Goal: Transaction & Acquisition: Purchase product/service

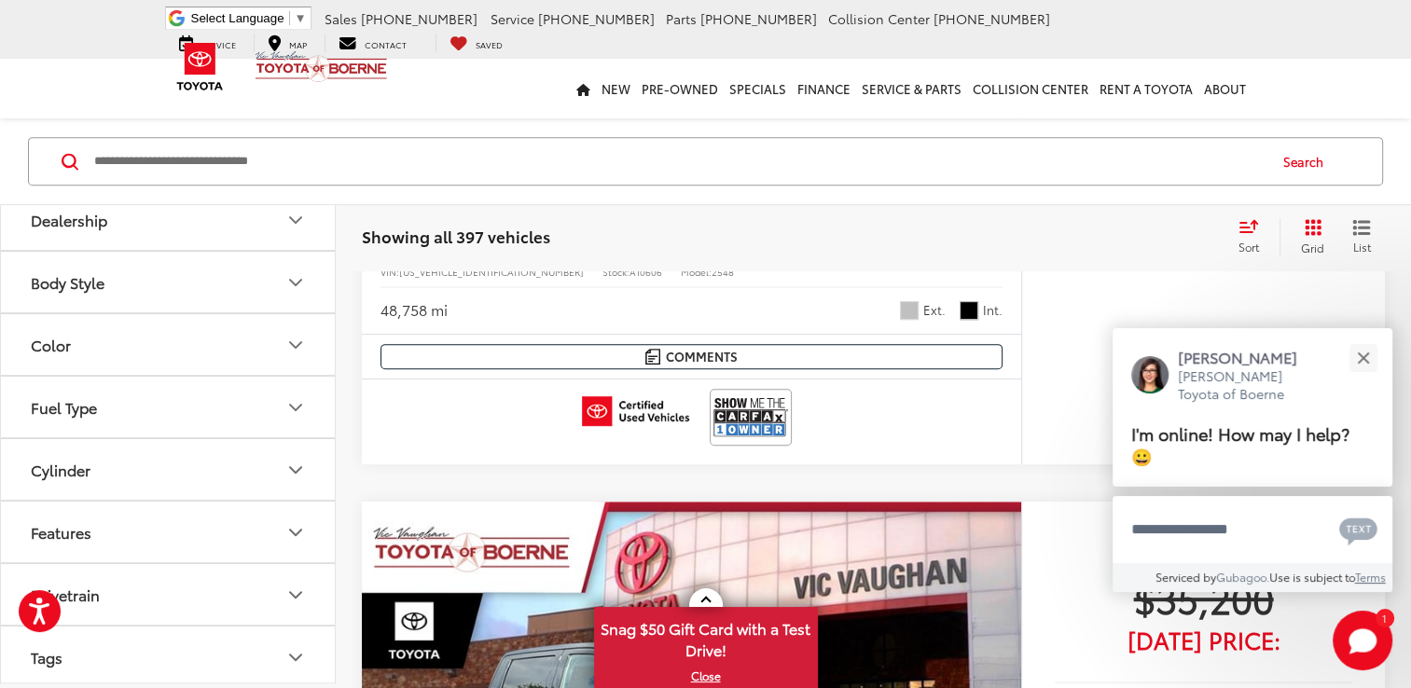
scroll to position [181, 0]
click at [290, 271] on icon "Price" at bounding box center [295, 281] width 22 height 22
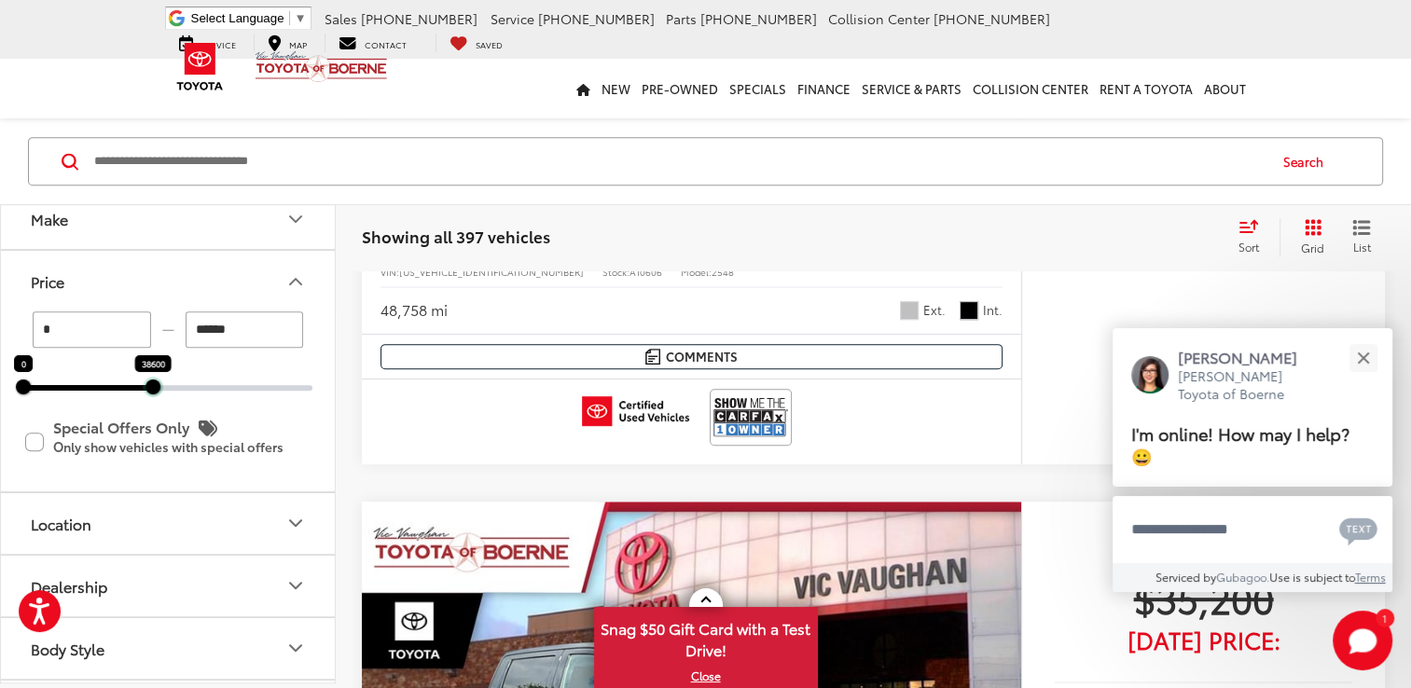
drag, startPoint x: 312, startPoint y: 389, endPoint x: 153, endPoint y: 388, distance: 159.4
click at [153, 388] on div at bounding box center [152, 387] width 15 height 15
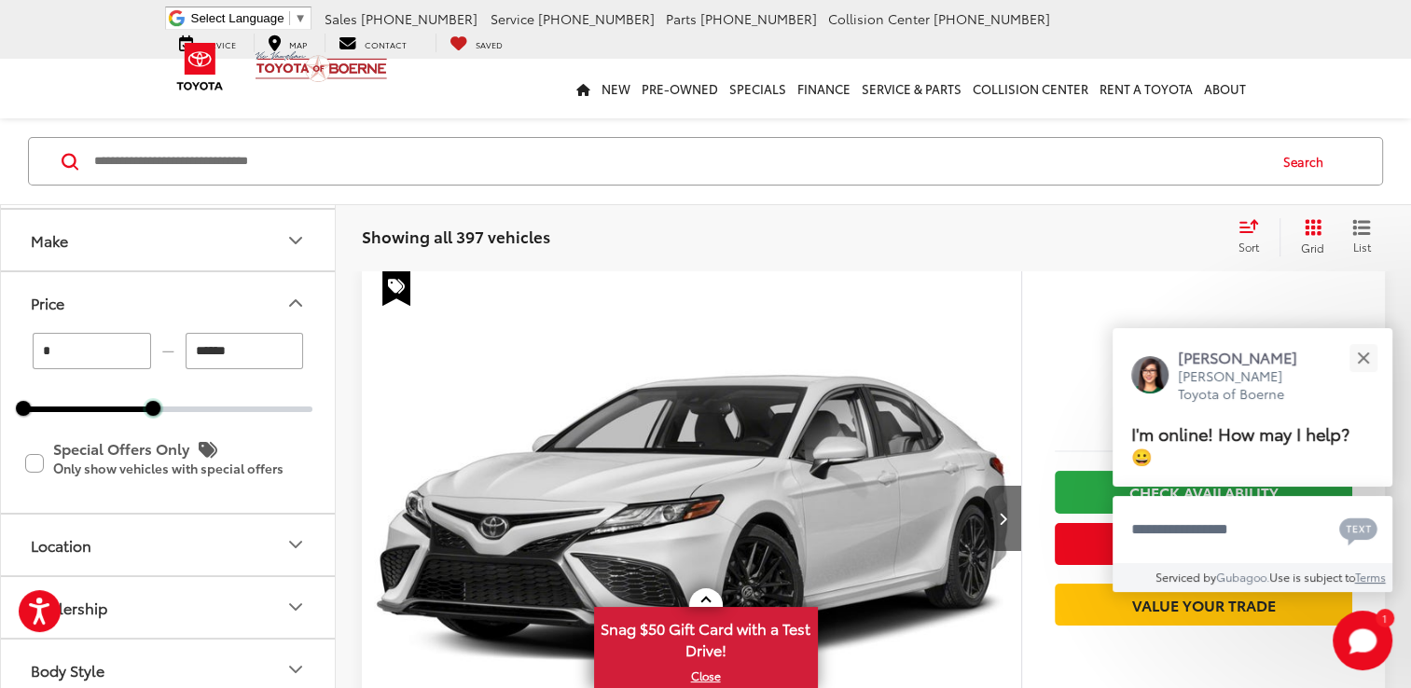
scroll to position [109, 0]
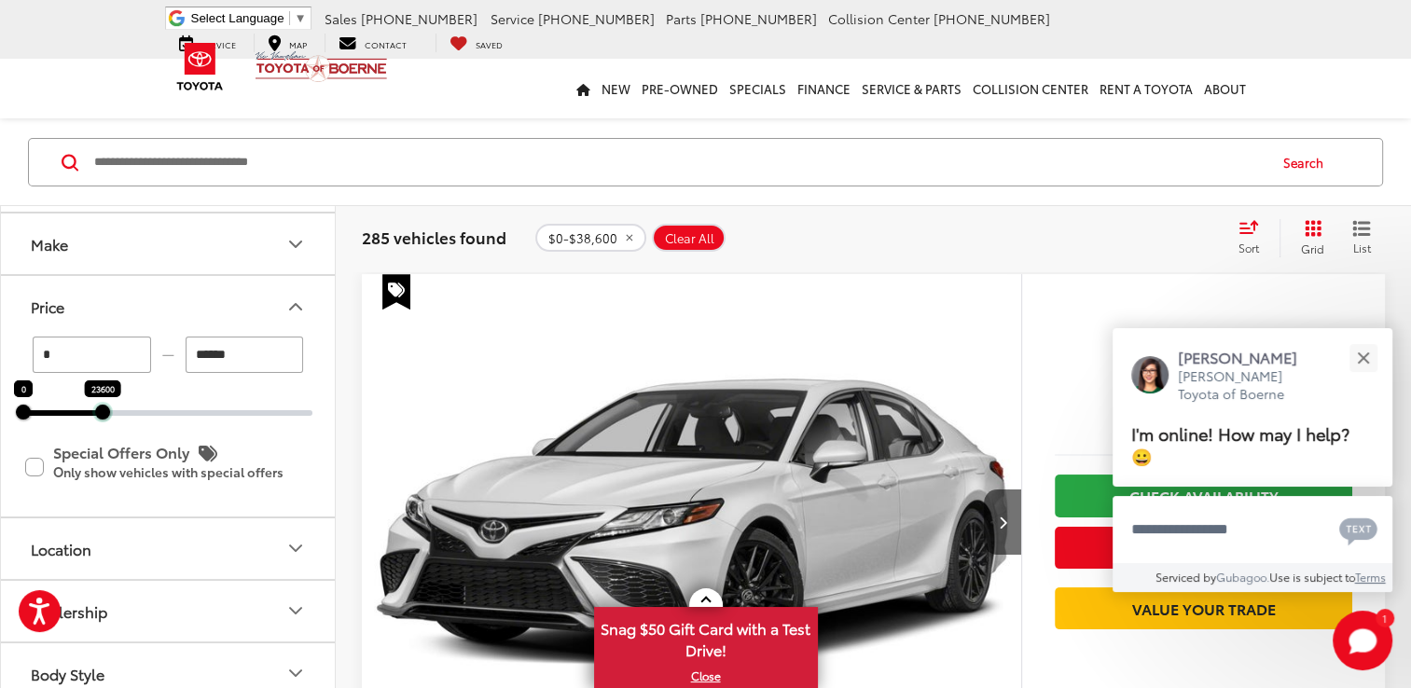
drag, startPoint x: 153, startPoint y: 409, endPoint x: 103, endPoint y: 412, distance: 50.4
click at [103, 412] on div at bounding box center [102, 412] width 15 height 15
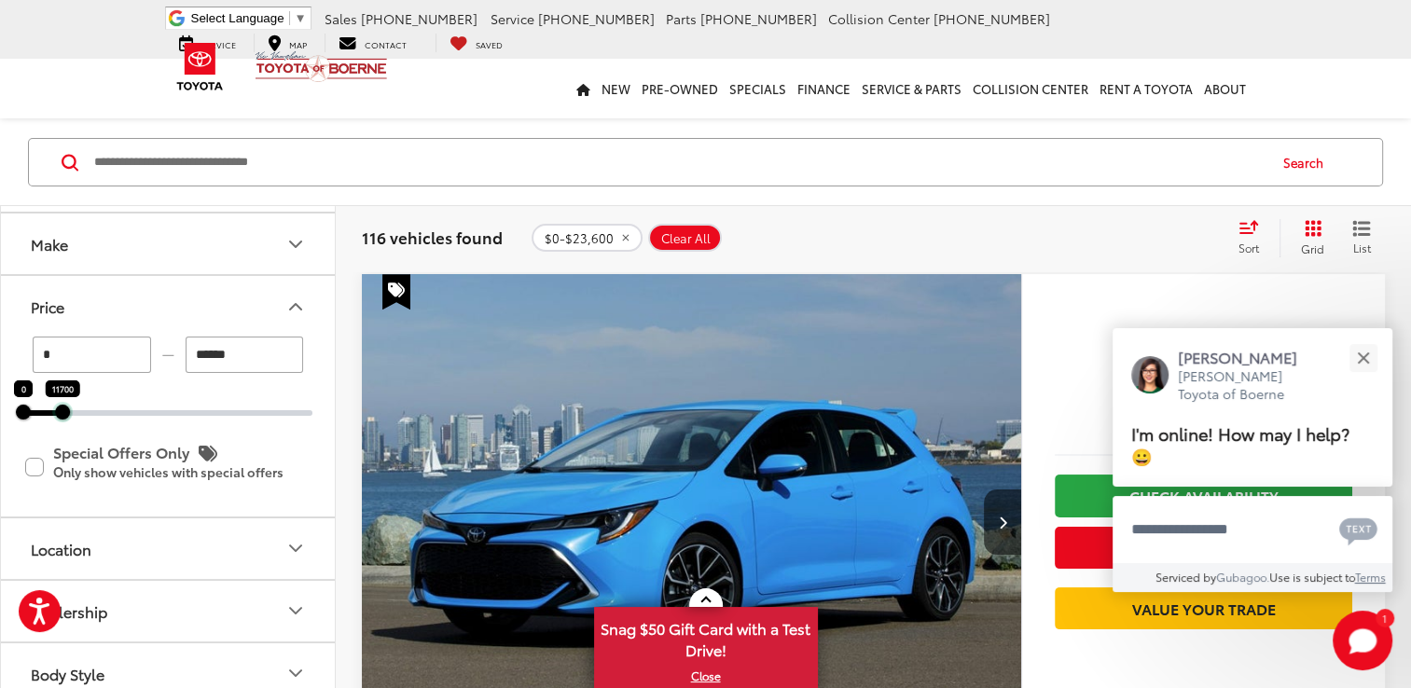
drag, startPoint x: 103, startPoint y: 410, endPoint x: 63, endPoint y: 410, distance: 40.1
click at [63, 410] on div at bounding box center [62, 412] width 15 height 15
type input "******"
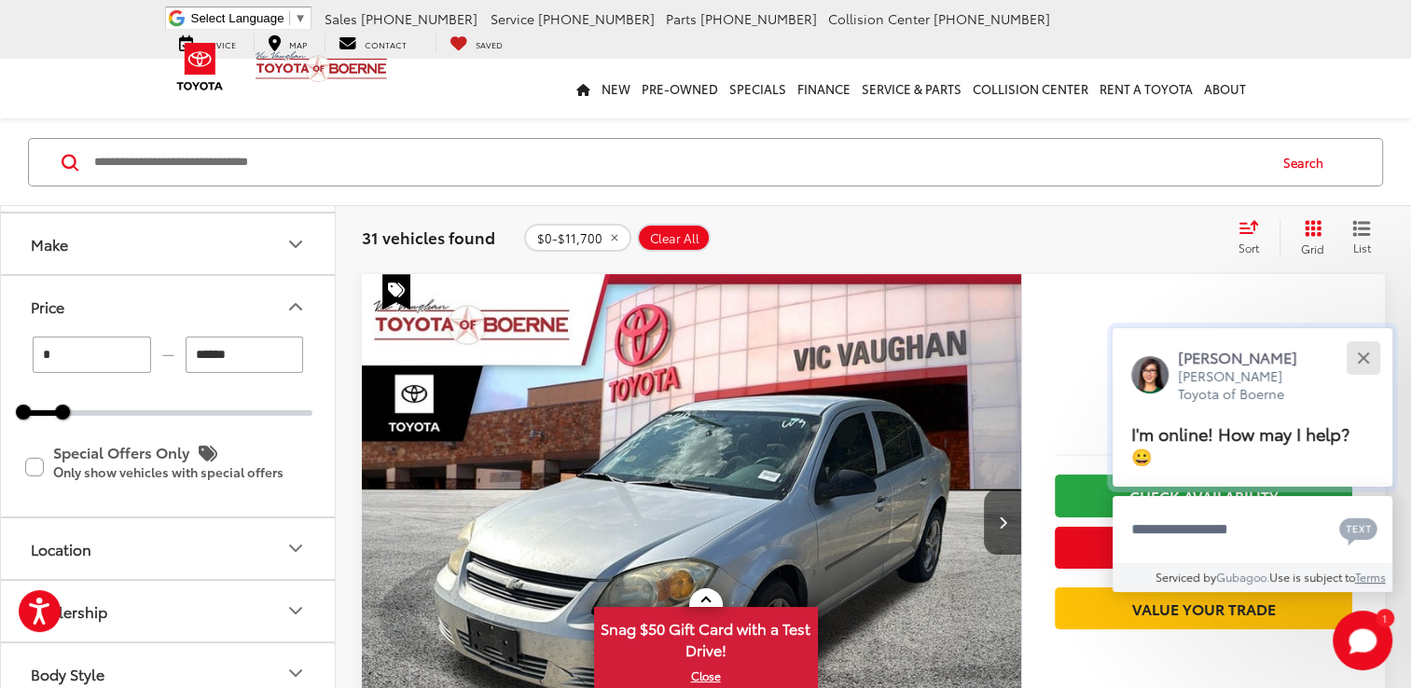
click at [1361, 355] on div "Close" at bounding box center [1363, 357] width 12 height 12
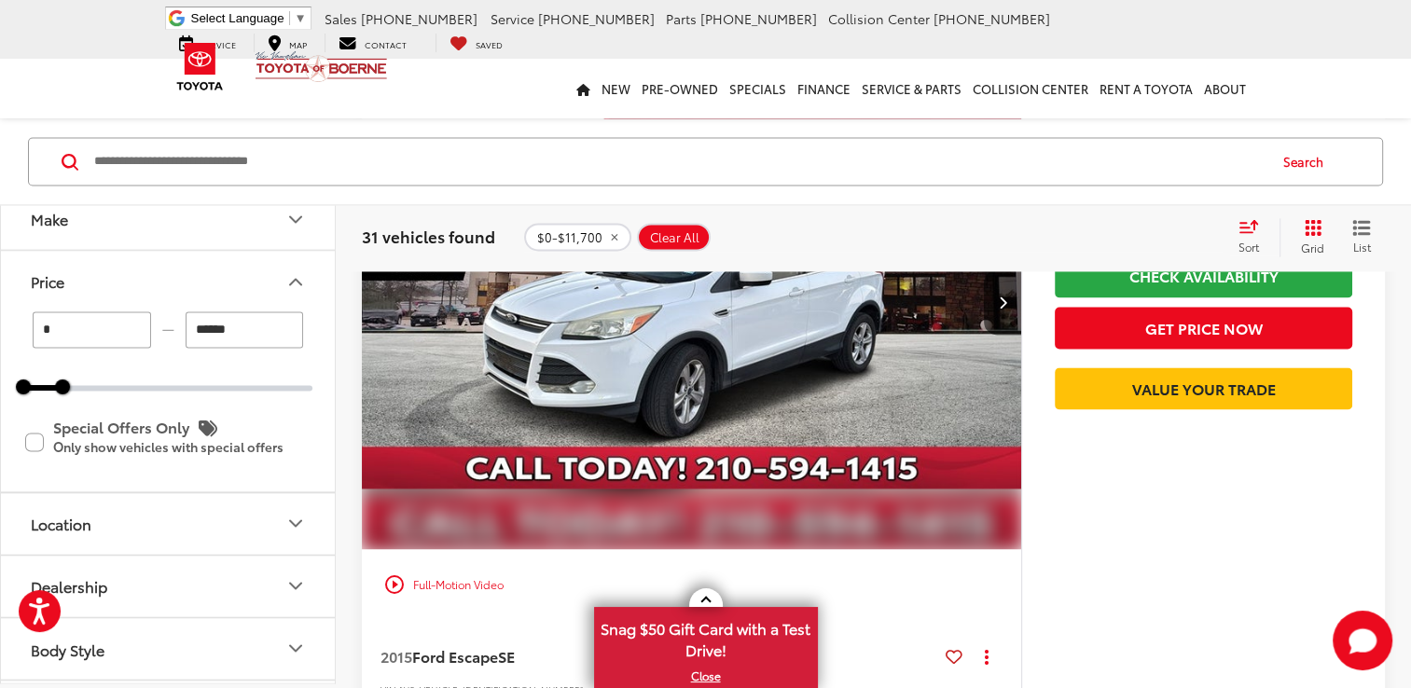
scroll to position [2720, 0]
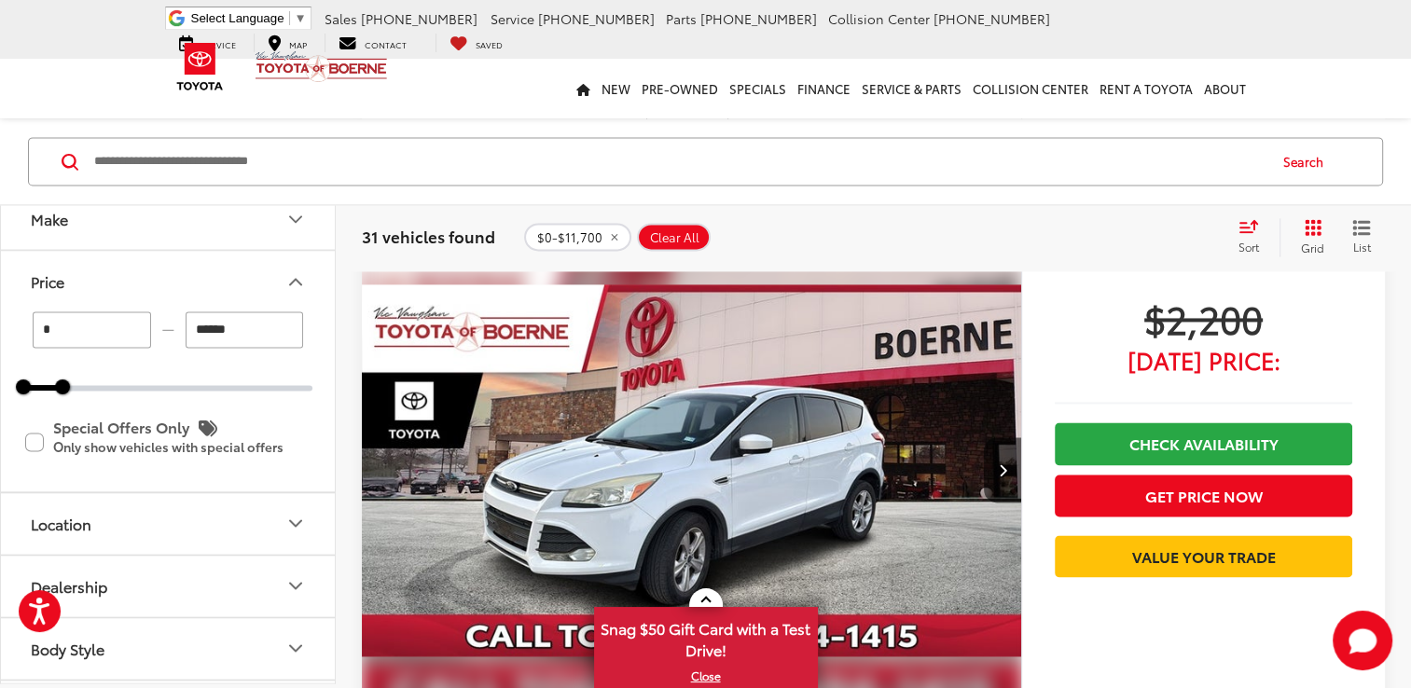
click at [810, 437] on img "2015 Ford Escape SE 0" at bounding box center [692, 470] width 662 height 496
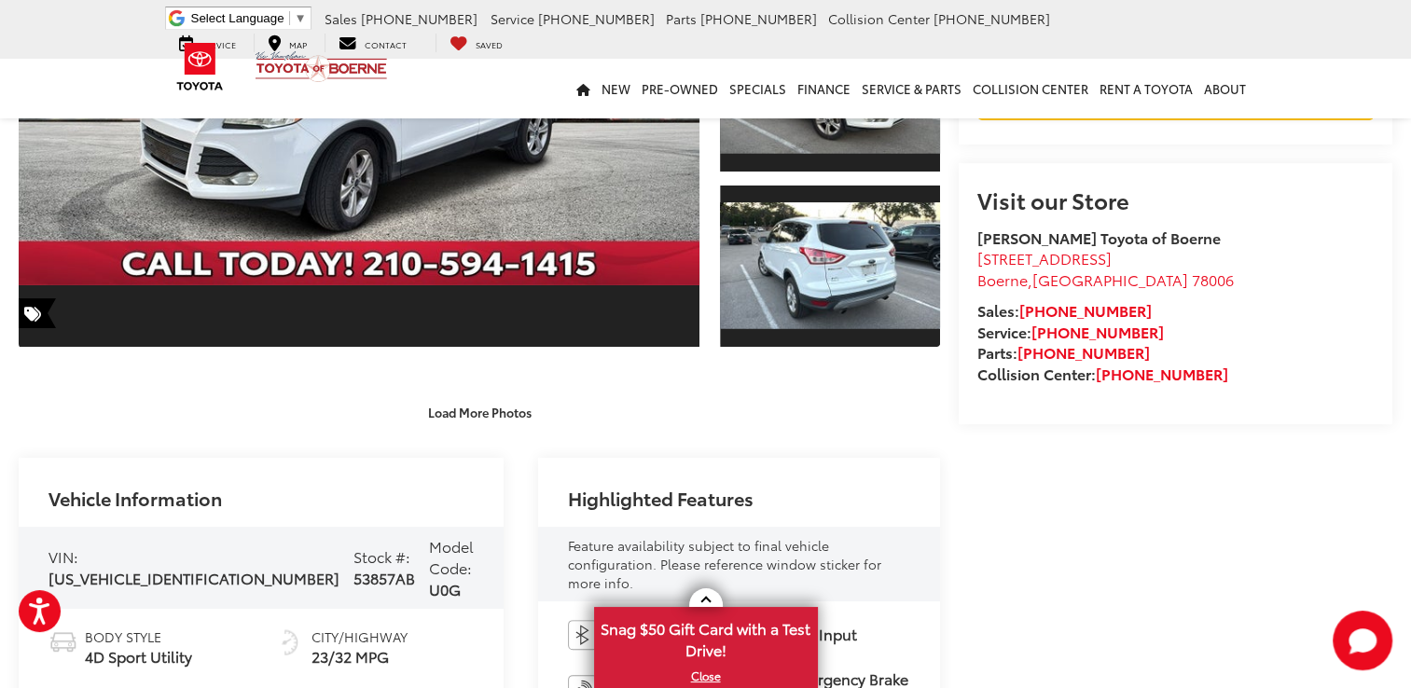
scroll to position [559, 0]
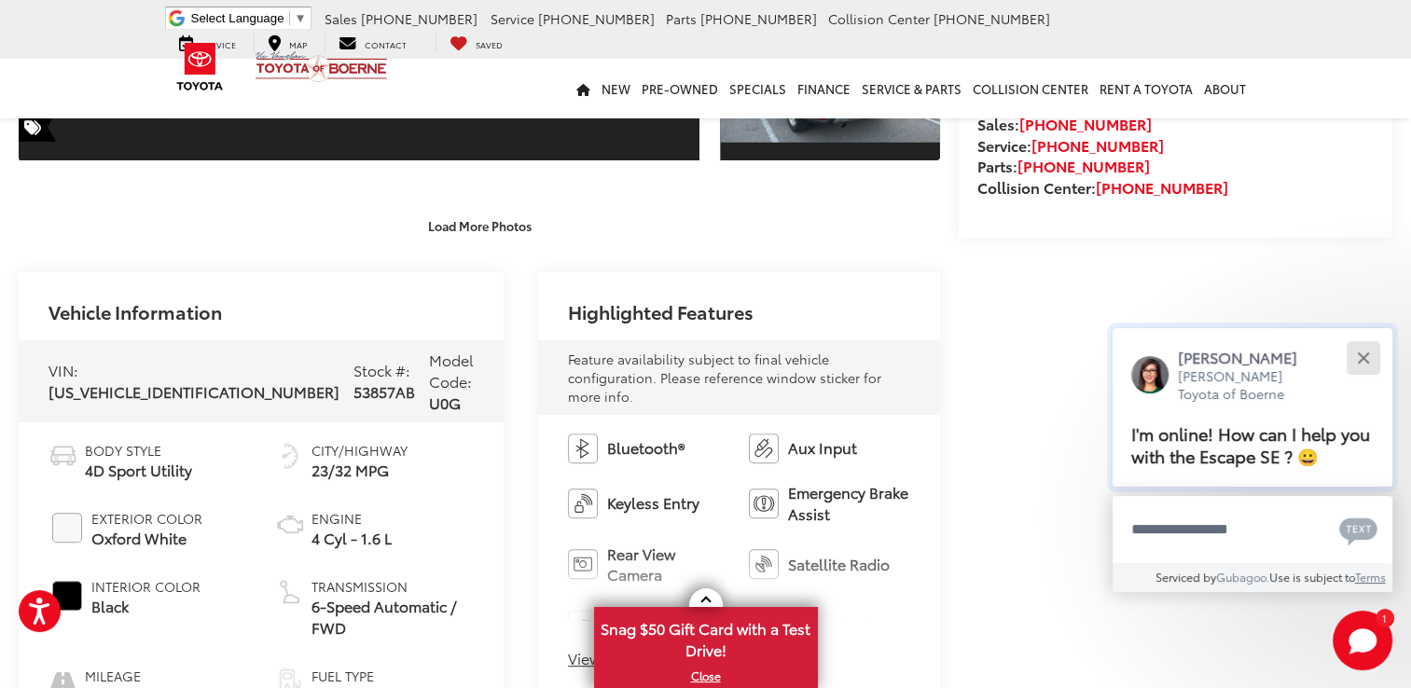
click at [1359, 352] on button "Close" at bounding box center [1363, 358] width 40 height 40
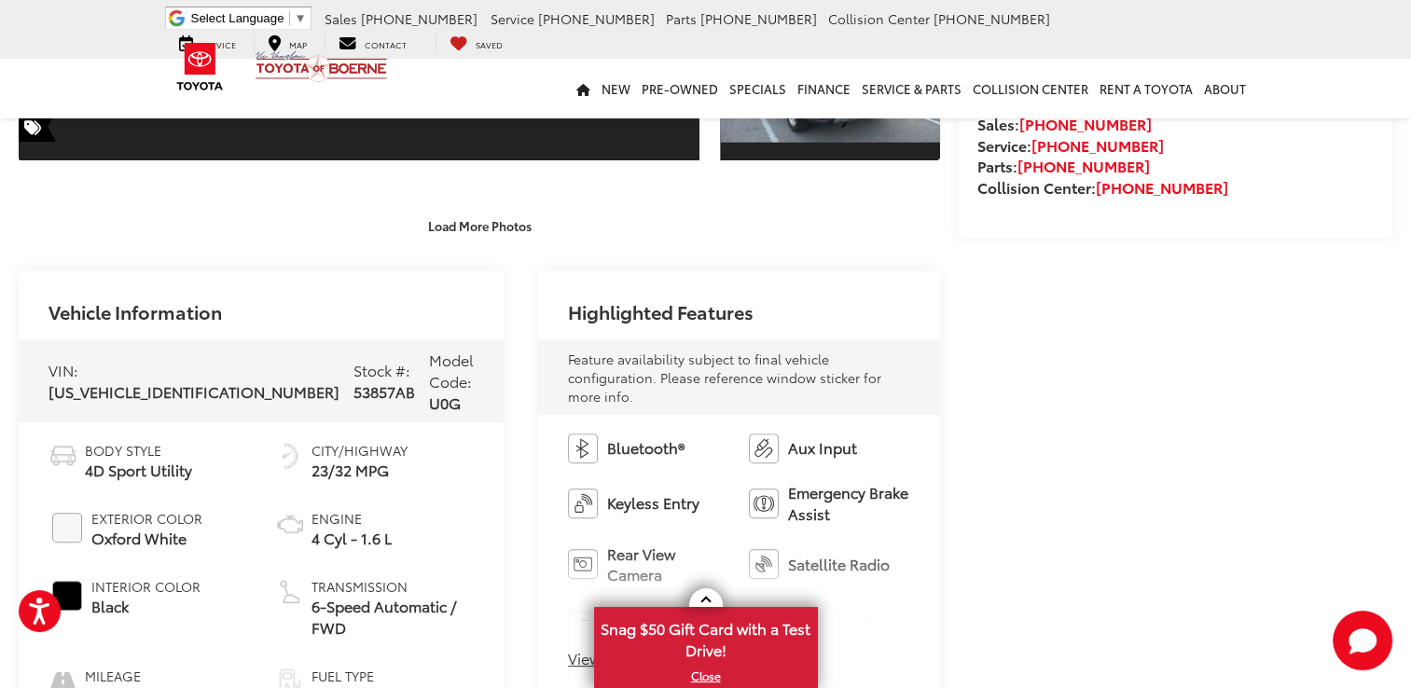
scroll to position [746, 0]
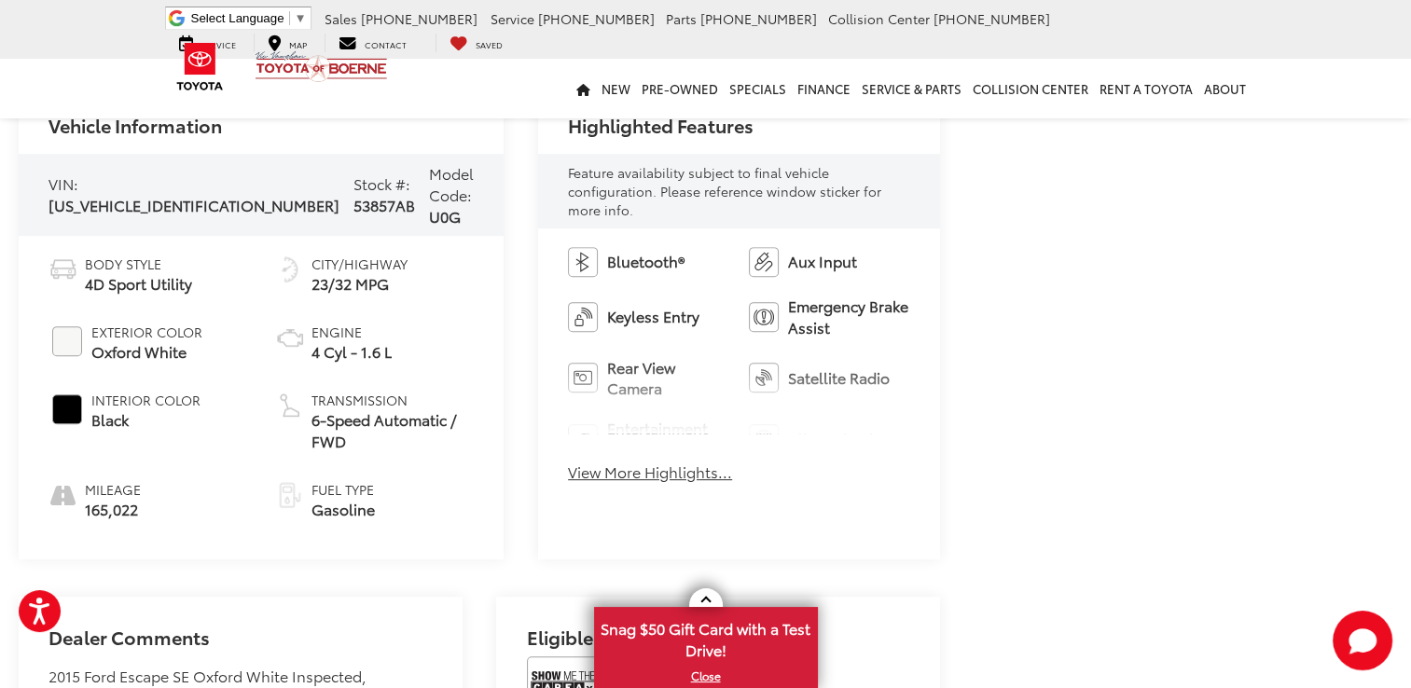
click at [617, 462] on button "View More Highlights..." at bounding box center [650, 472] width 164 height 21
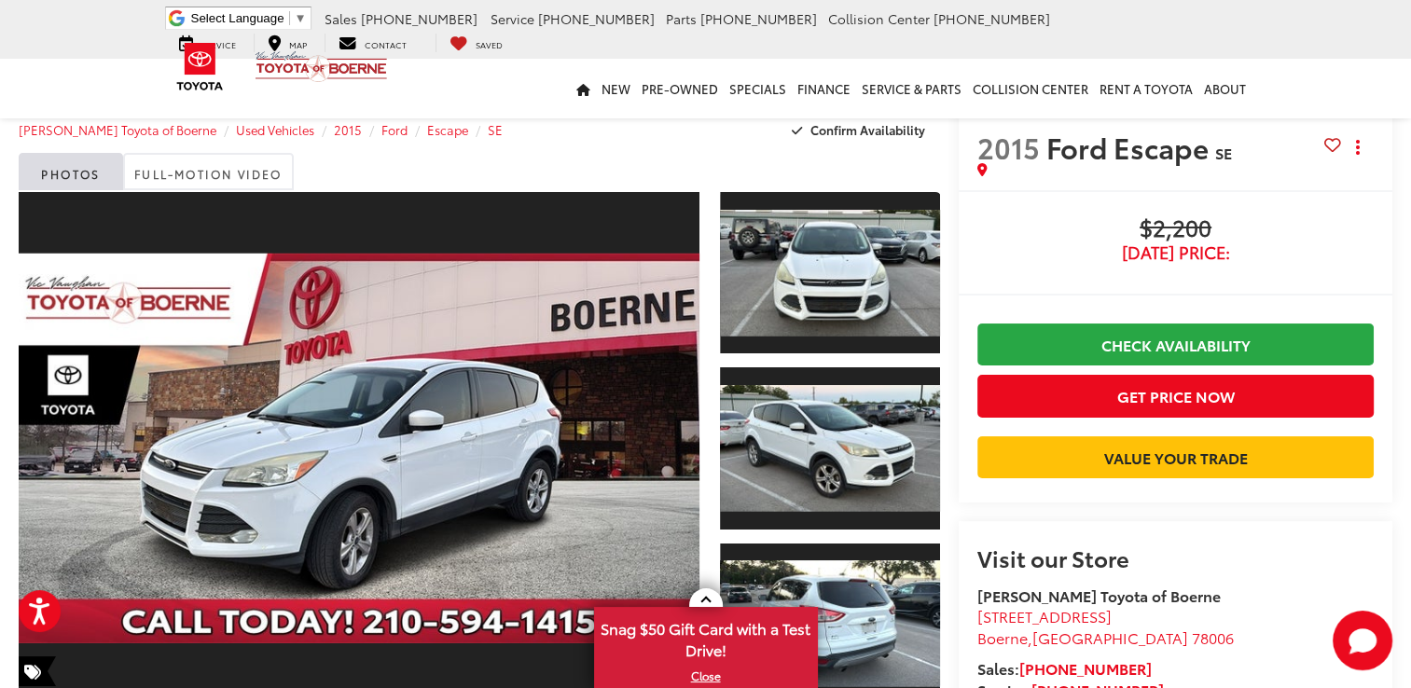
scroll to position [0, 0]
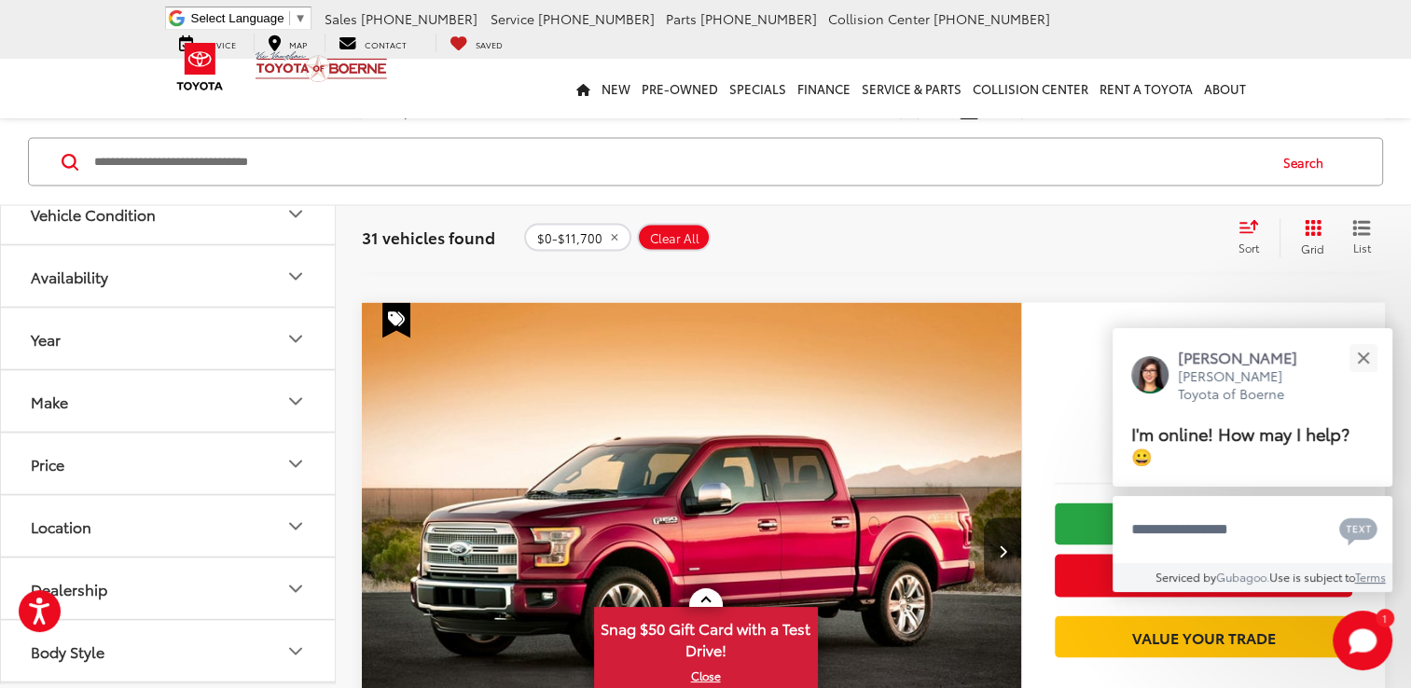
scroll to position [3675, 0]
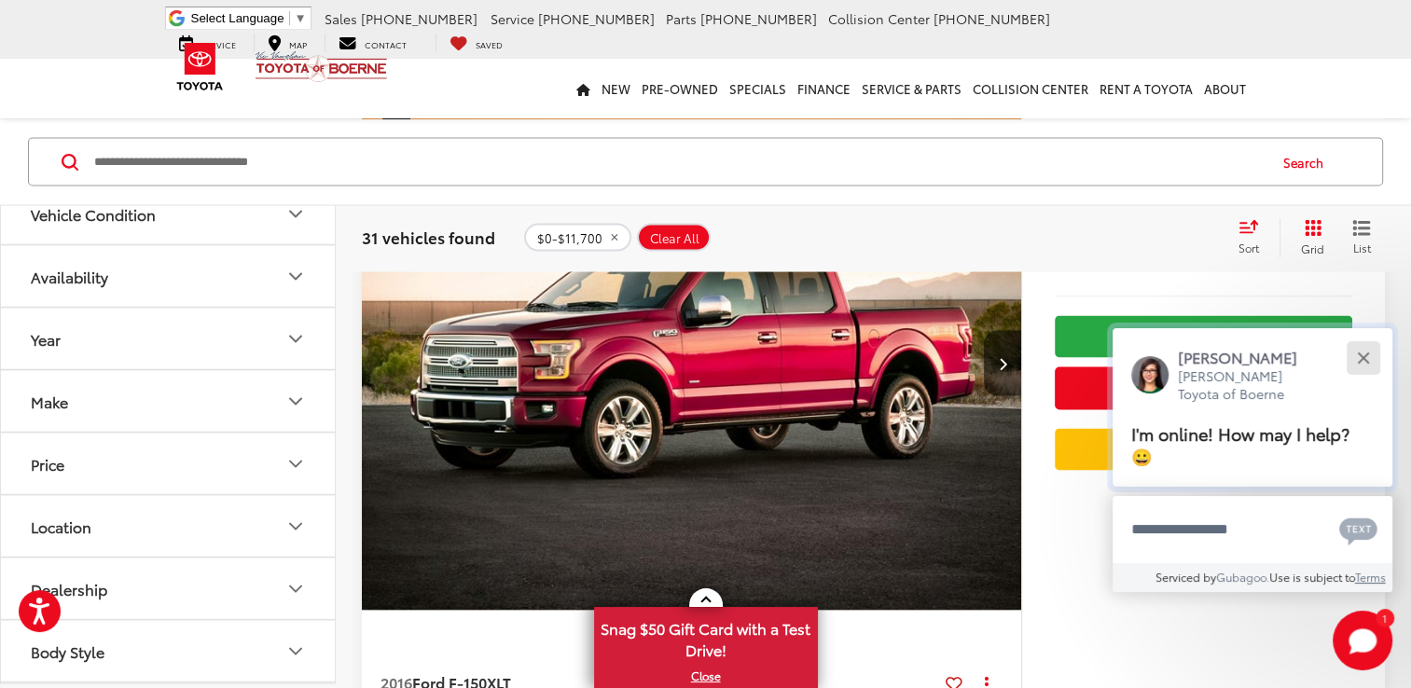
click at [1360, 355] on div "Close" at bounding box center [1363, 357] width 12 height 12
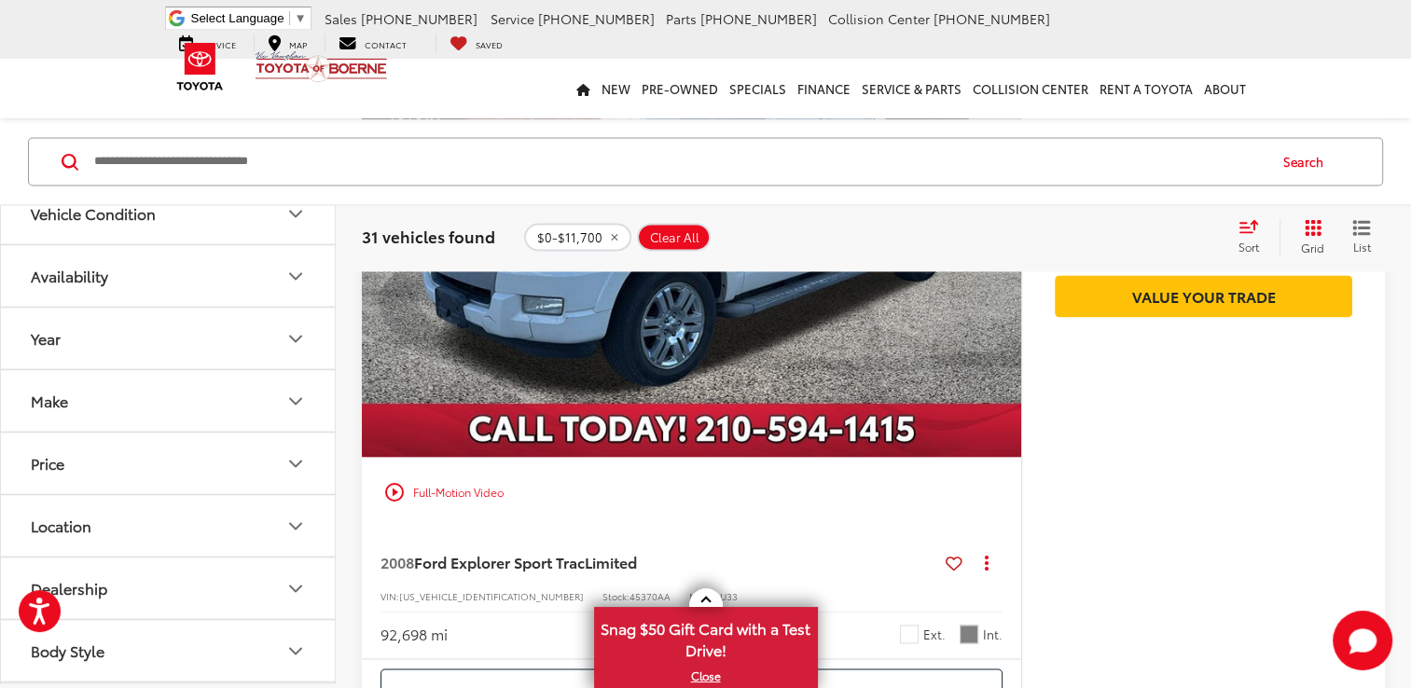
scroll to position [9642, 0]
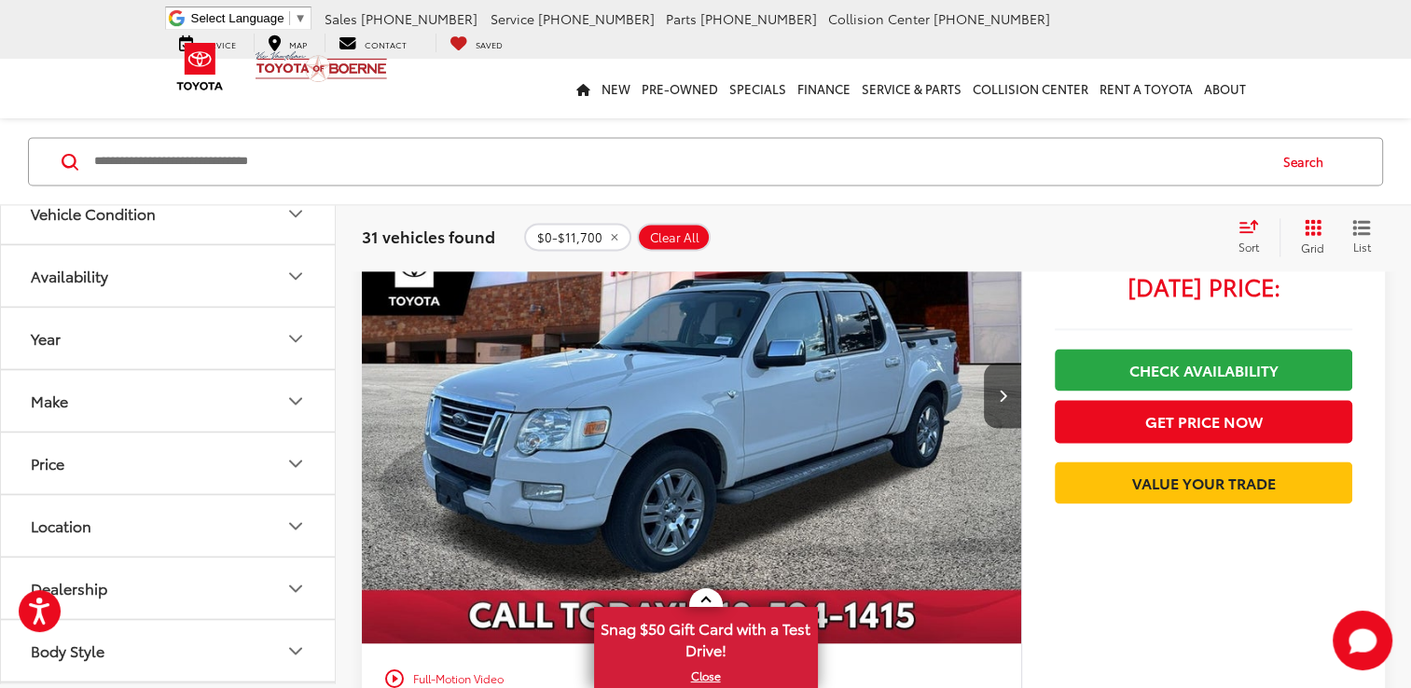
click at [720, 413] on img "2008 Ford Explorer Sport Trac Limited 0" at bounding box center [692, 396] width 662 height 496
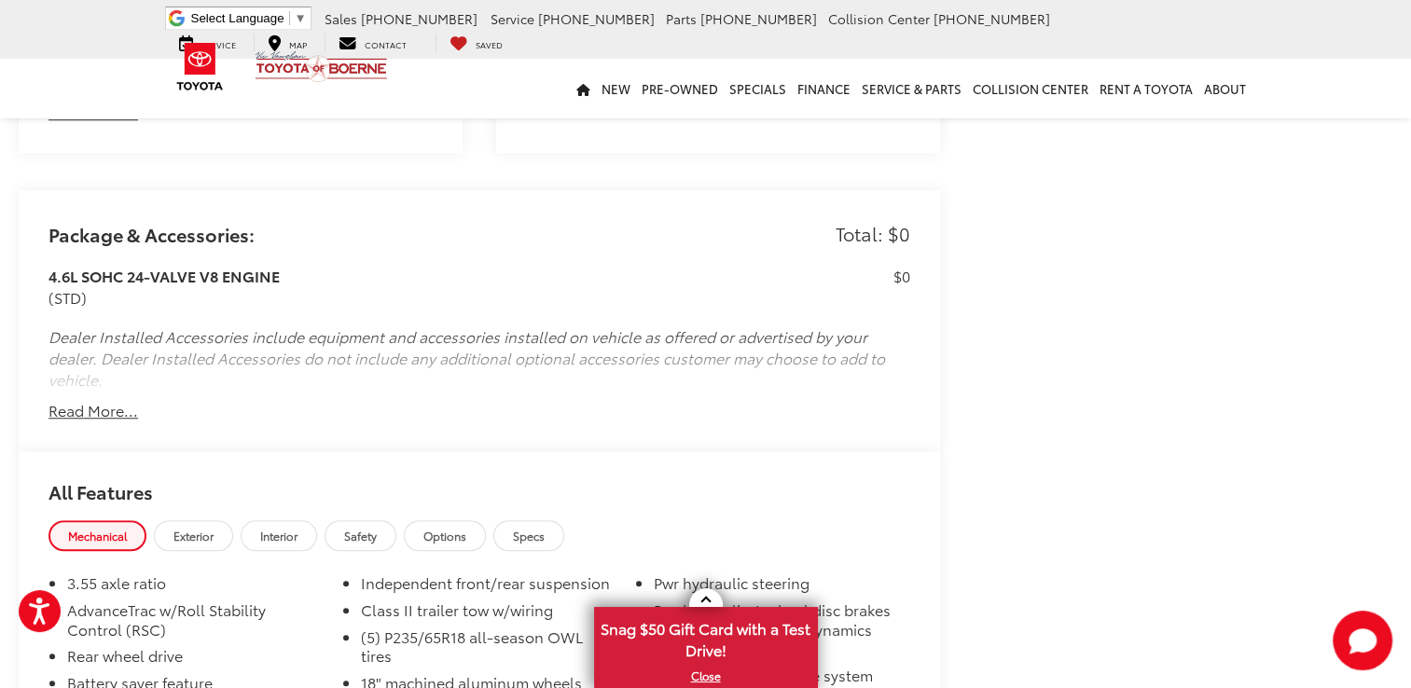
scroll to position [1678, 0]
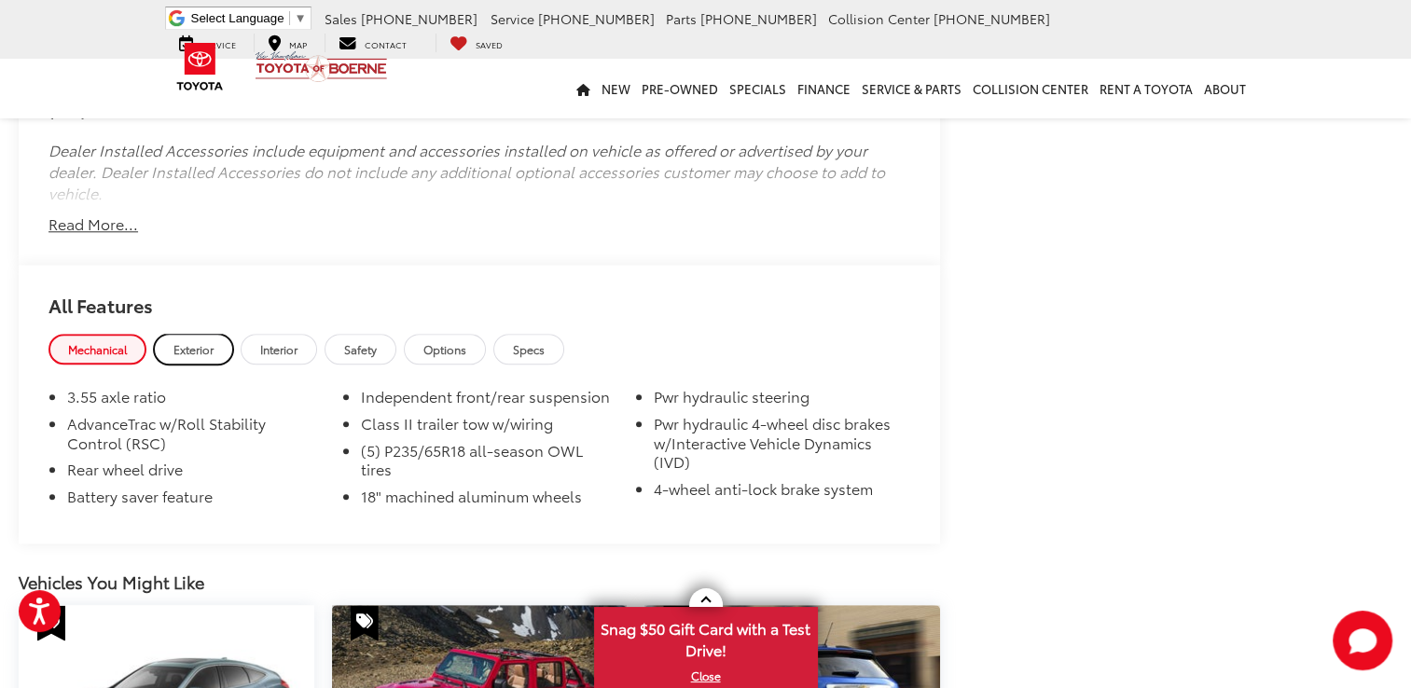
click at [194, 341] on span "Exterior" at bounding box center [193, 349] width 40 height 16
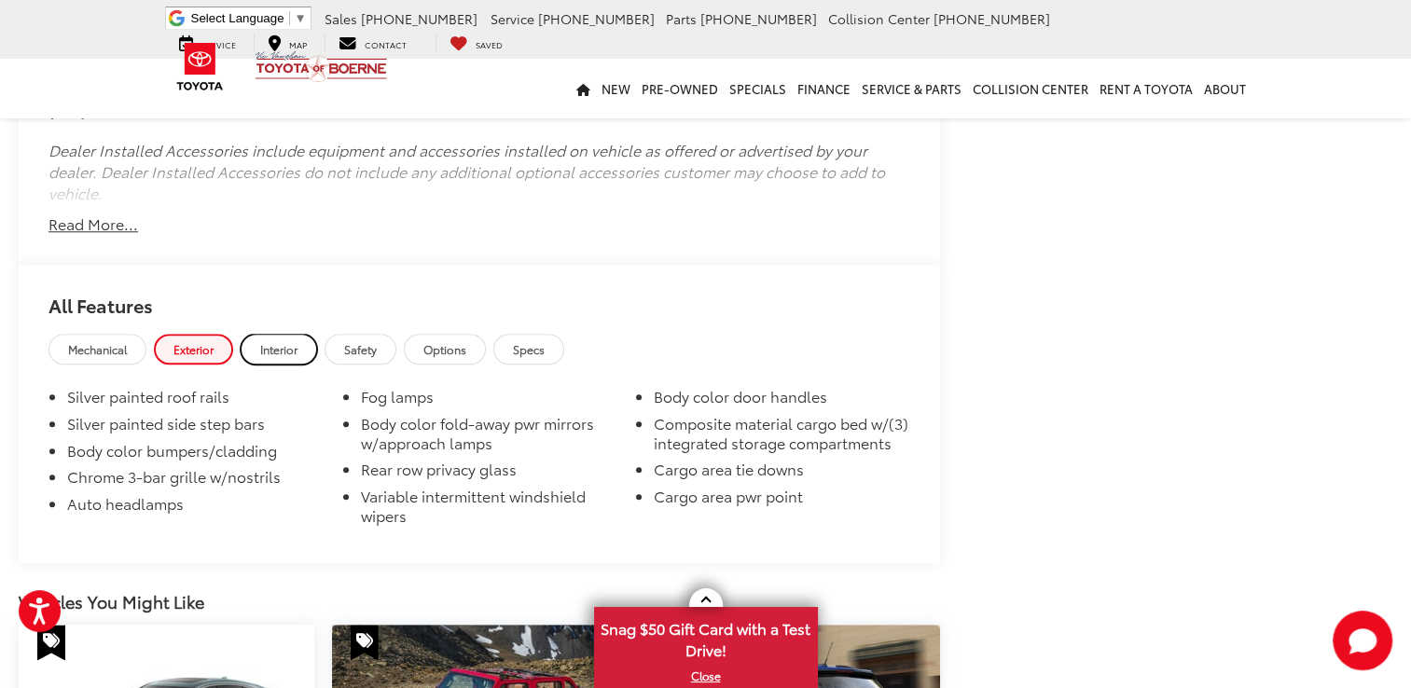
click at [277, 341] on span "Interior" at bounding box center [278, 349] width 37 height 16
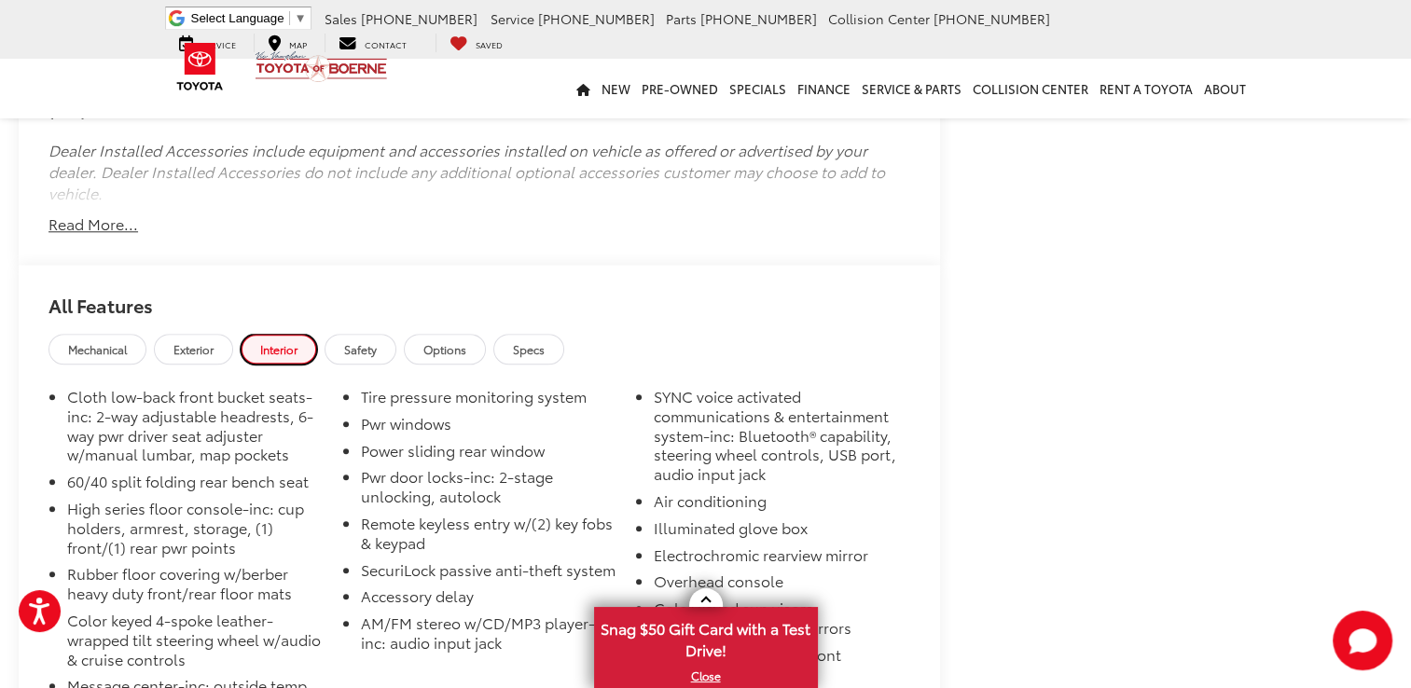
scroll to position [1492, 0]
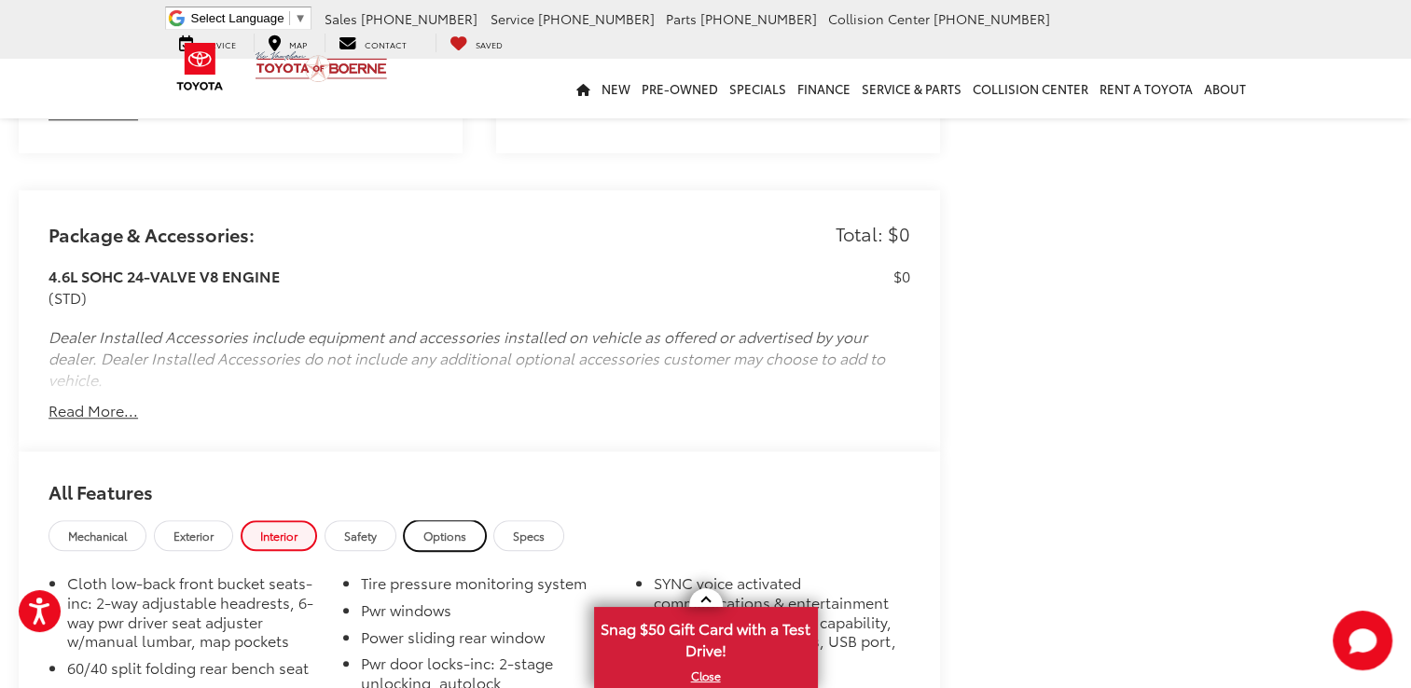
click at [456, 528] on span "Options" at bounding box center [444, 536] width 43 height 16
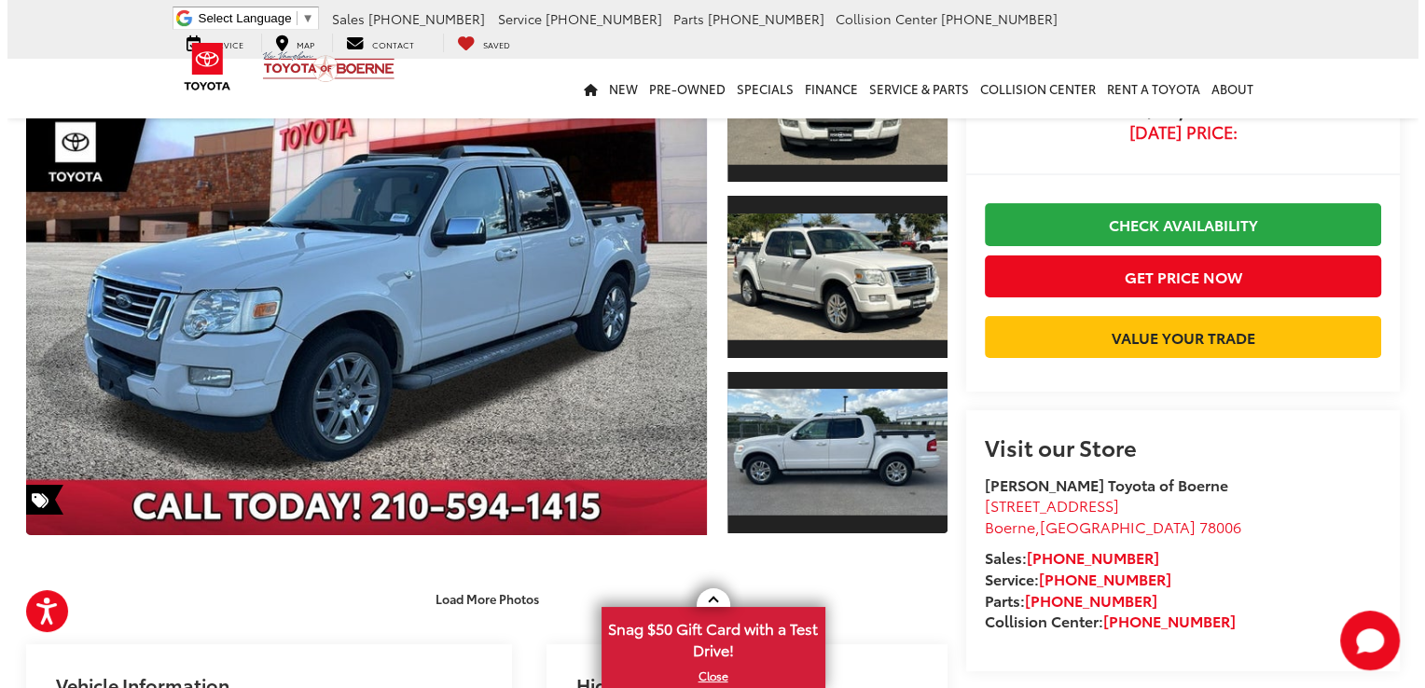
scroll to position [0, 0]
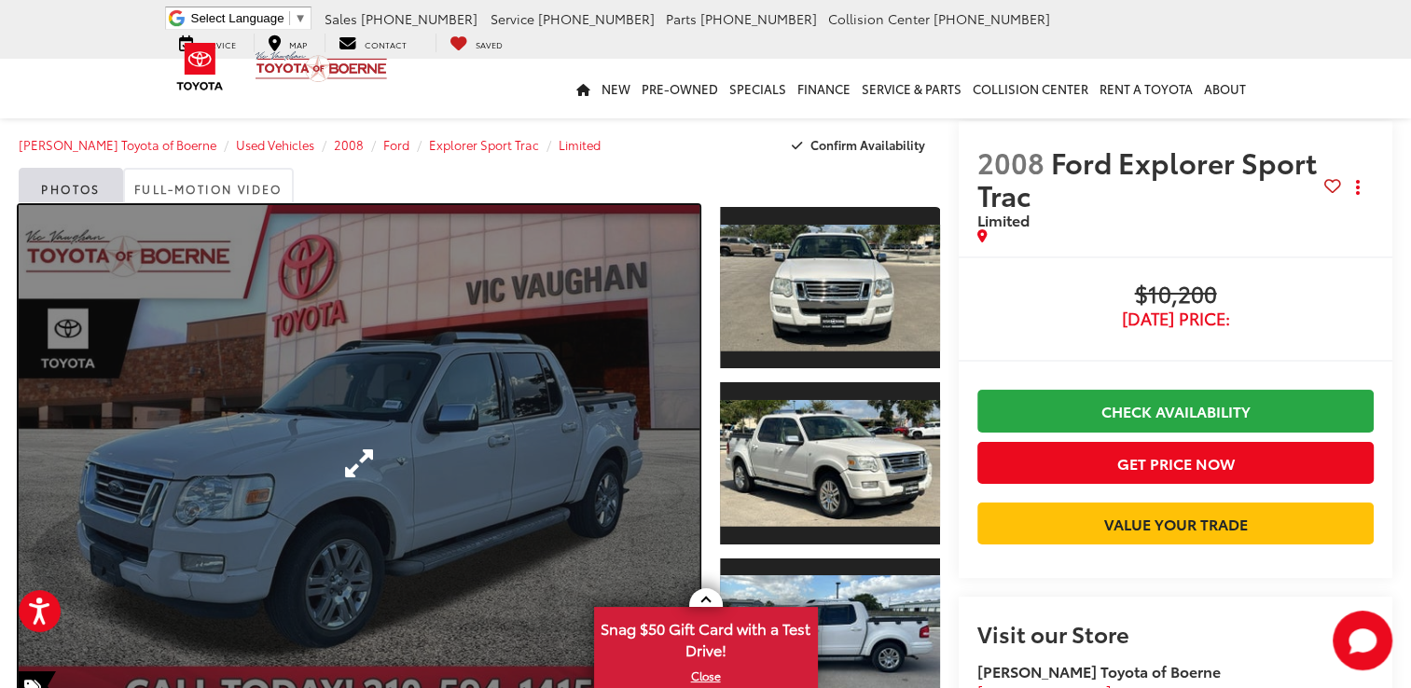
click at [536, 448] on link "Expand Photo 0" at bounding box center [359, 463] width 681 height 517
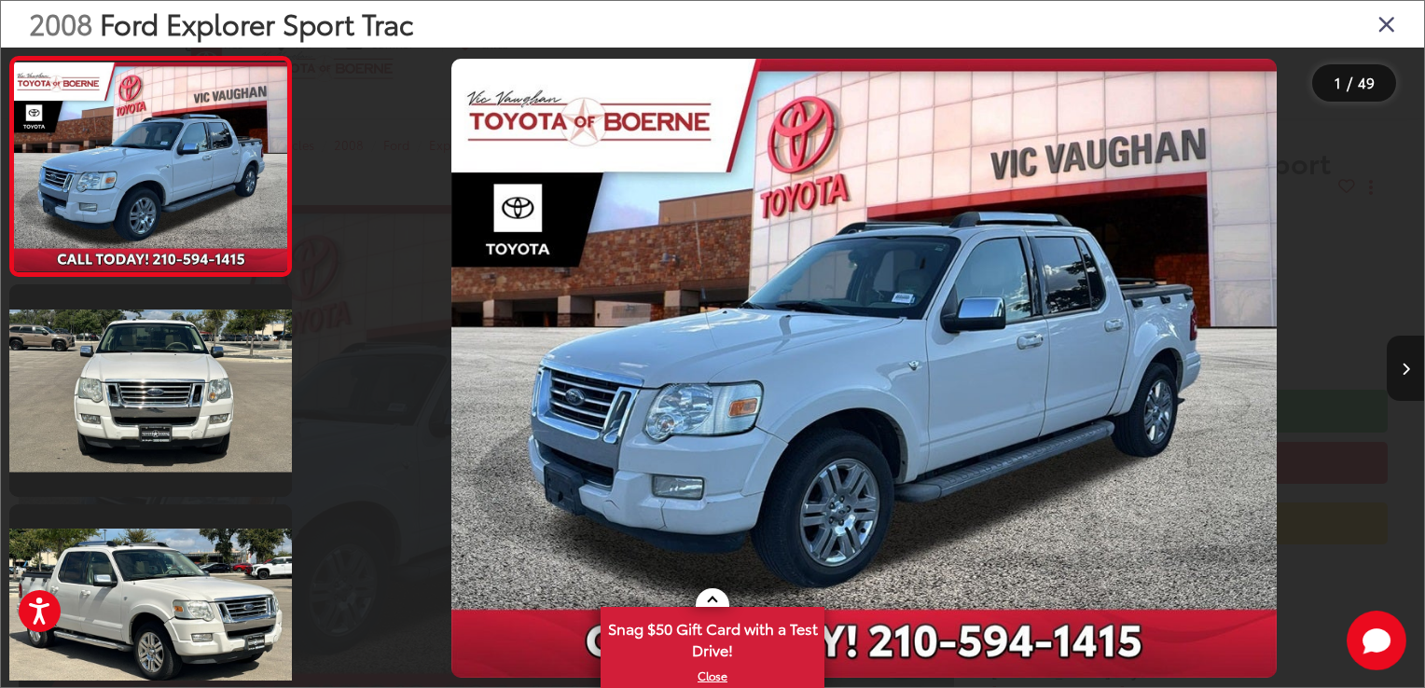
click at [1407, 361] on button "Next image" at bounding box center [1404, 368] width 37 height 65
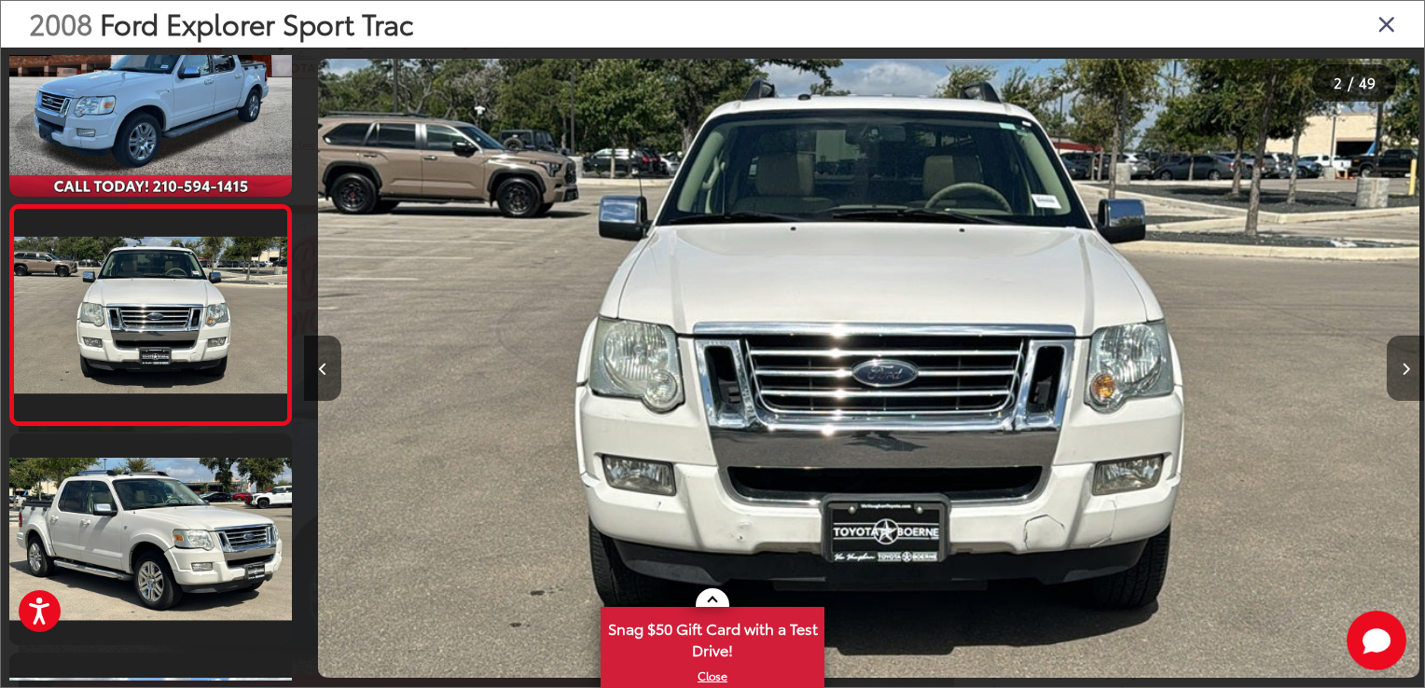
scroll to position [0, 1120]
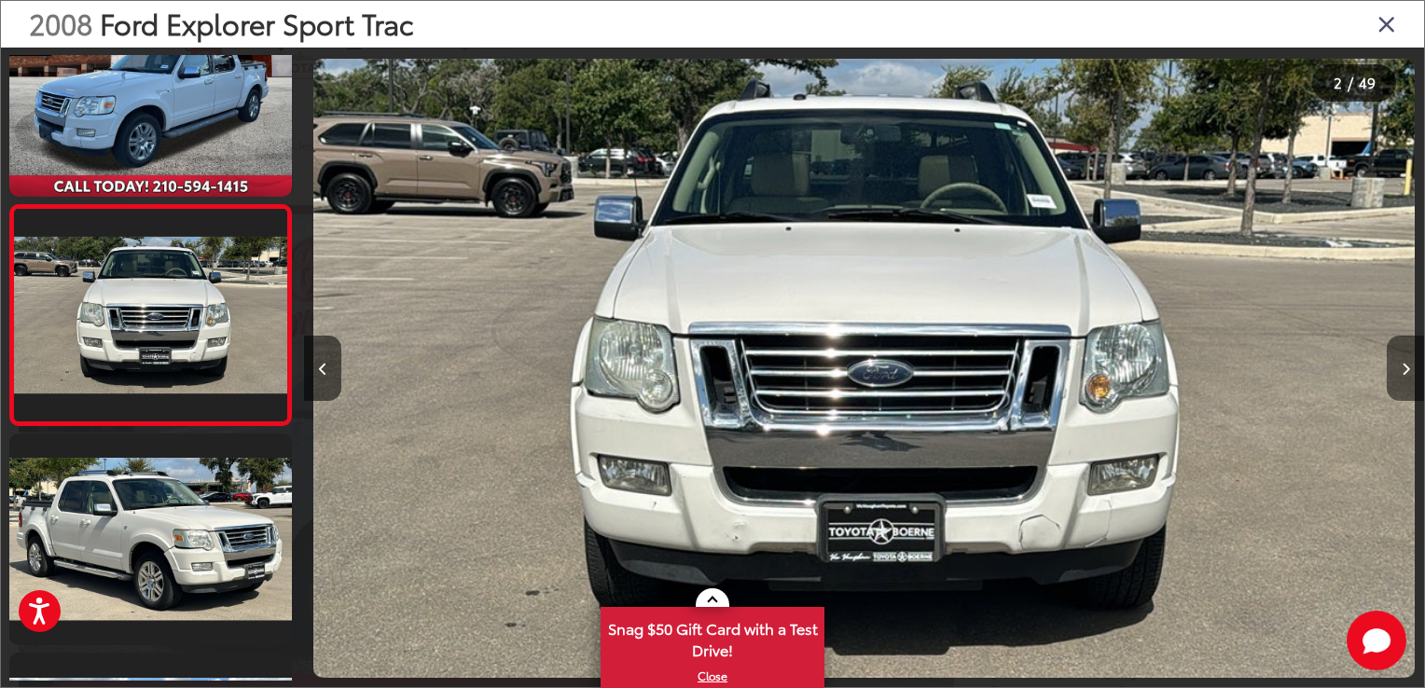
click at [1403, 360] on button "Next image" at bounding box center [1404, 368] width 37 height 65
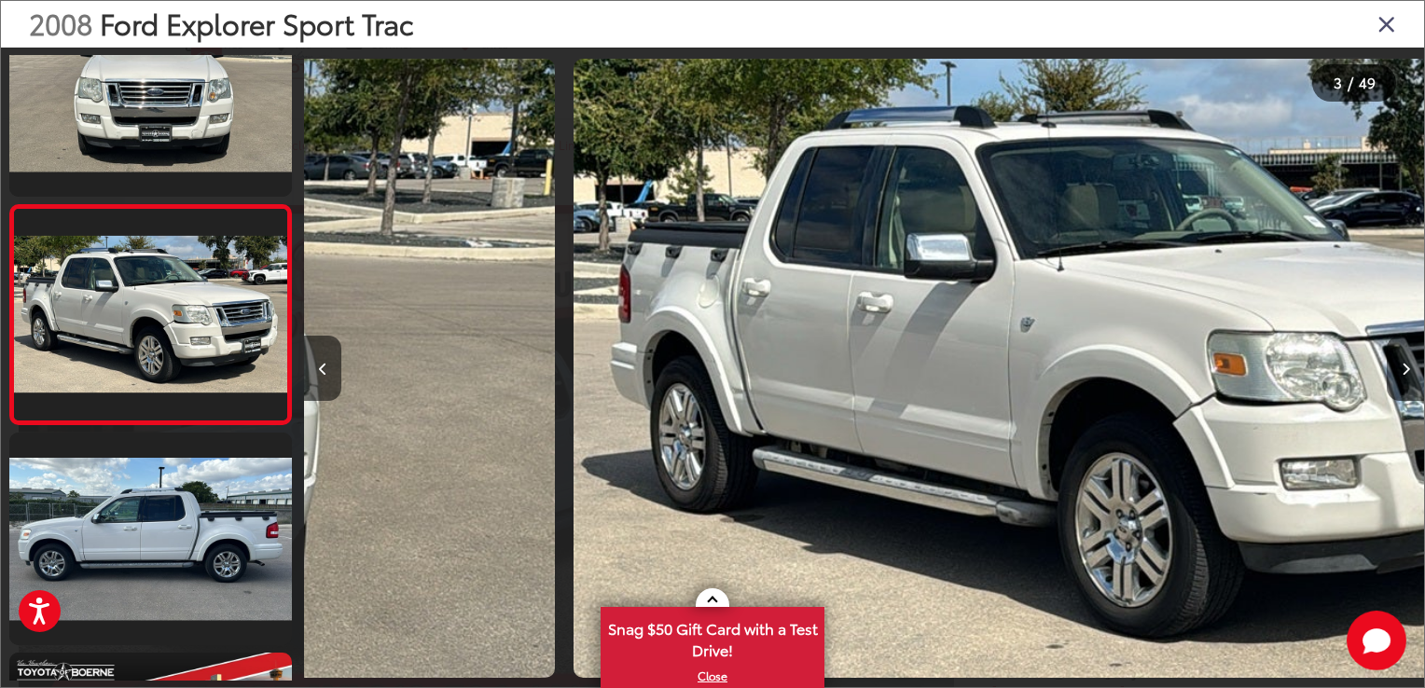
scroll to position [0, 2240]
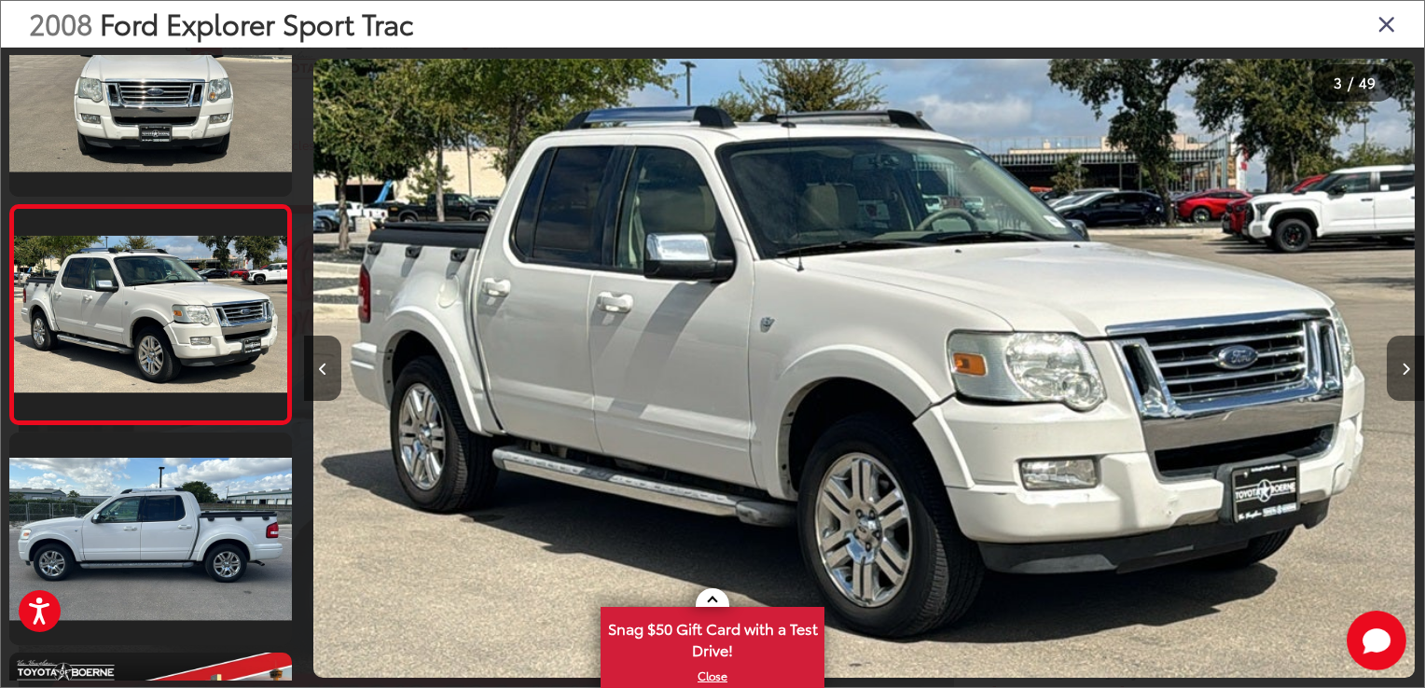
click at [1403, 360] on button "Next image" at bounding box center [1404, 368] width 37 height 65
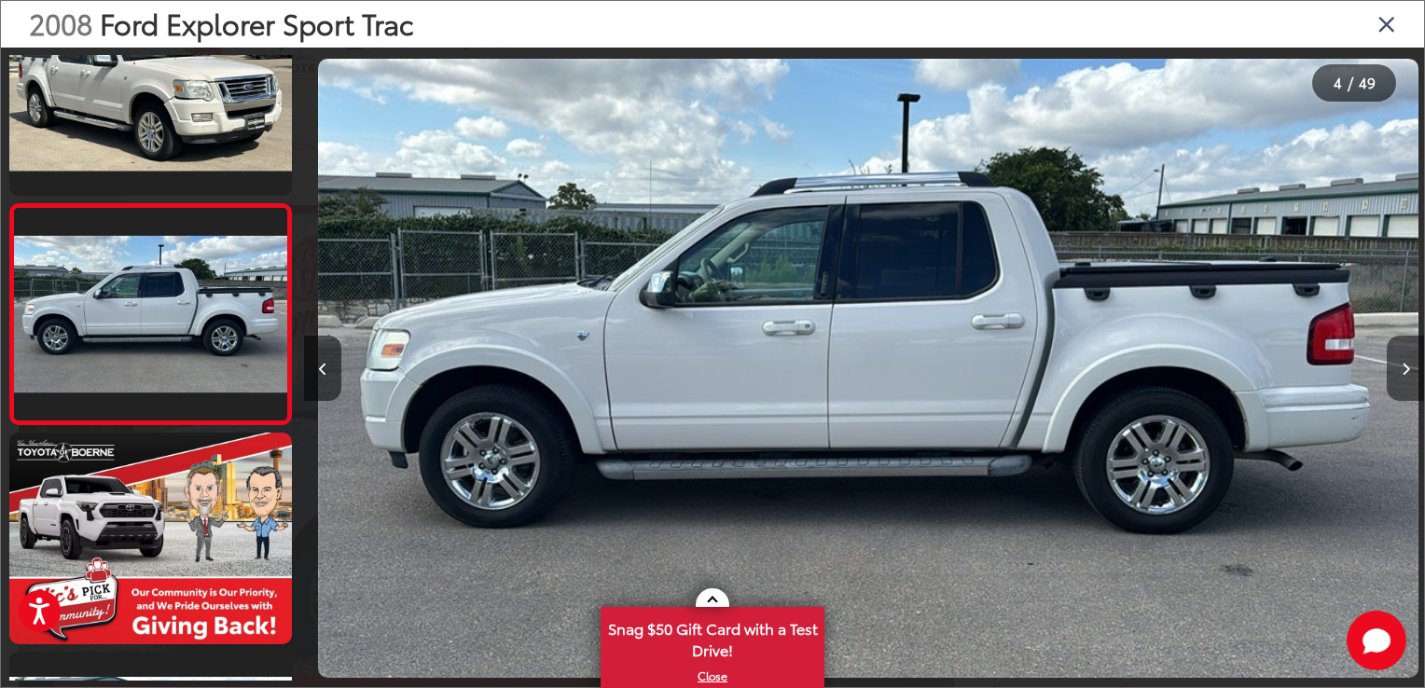
scroll to position [0, 3359]
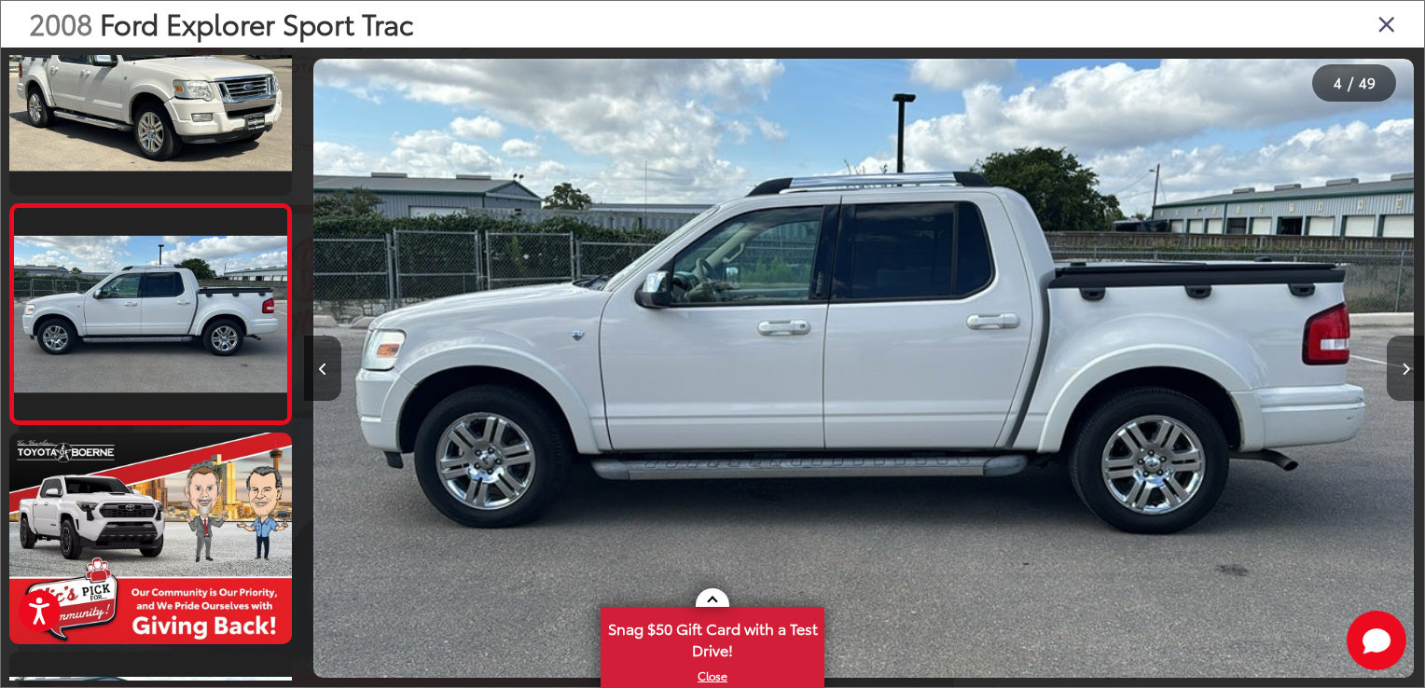
click at [1403, 360] on button "Next image" at bounding box center [1404, 368] width 37 height 65
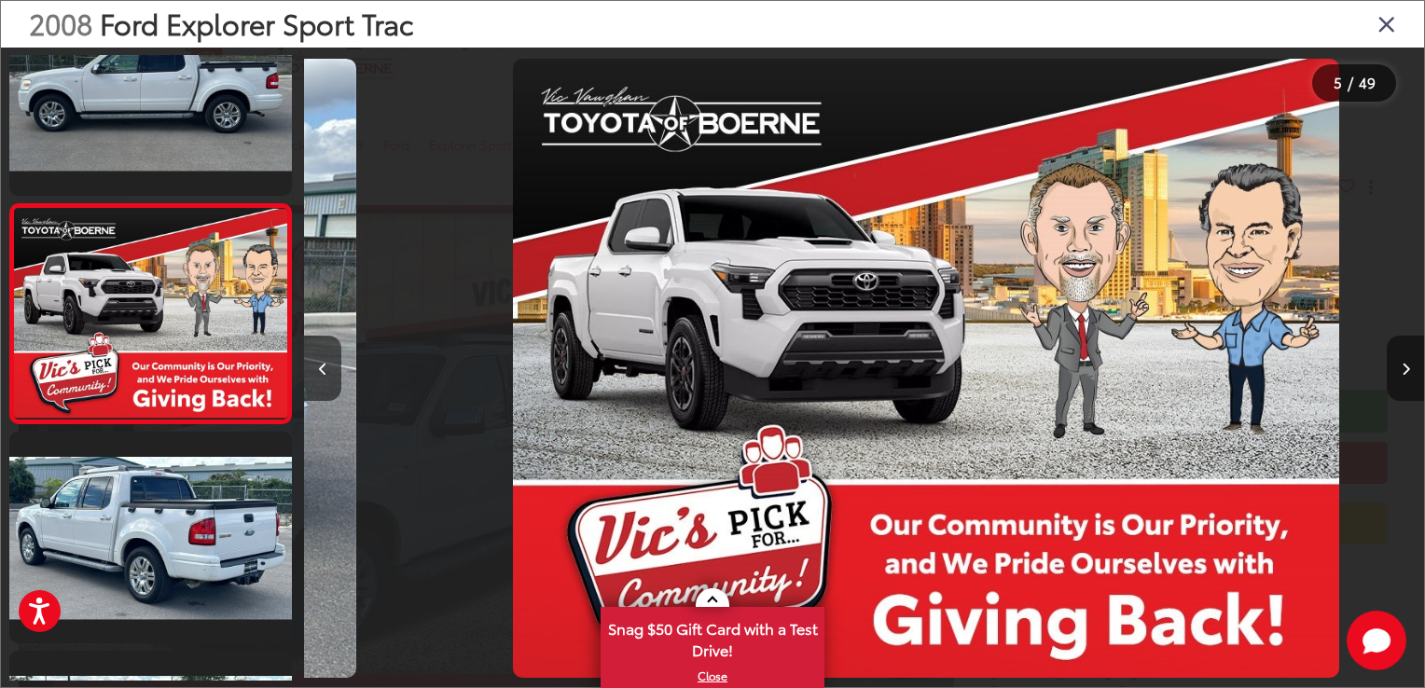
scroll to position [0, 4479]
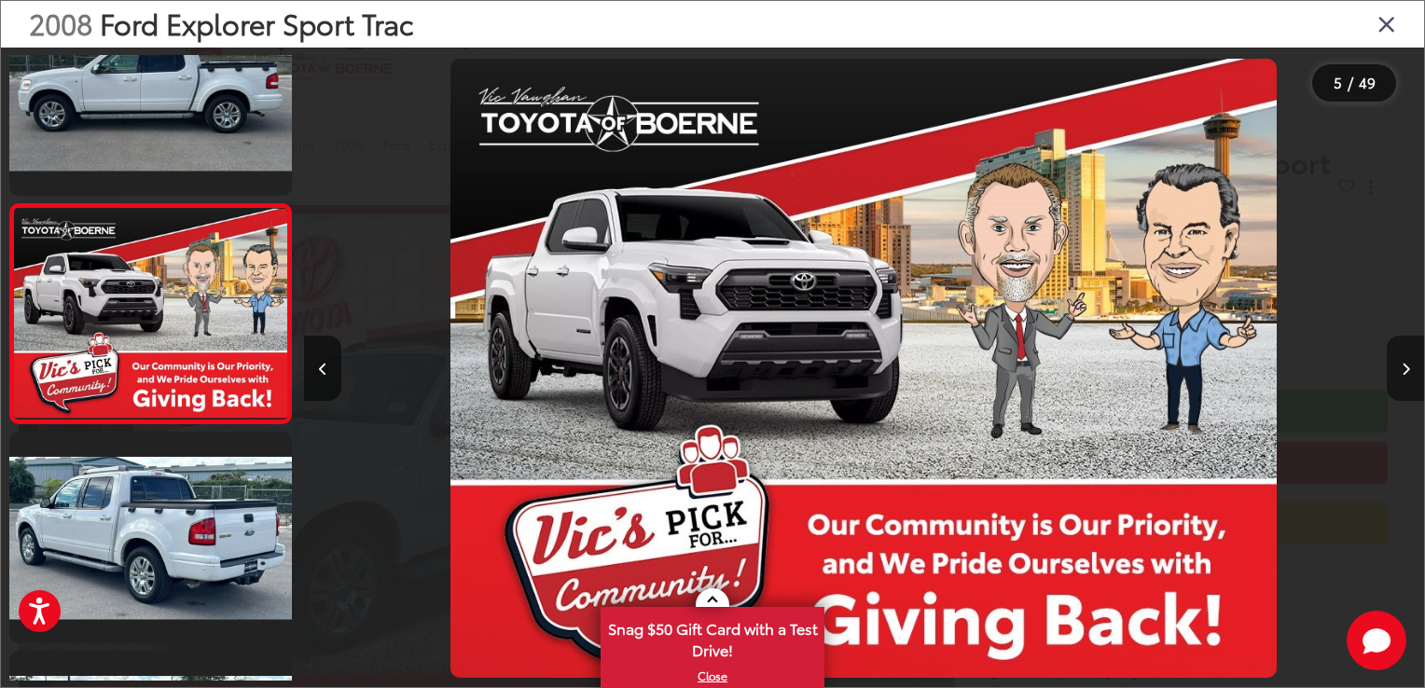
click at [1403, 360] on button "Next image" at bounding box center [1404, 368] width 37 height 65
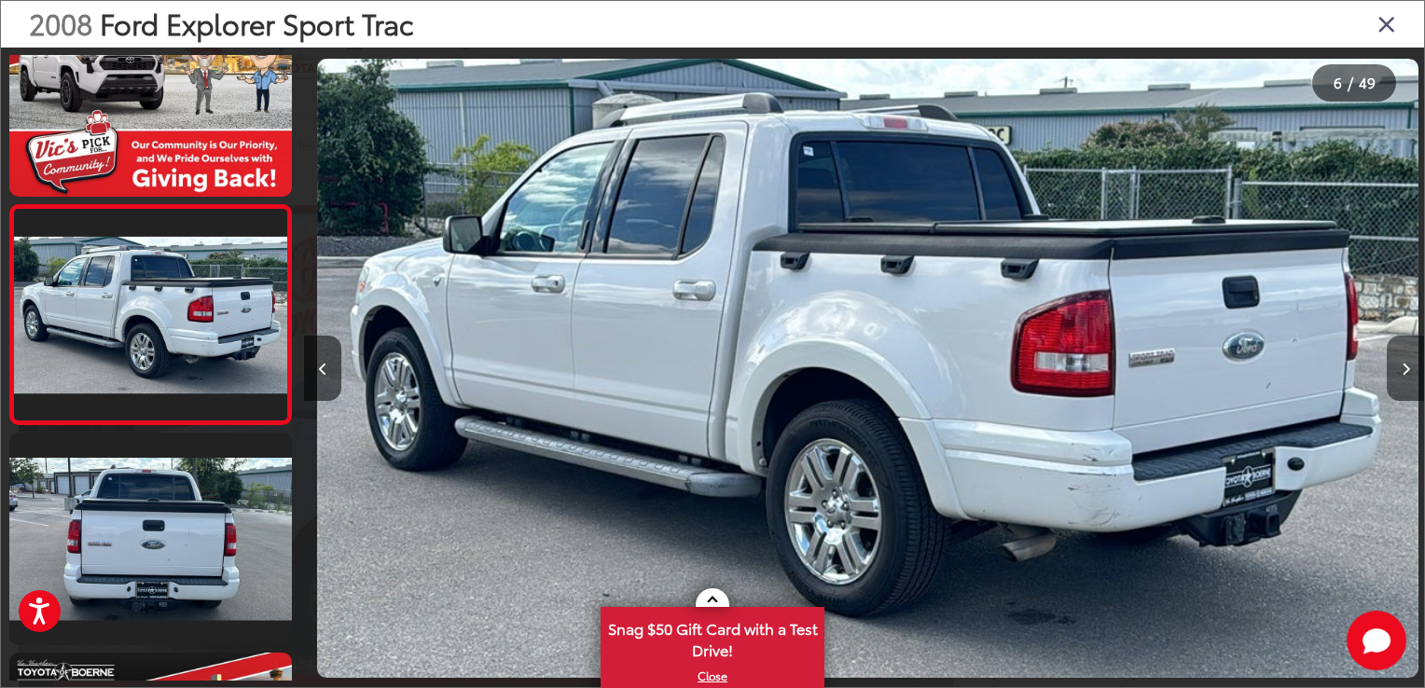
scroll to position [0, 5599]
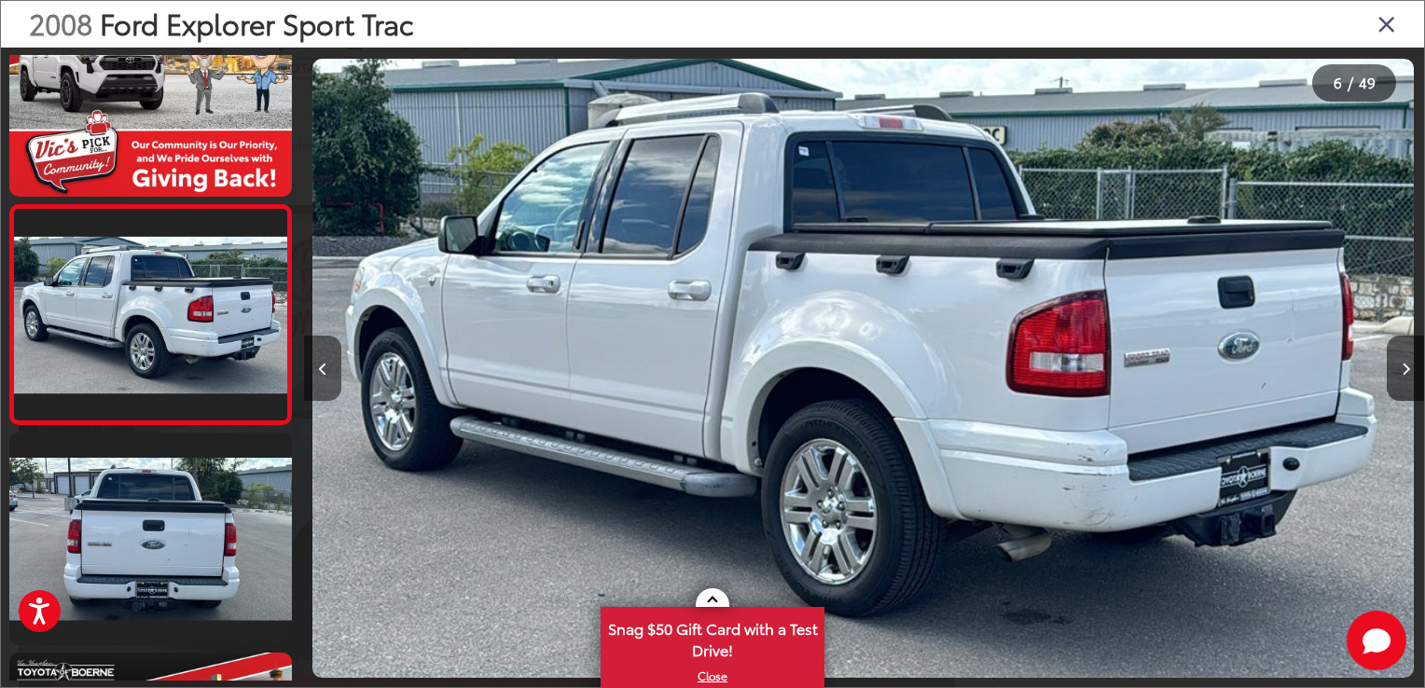
click at [316, 360] on button "Previous image" at bounding box center [322, 368] width 37 height 65
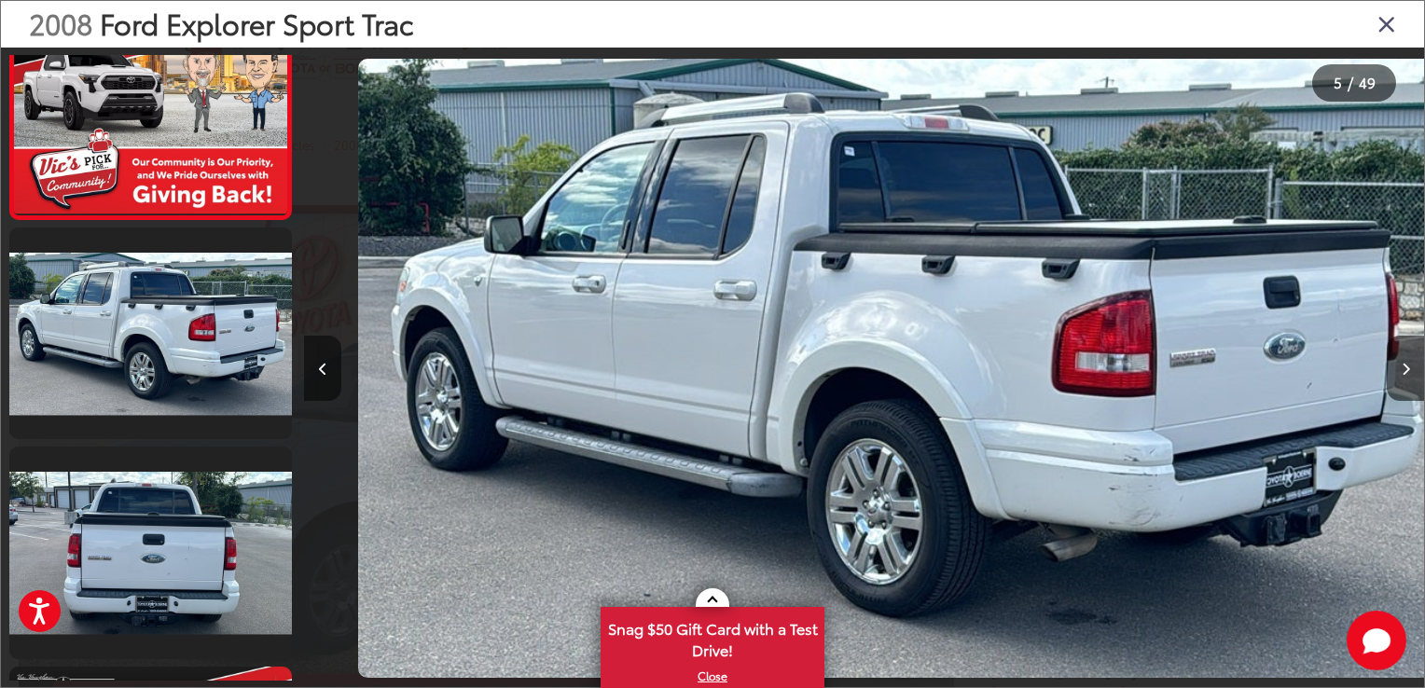
scroll to position [0, 0]
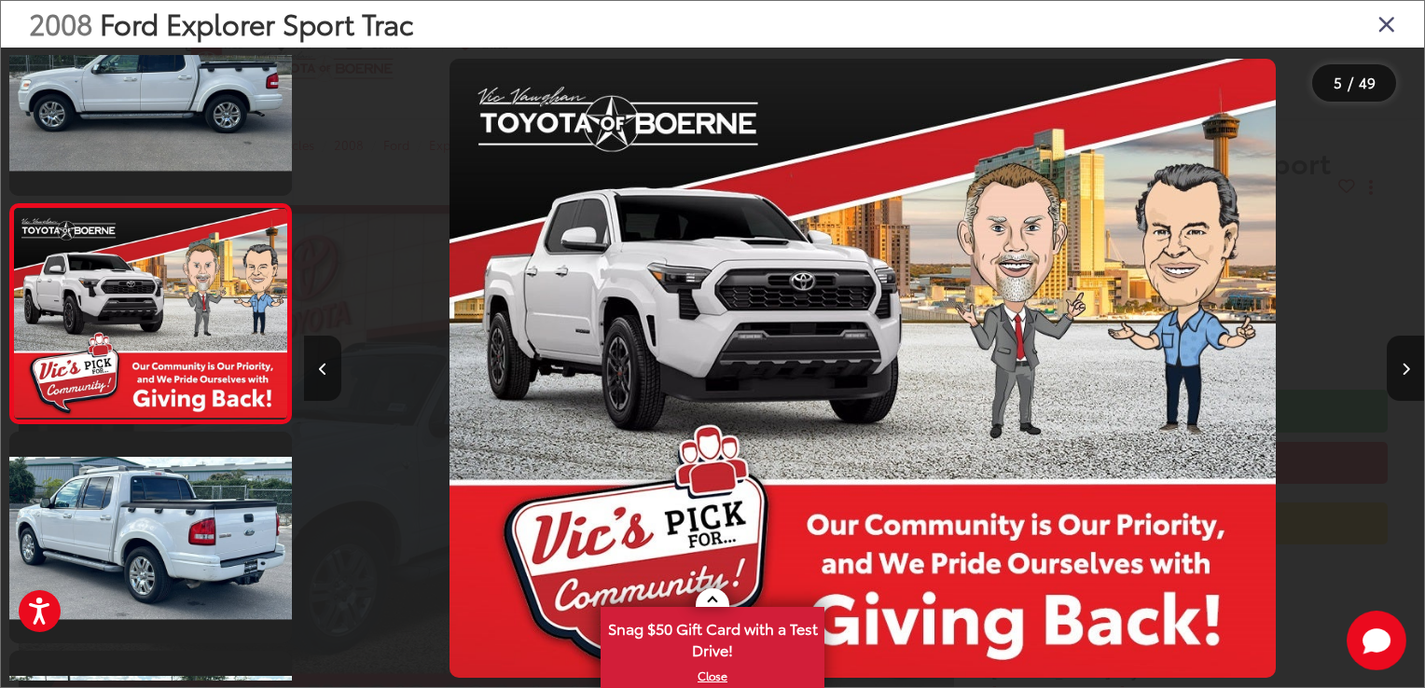
click at [316, 360] on button "Previous image" at bounding box center [322, 368] width 37 height 65
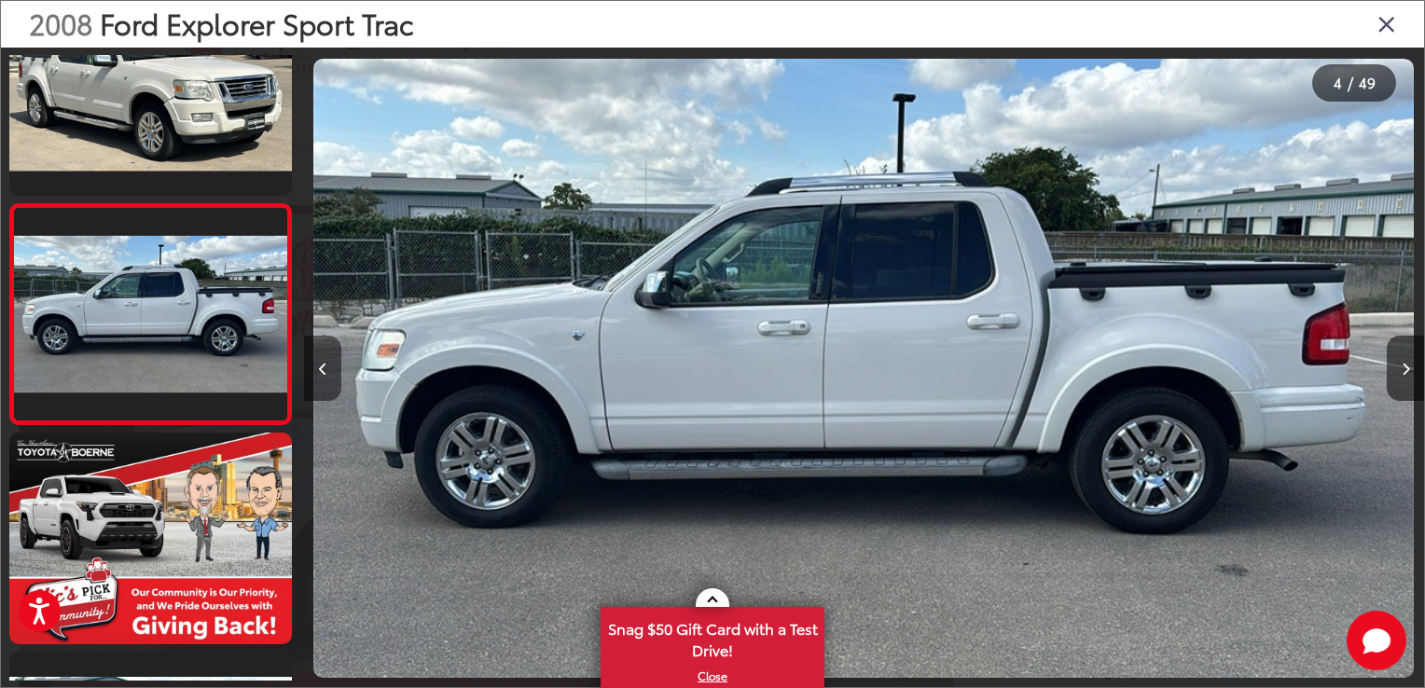
click at [316, 360] on button "Previous image" at bounding box center [322, 368] width 37 height 65
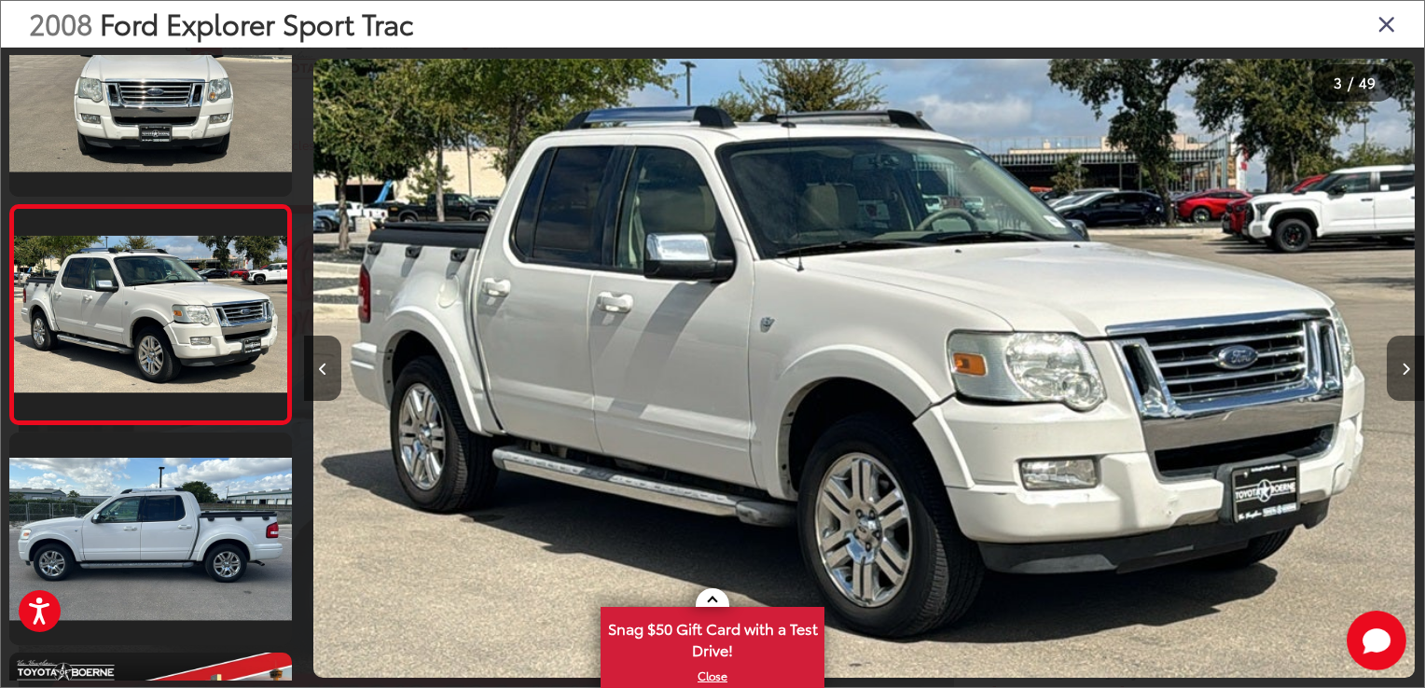
click at [1401, 365] on icon "Next image" at bounding box center [1405, 369] width 8 height 13
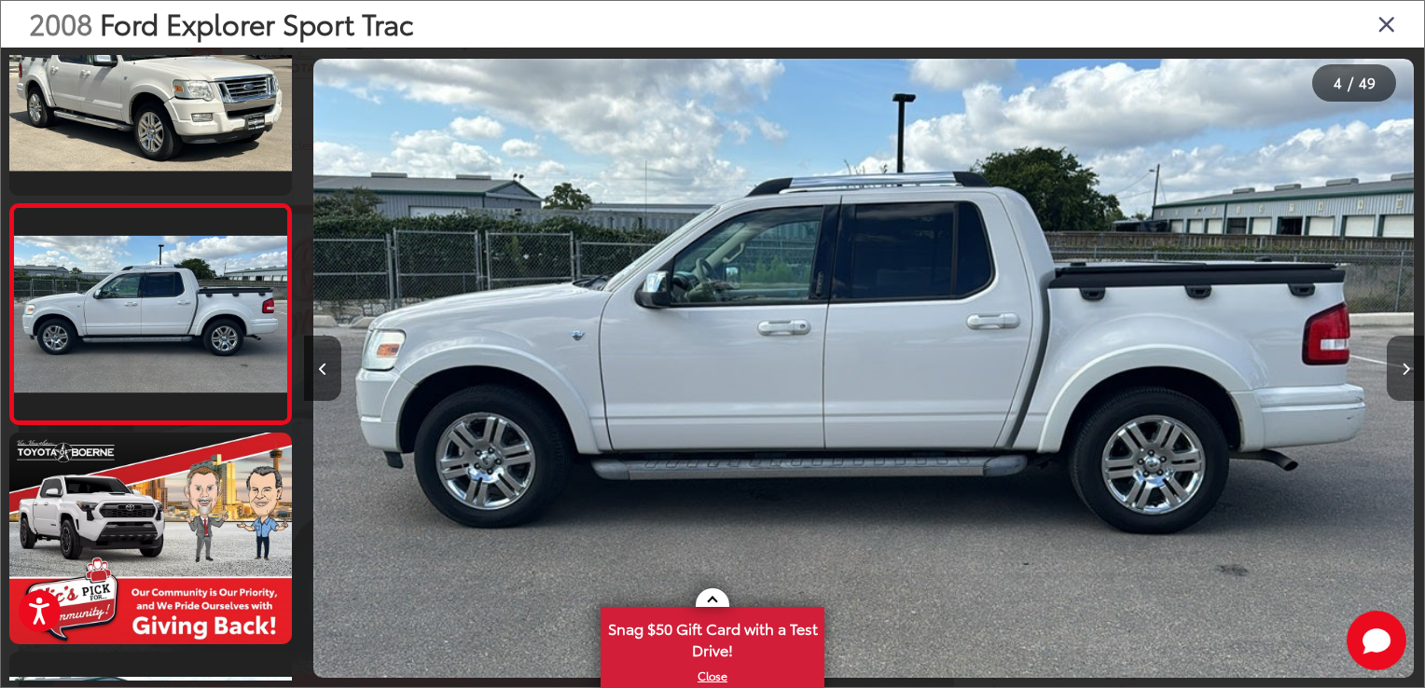
click at [1401, 365] on icon "Next image" at bounding box center [1405, 369] width 8 height 13
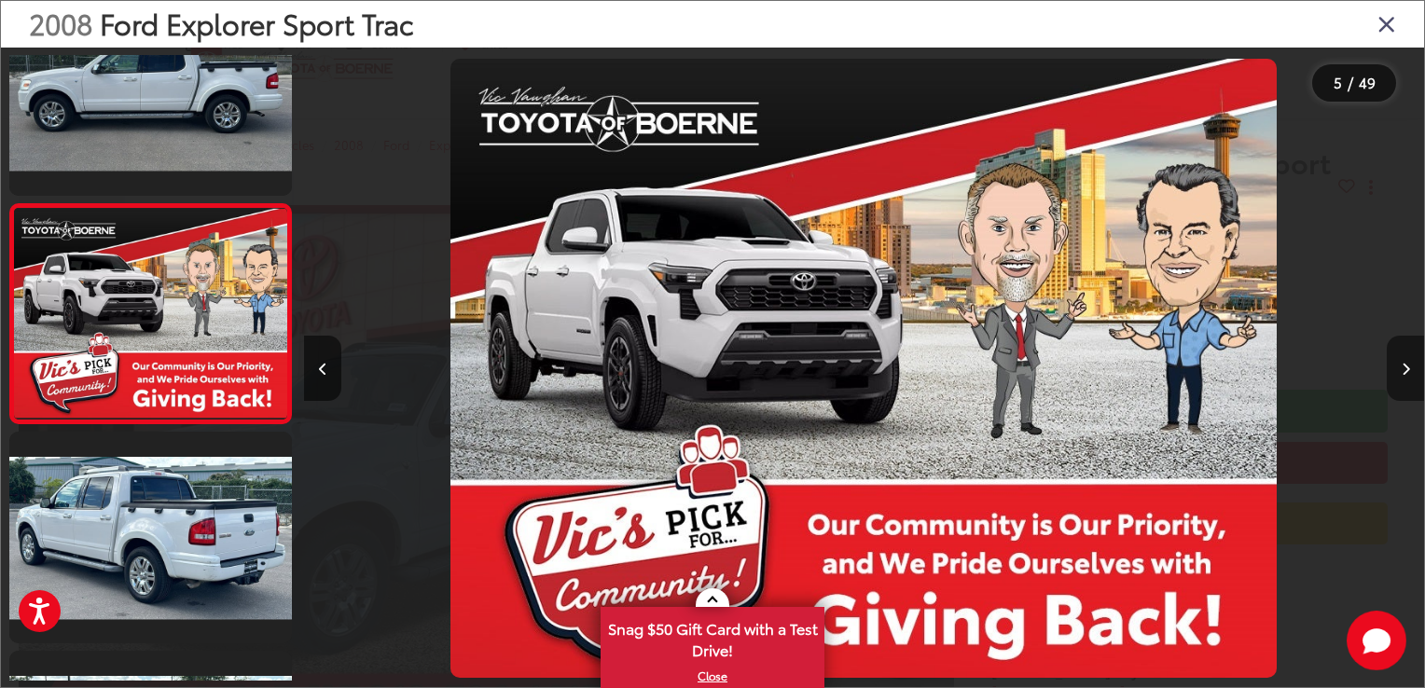
click at [1401, 365] on icon "Next image" at bounding box center [1405, 369] width 8 height 13
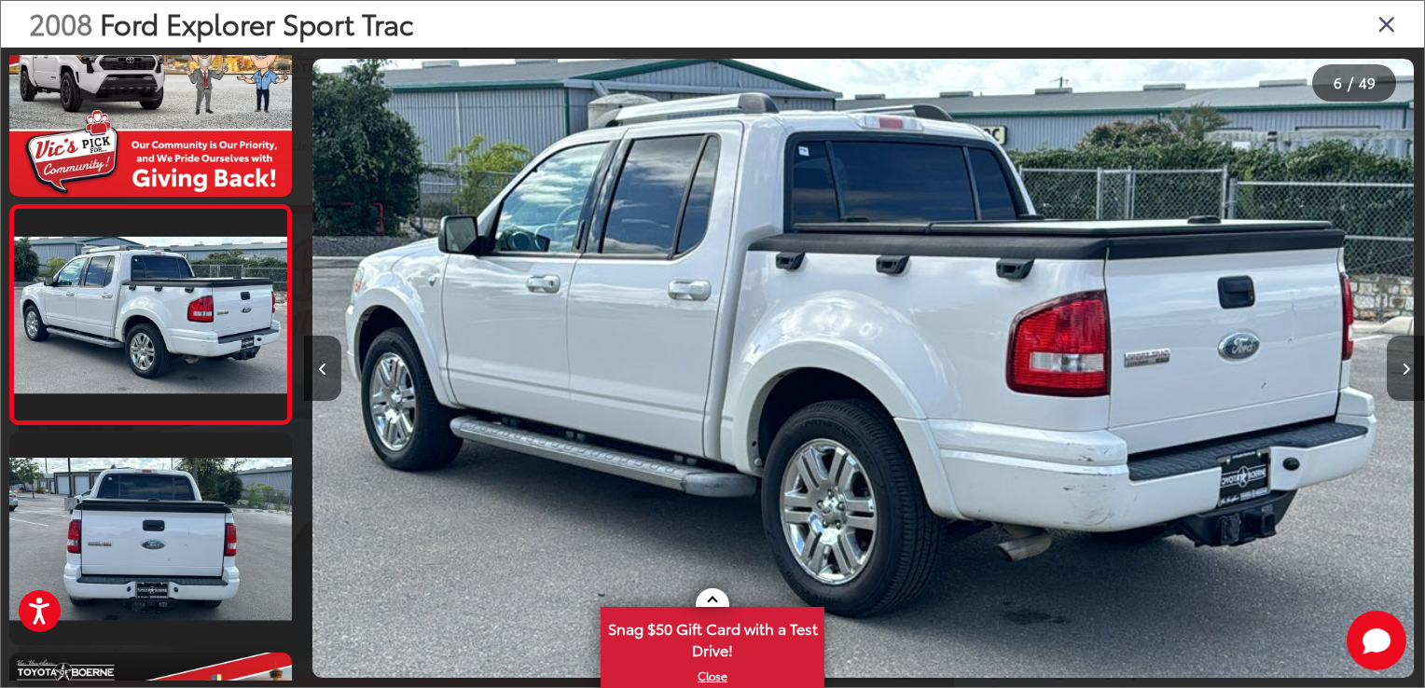
click at [1401, 365] on icon "Next image" at bounding box center [1405, 369] width 8 height 13
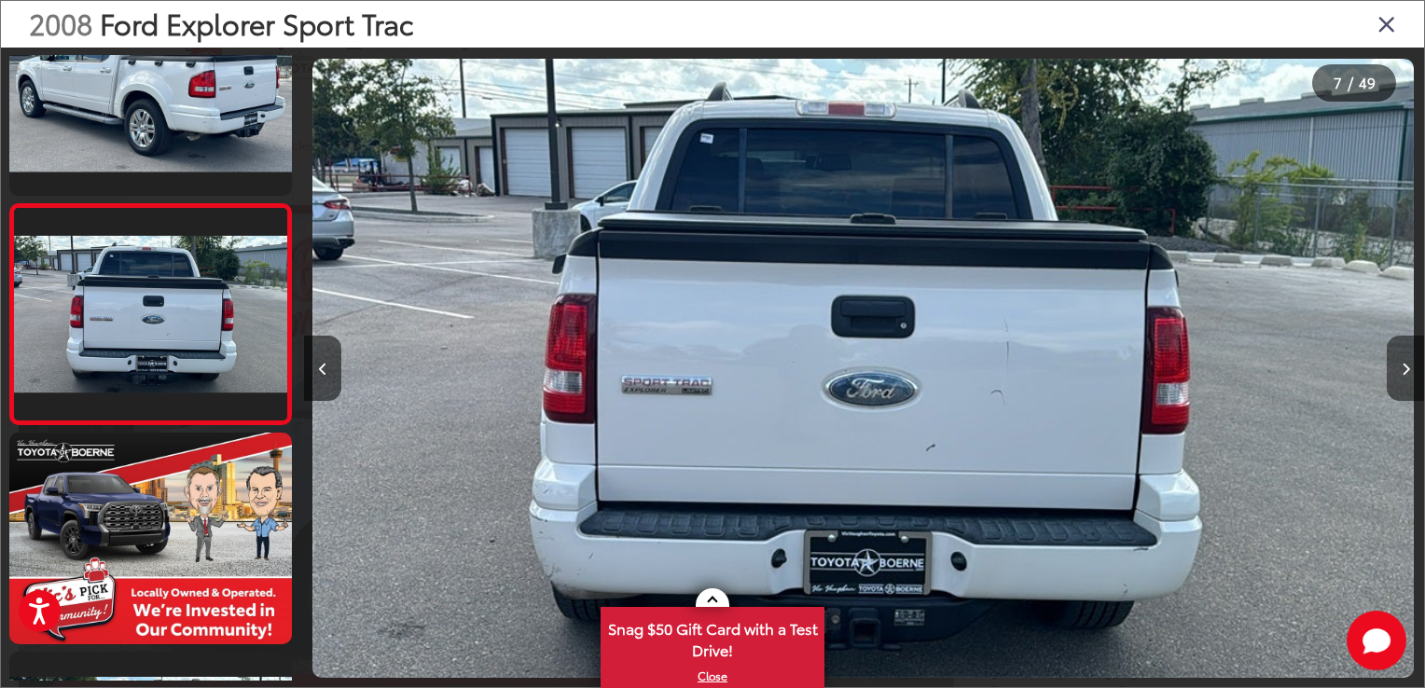
click at [1401, 365] on icon "Next image" at bounding box center [1405, 369] width 8 height 13
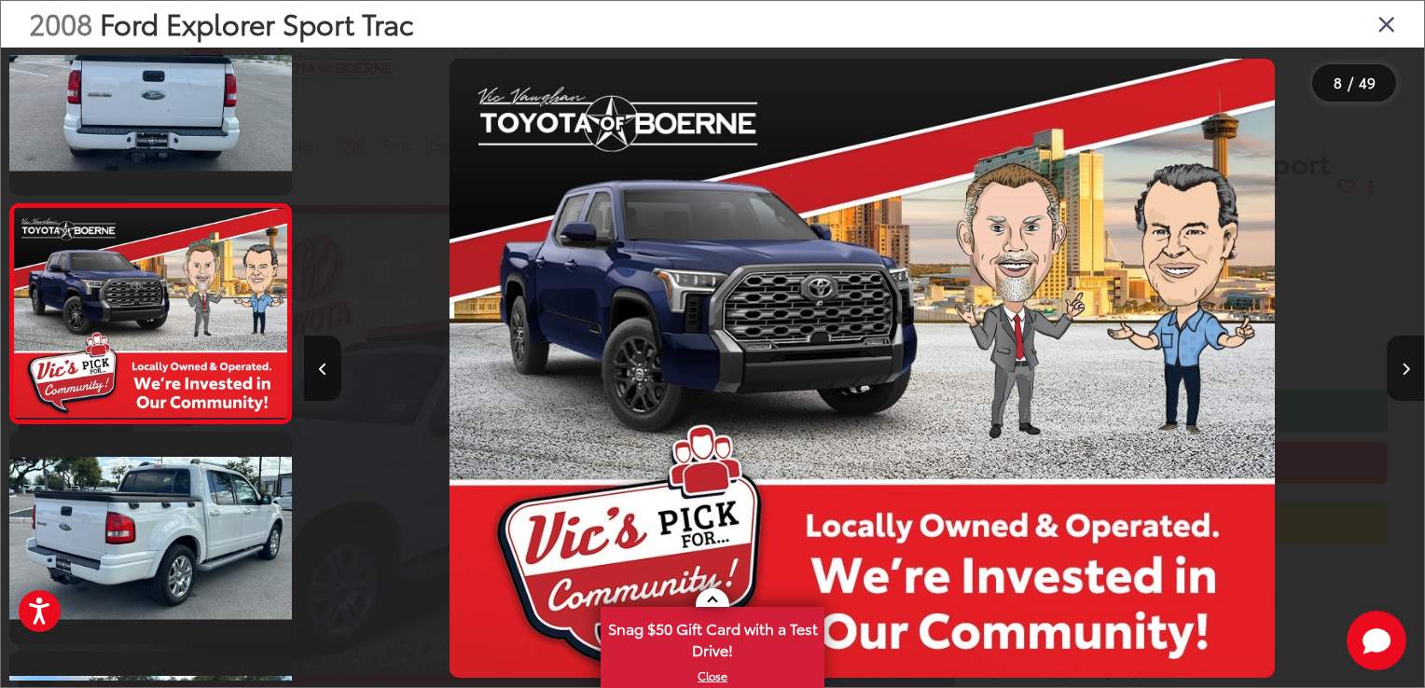
click at [1401, 365] on icon "Next image" at bounding box center [1405, 369] width 8 height 13
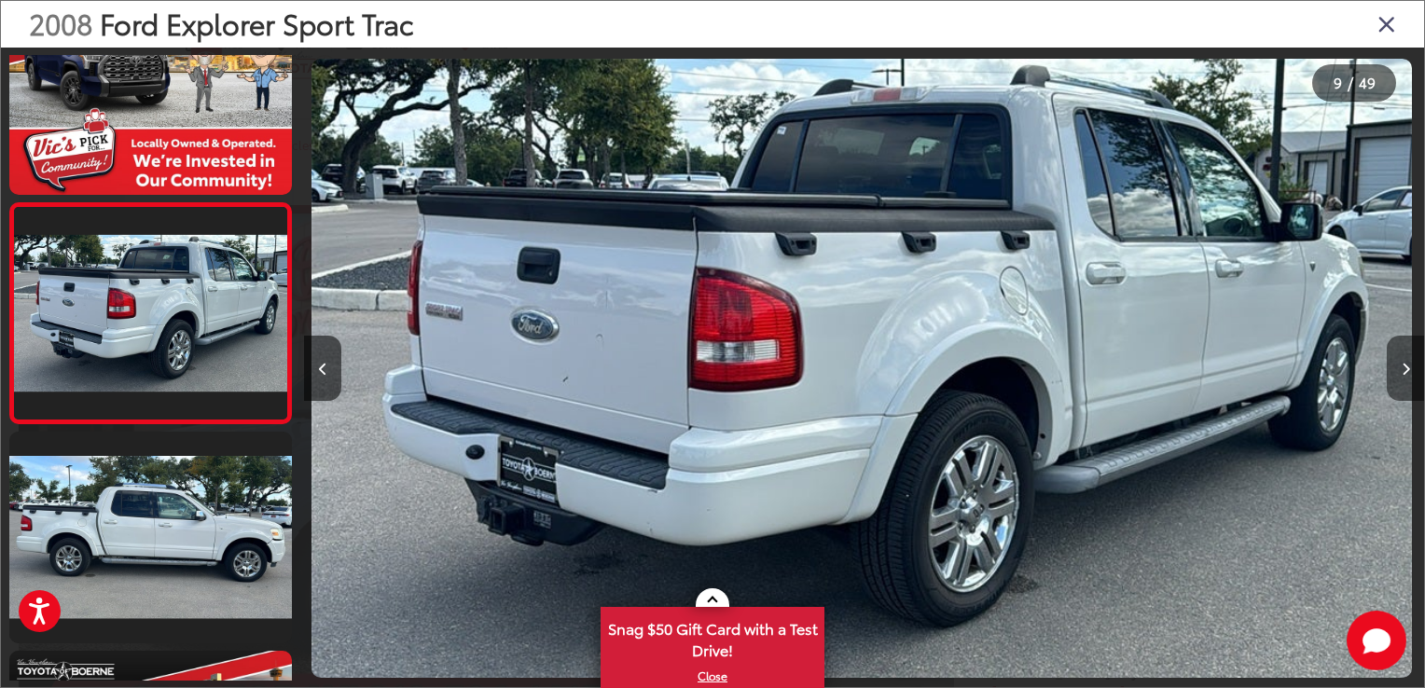
click at [1401, 365] on icon "Next image" at bounding box center [1405, 369] width 8 height 13
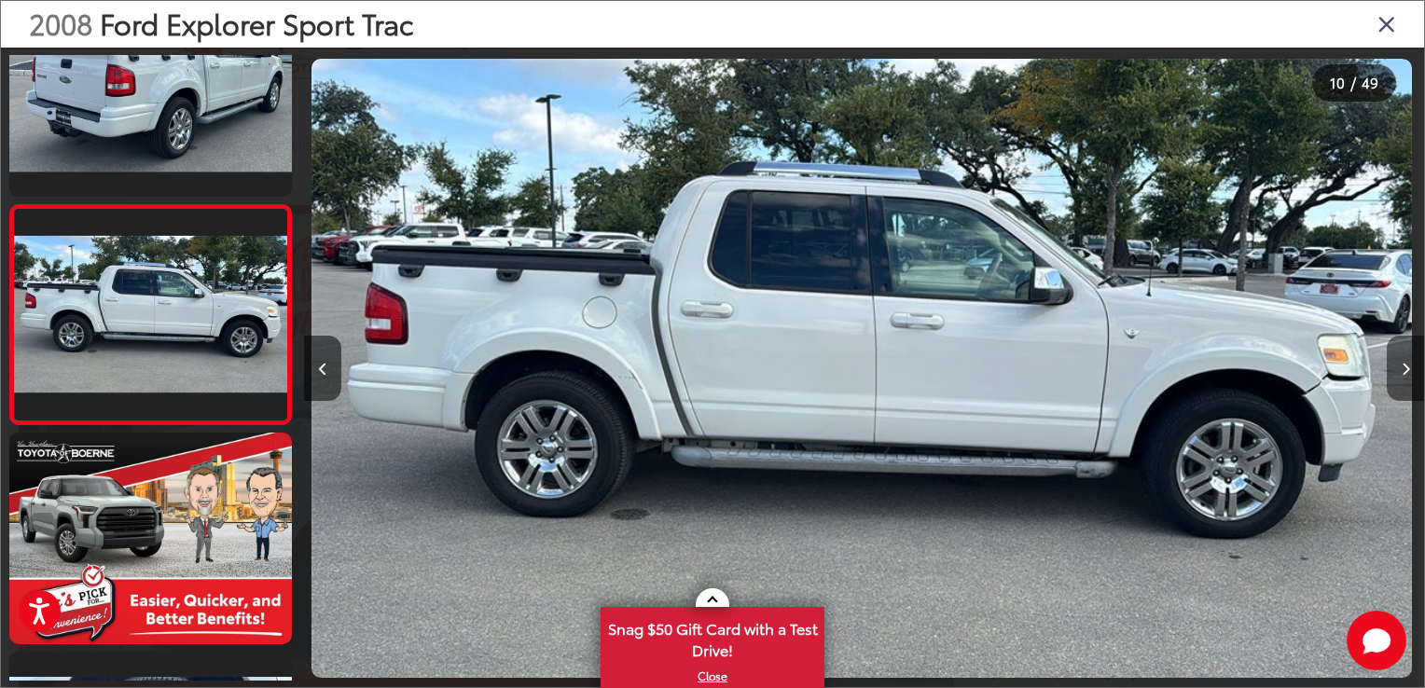
click at [1401, 365] on icon "Next image" at bounding box center [1405, 369] width 8 height 13
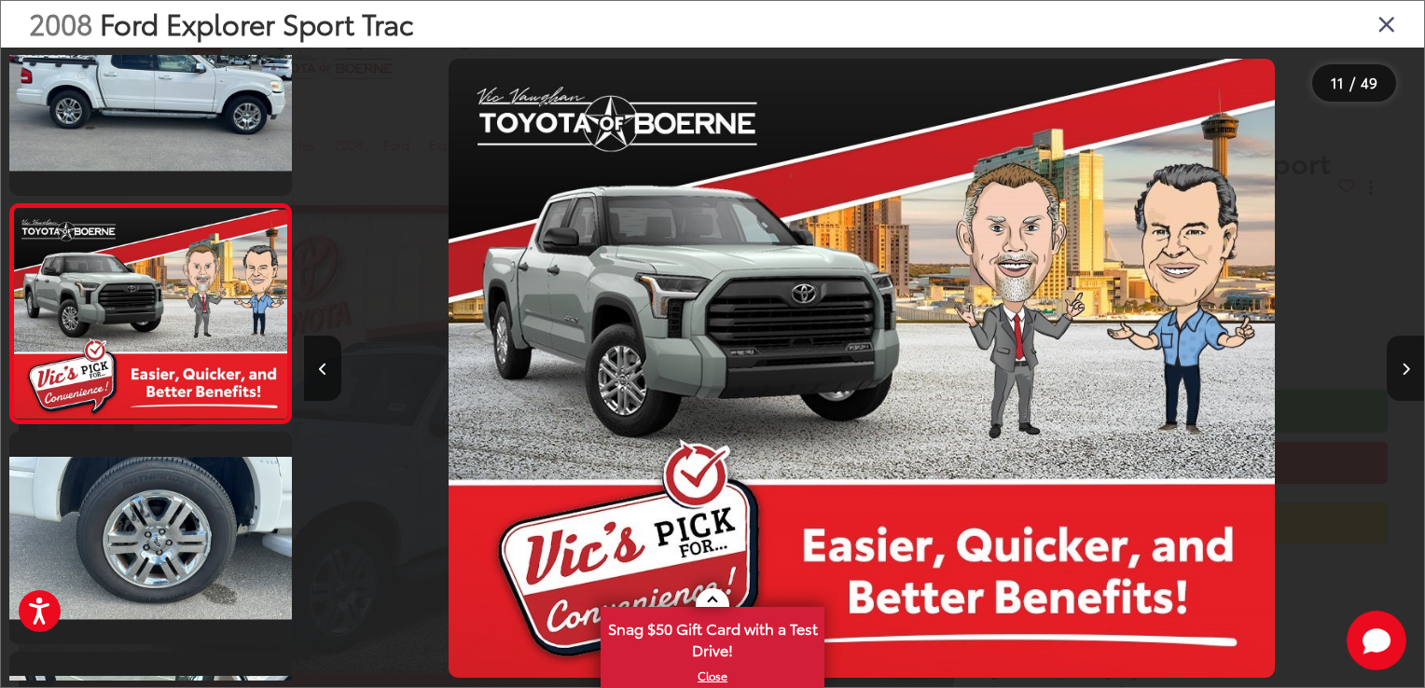
click at [1401, 365] on icon "Next image" at bounding box center [1405, 369] width 8 height 13
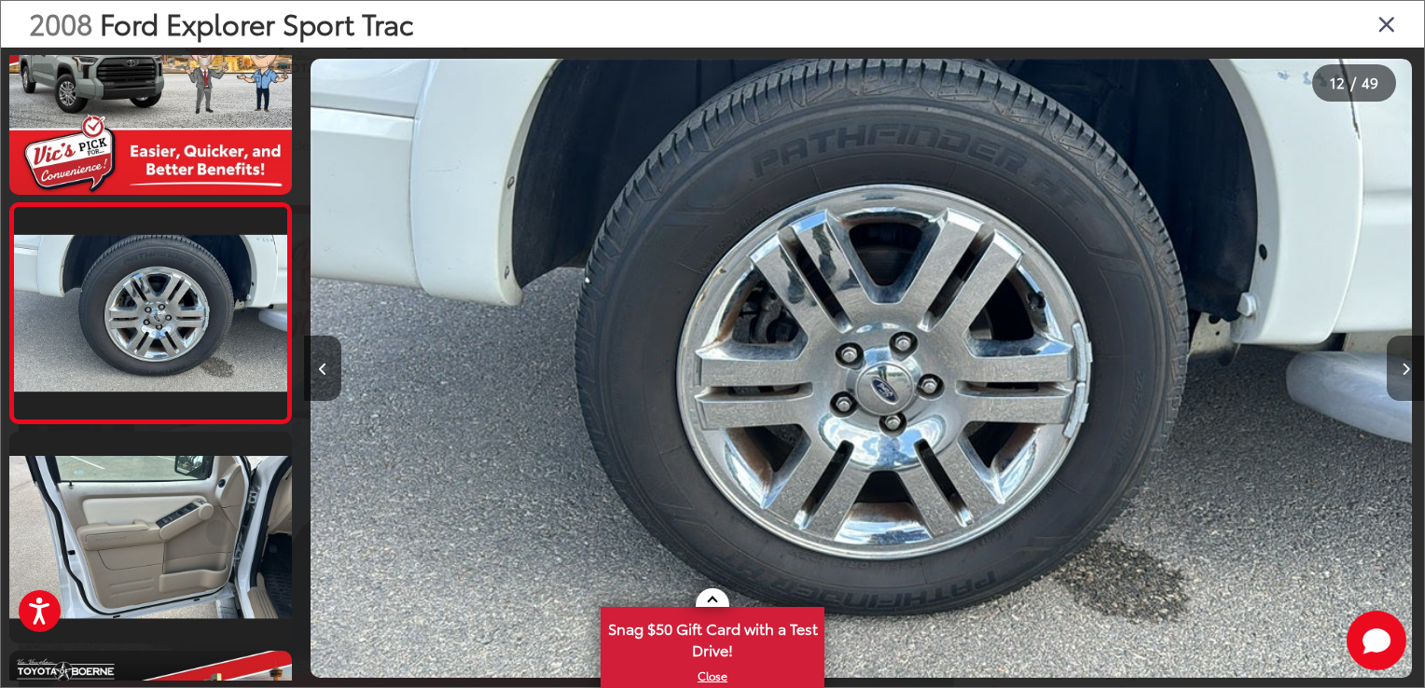
click at [1401, 365] on icon "Next image" at bounding box center [1405, 369] width 8 height 13
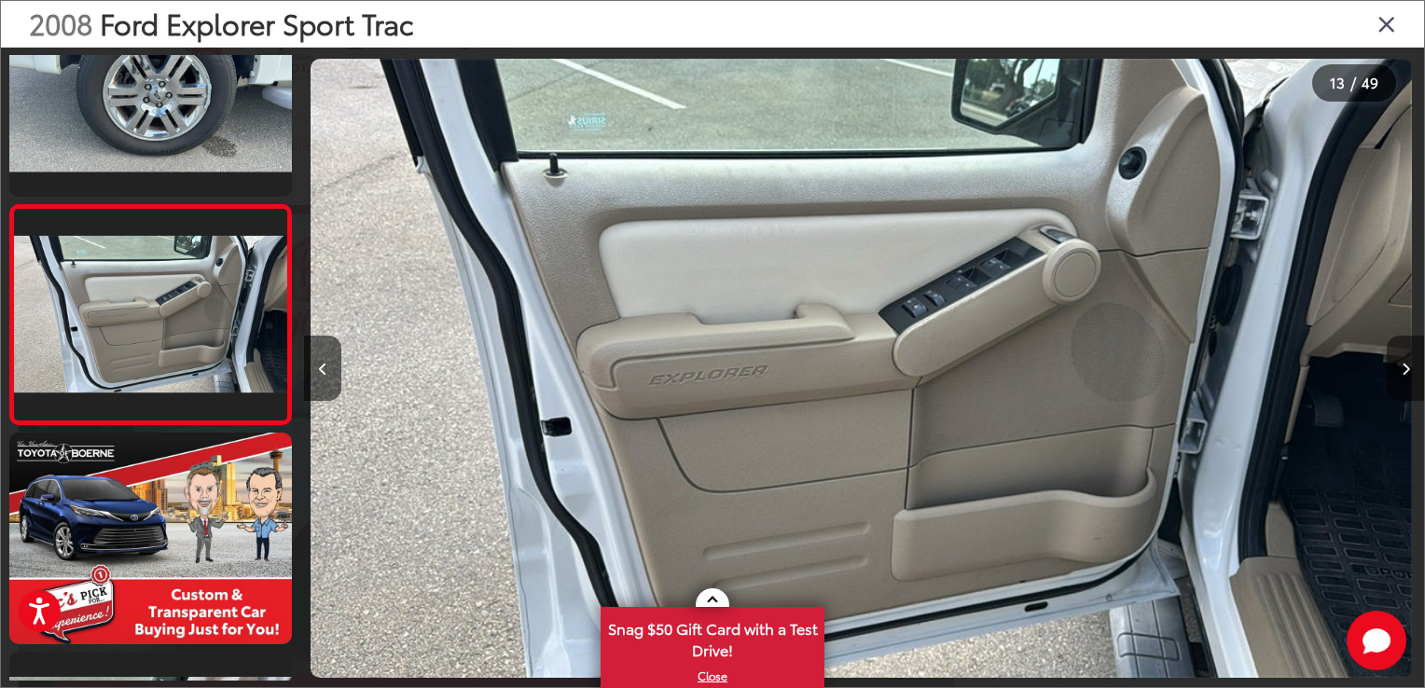
click at [1401, 365] on icon "Next image" at bounding box center [1405, 369] width 8 height 13
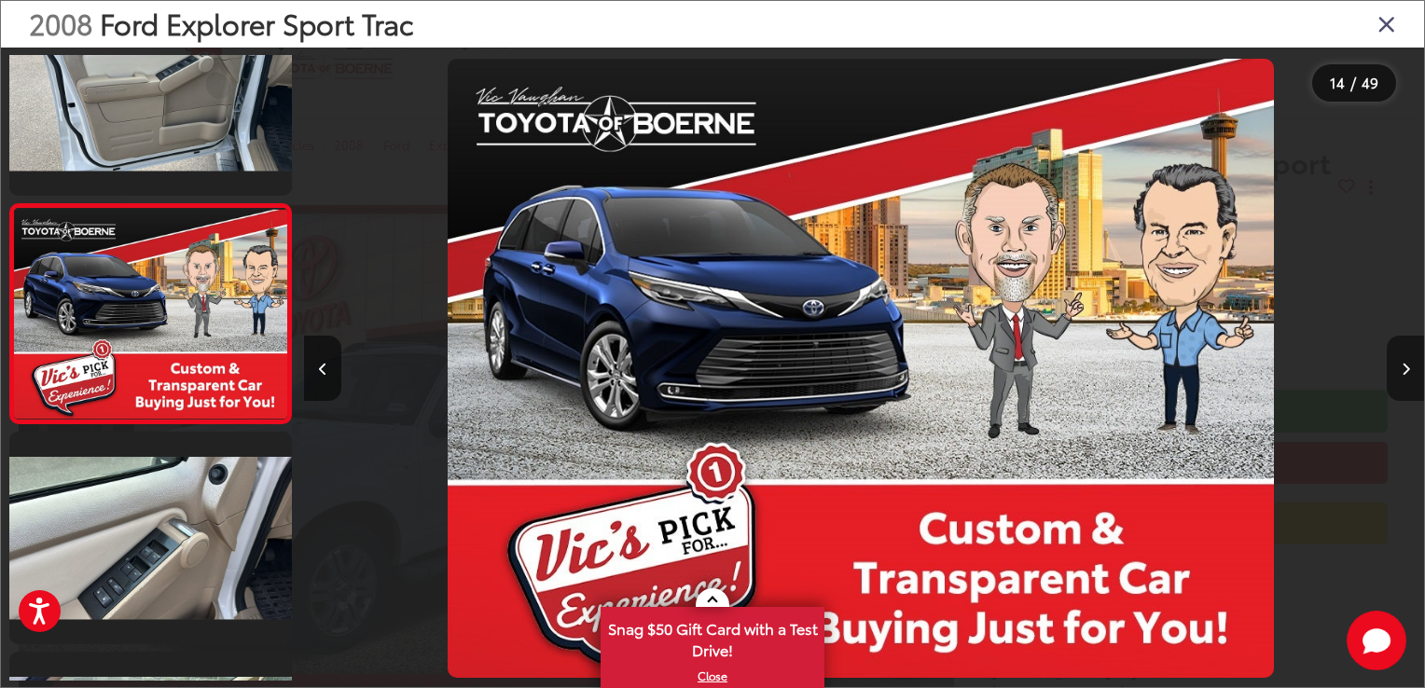
click at [1401, 365] on icon "Next image" at bounding box center [1405, 369] width 8 height 13
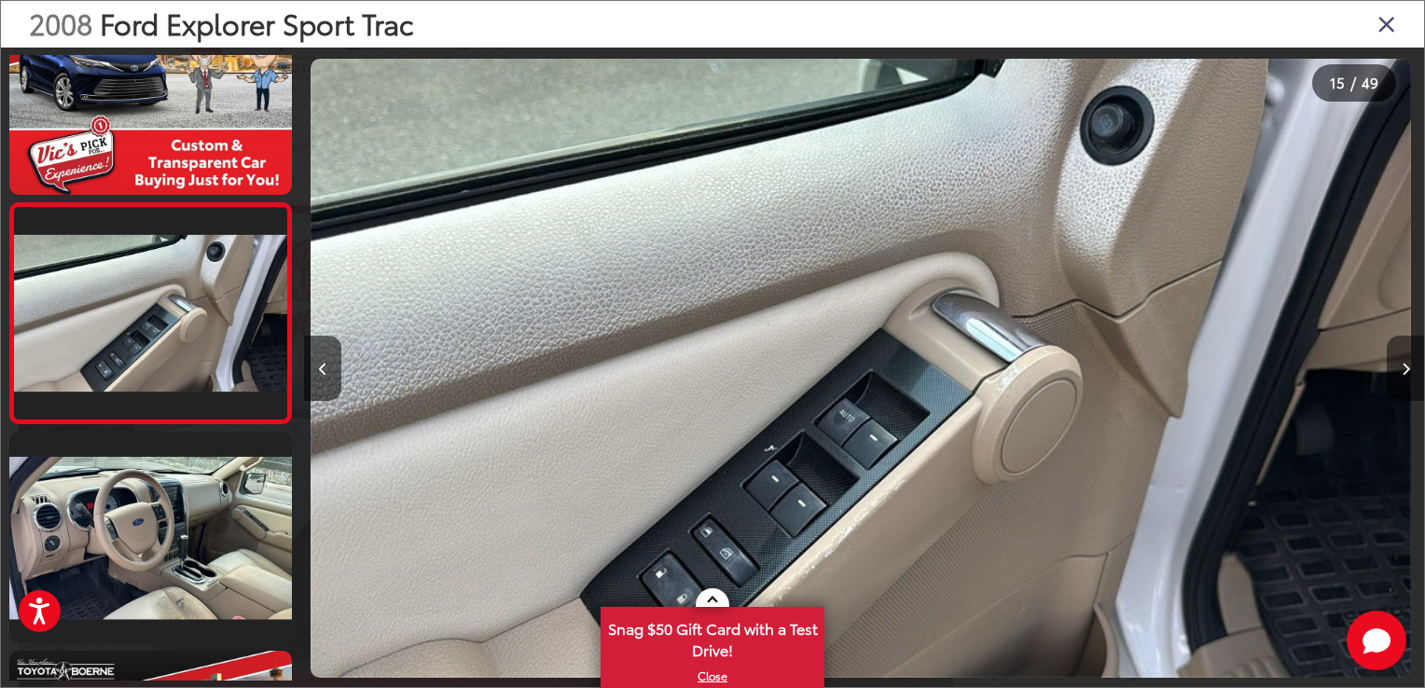
click at [1401, 365] on icon "Next image" at bounding box center [1405, 369] width 8 height 13
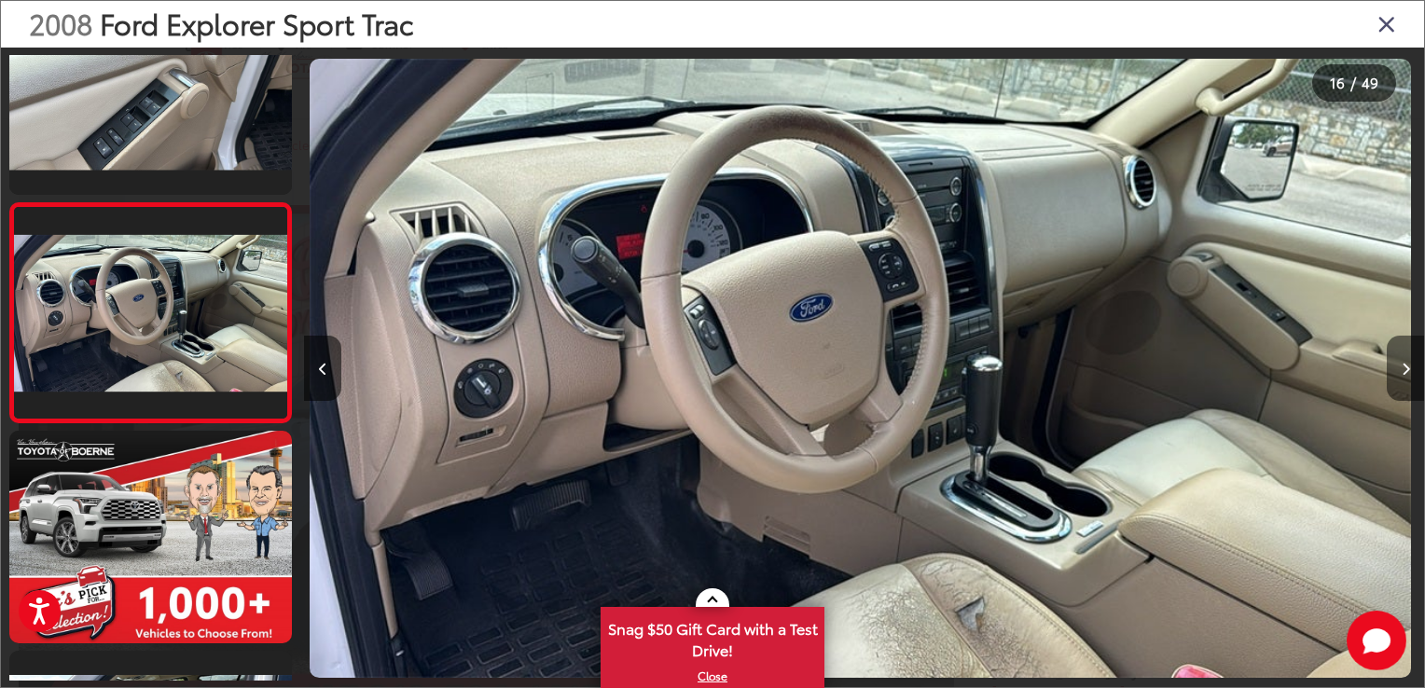
click at [1401, 365] on icon "Next image" at bounding box center [1405, 369] width 8 height 13
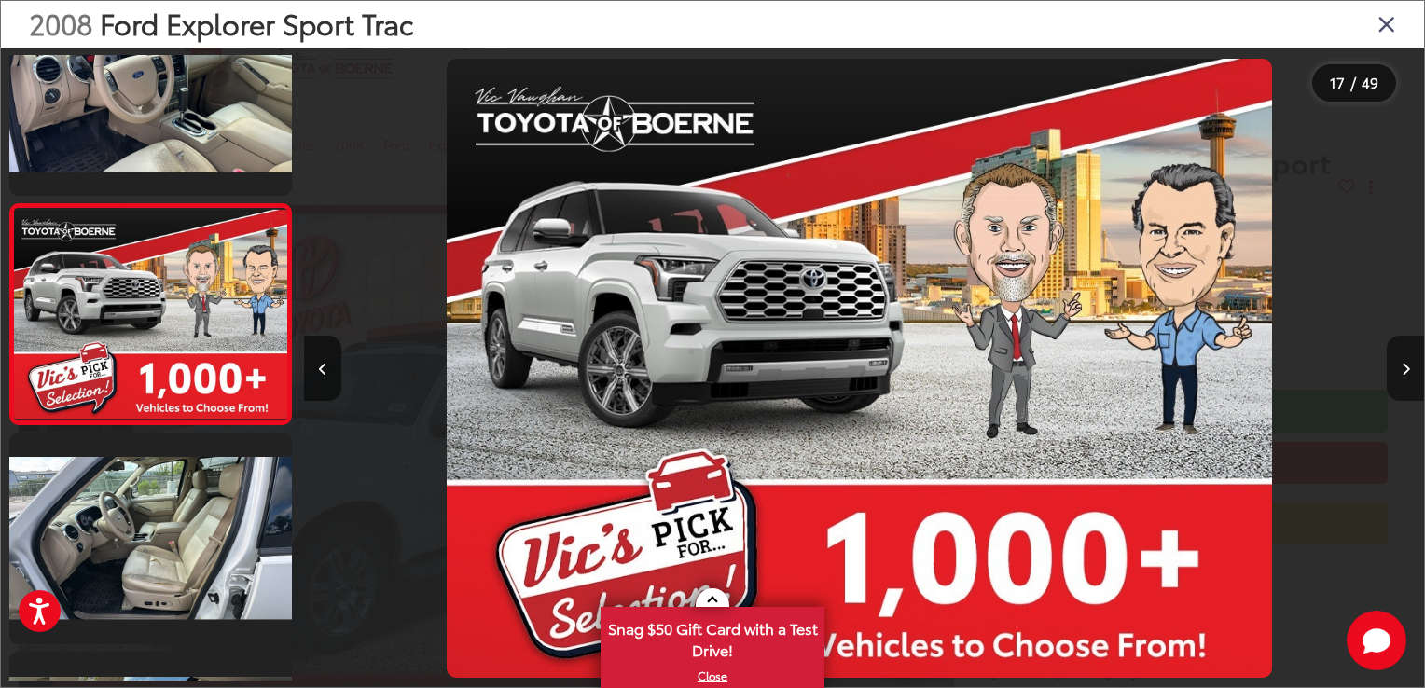
click at [1401, 365] on icon "Next image" at bounding box center [1405, 369] width 8 height 13
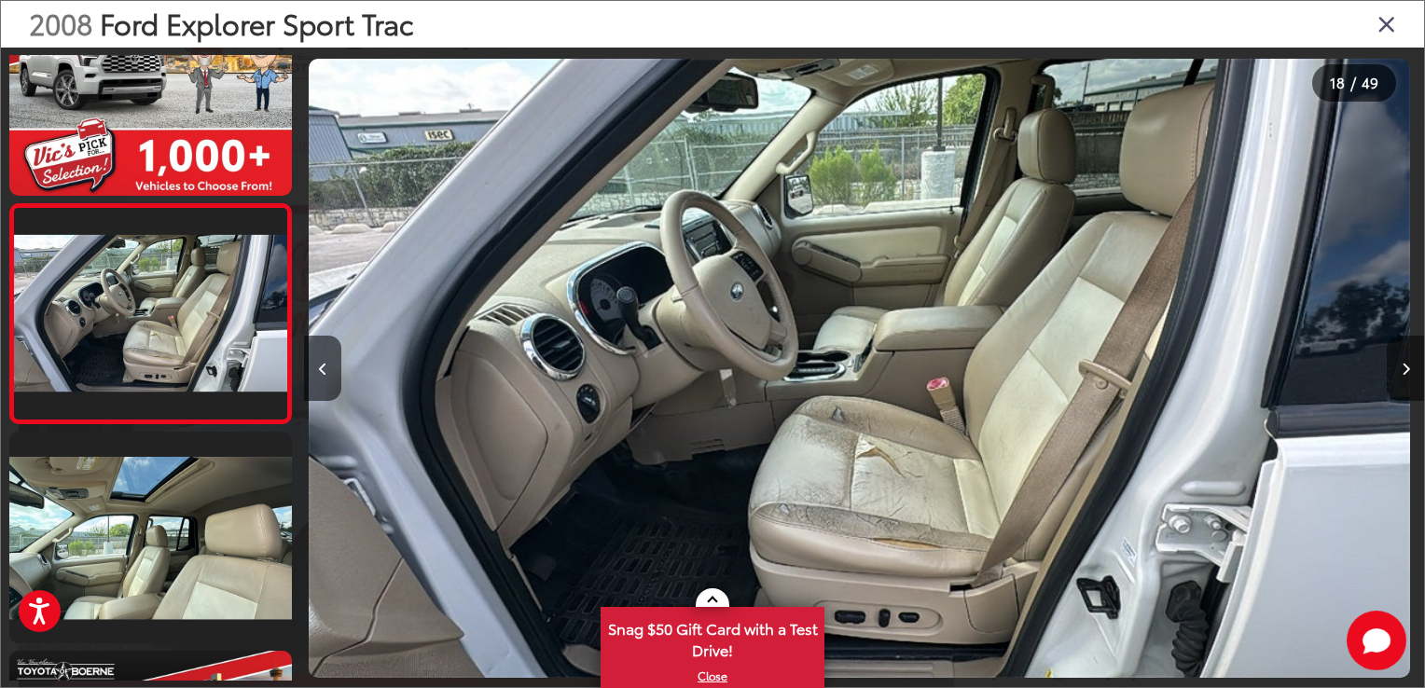
click at [1401, 370] on icon "Next image" at bounding box center [1405, 369] width 8 height 13
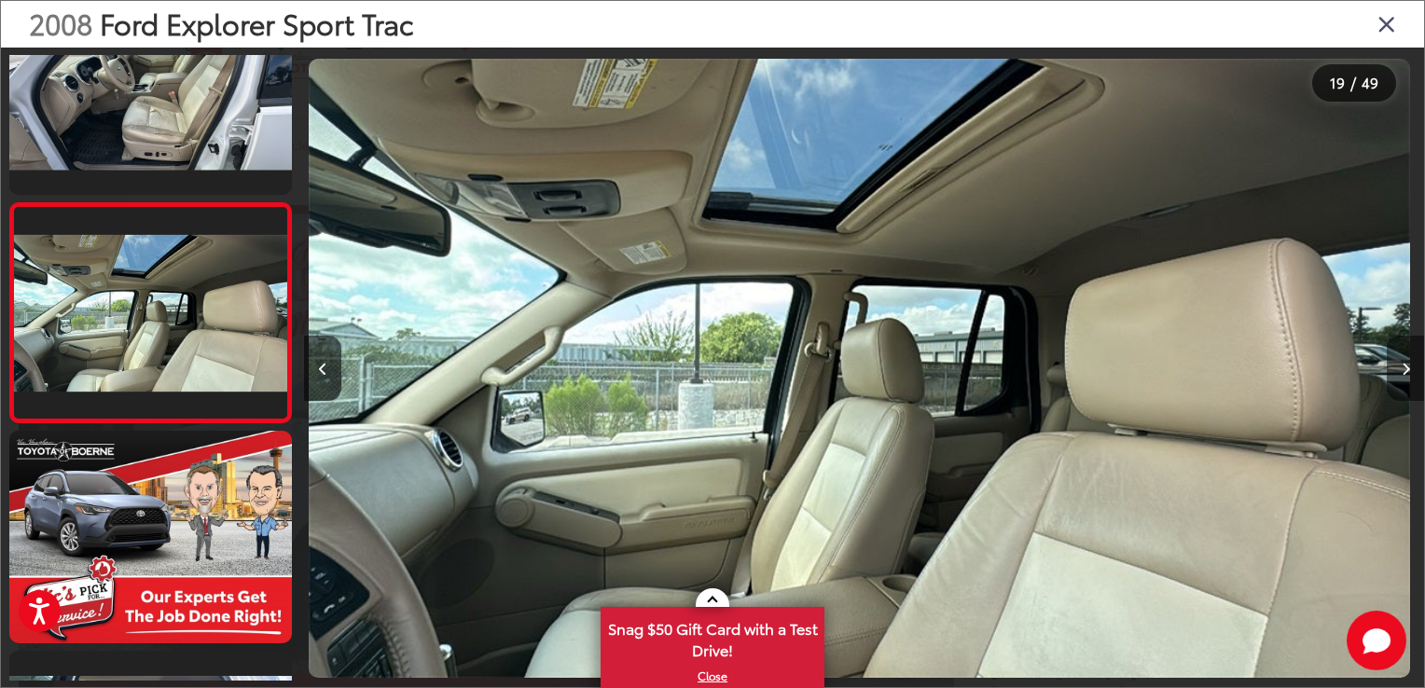
click at [1402, 366] on icon "Next image" at bounding box center [1405, 369] width 8 height 13
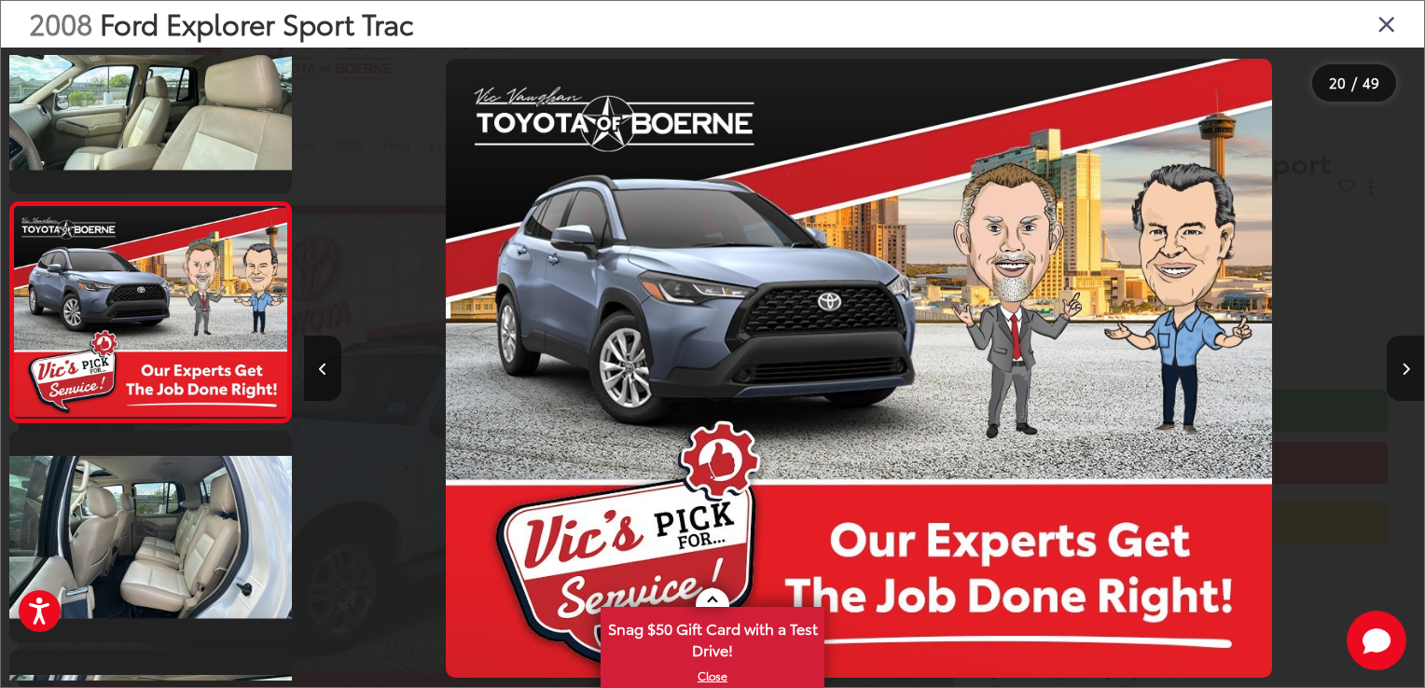
click at [1402, 366] on icon "Next image" at bounding box center [1405, 369] width 8 height 13
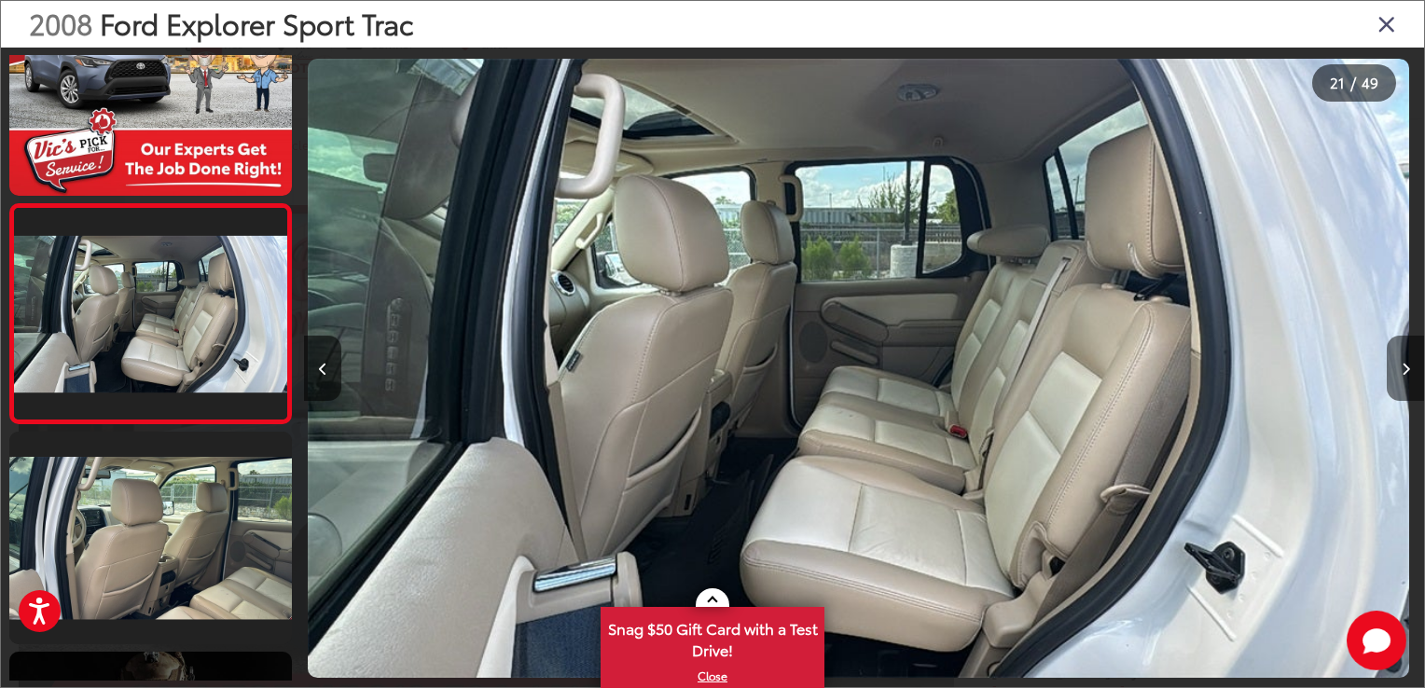
click at [1402, 366] on icon "Next image" at bounding box center [1405, 369] width 8 height 13
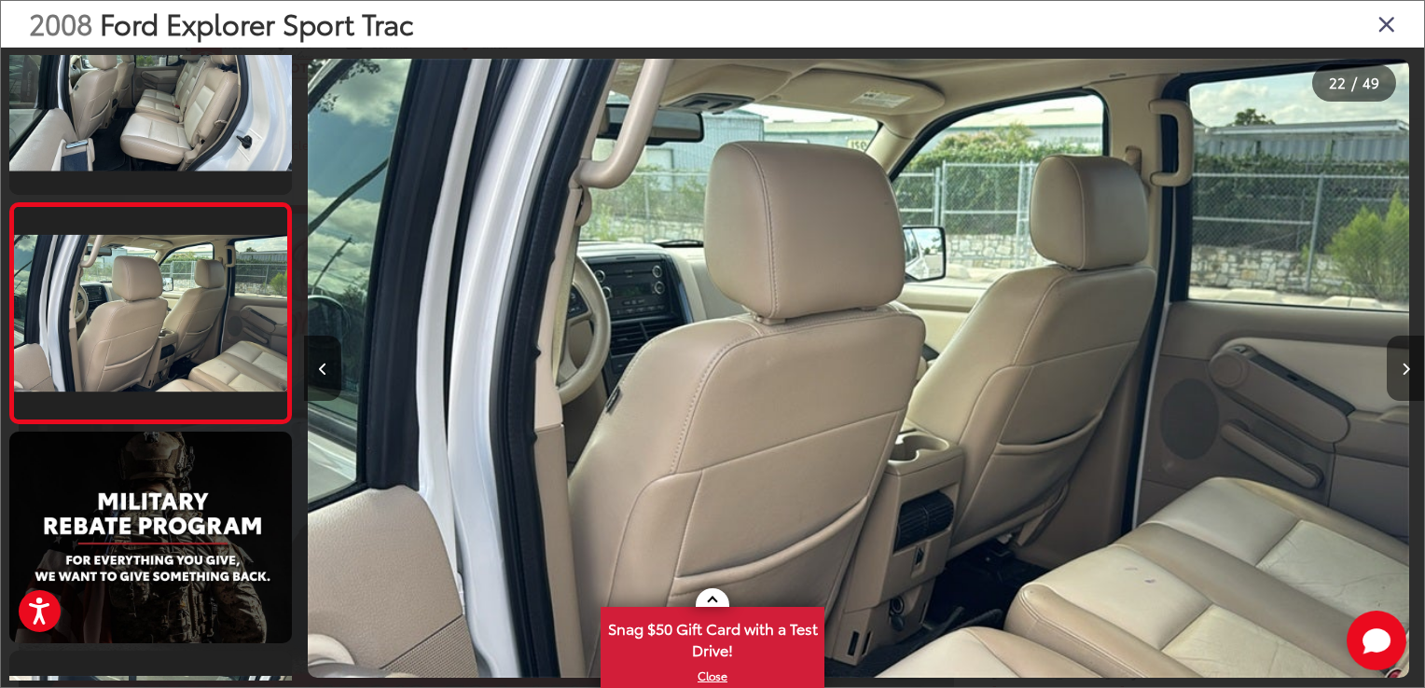
click at [1402, 366] on icon "Next image" at bounding box center [1405, 369] width 8 height 13
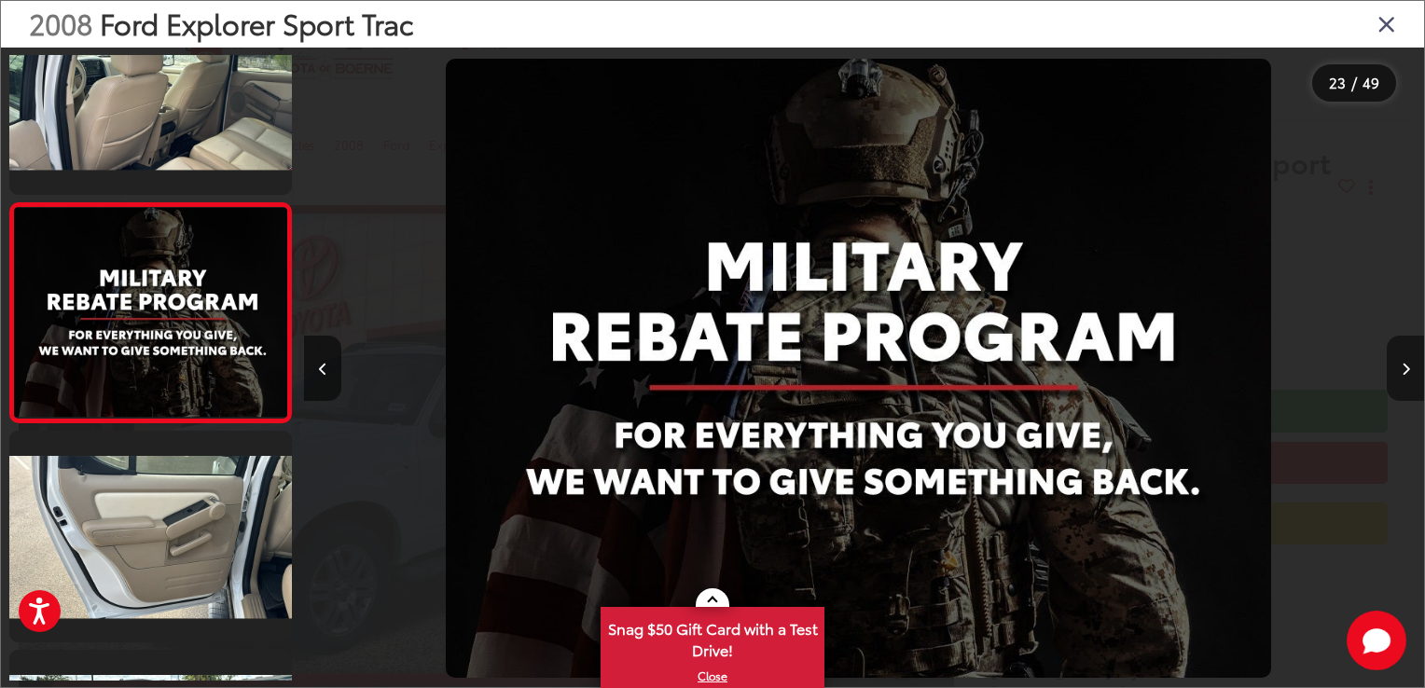
click at [1402, 366] on icon "Next image" at bounding box center [1405, 369] width 8 height 13
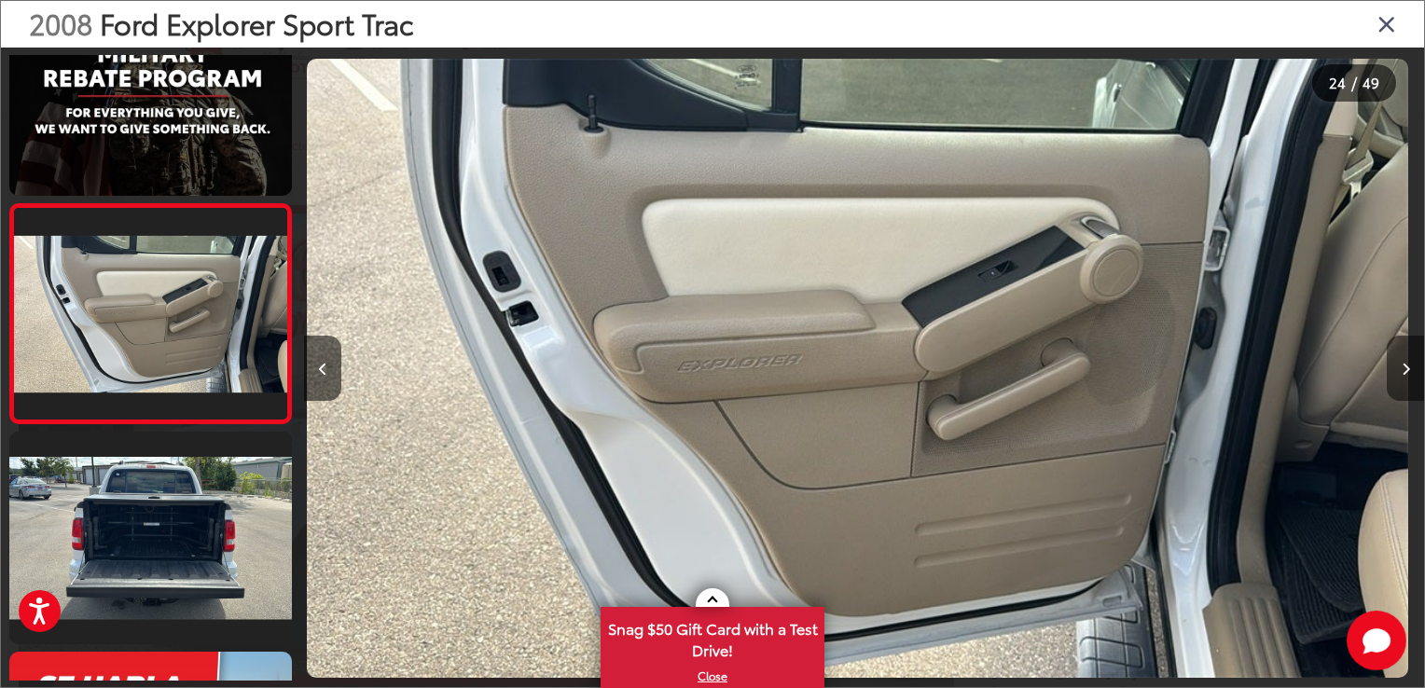
click at [1402, 366] on icon "Next image" at bounding box center [1405, 369] width 8 height 13
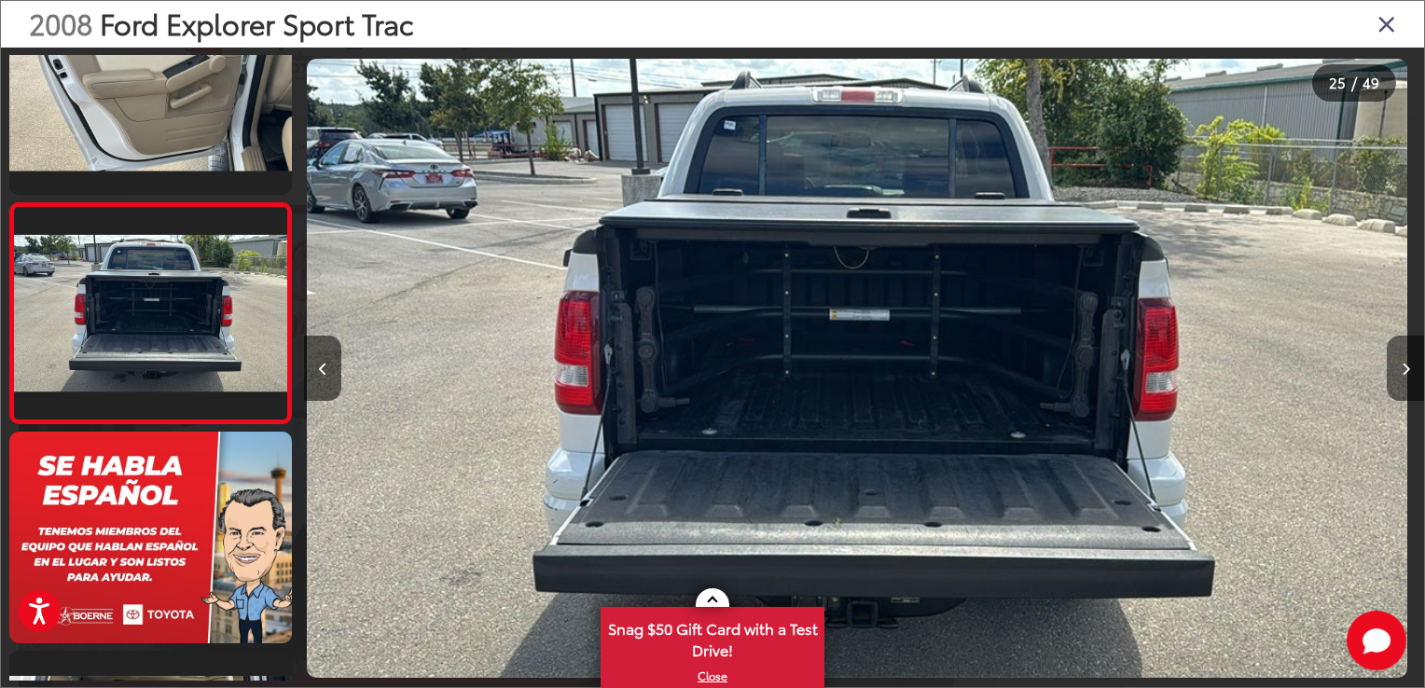
click at [1402, 366] on icon "Next image" at bounding box center [1405, 369] width 8 height 13
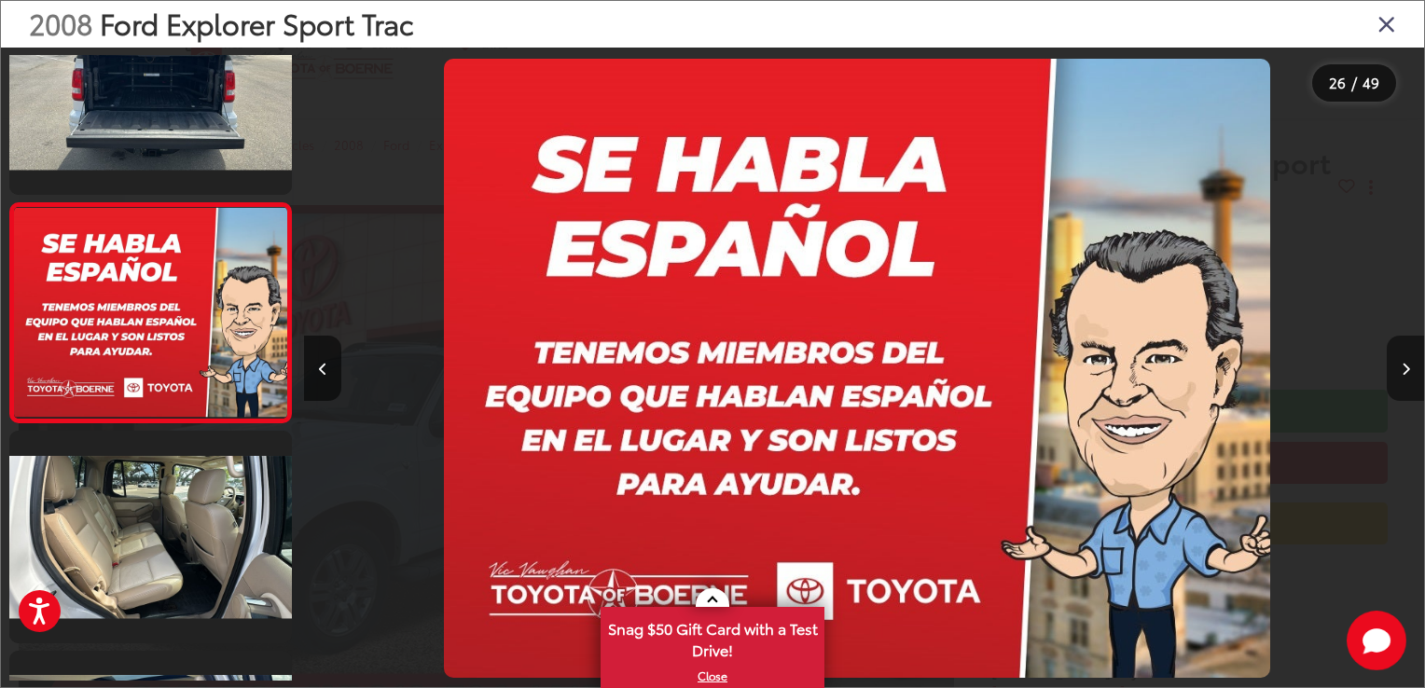
click at [1402, 366] on icon "Next image" at bounding box center [1405, 369] width 8 height 13
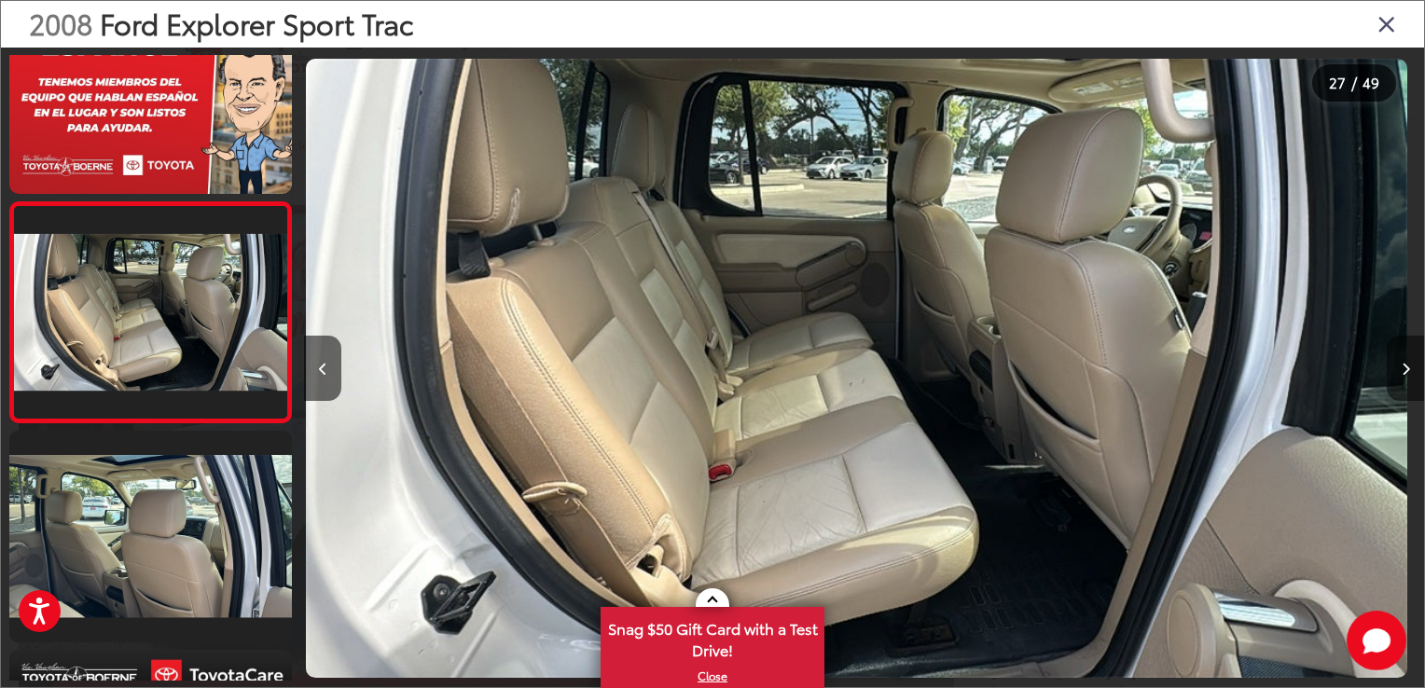
click at [1402, 366] on icon "Next image" at bounding box center [1405, 369] width 8 height 13
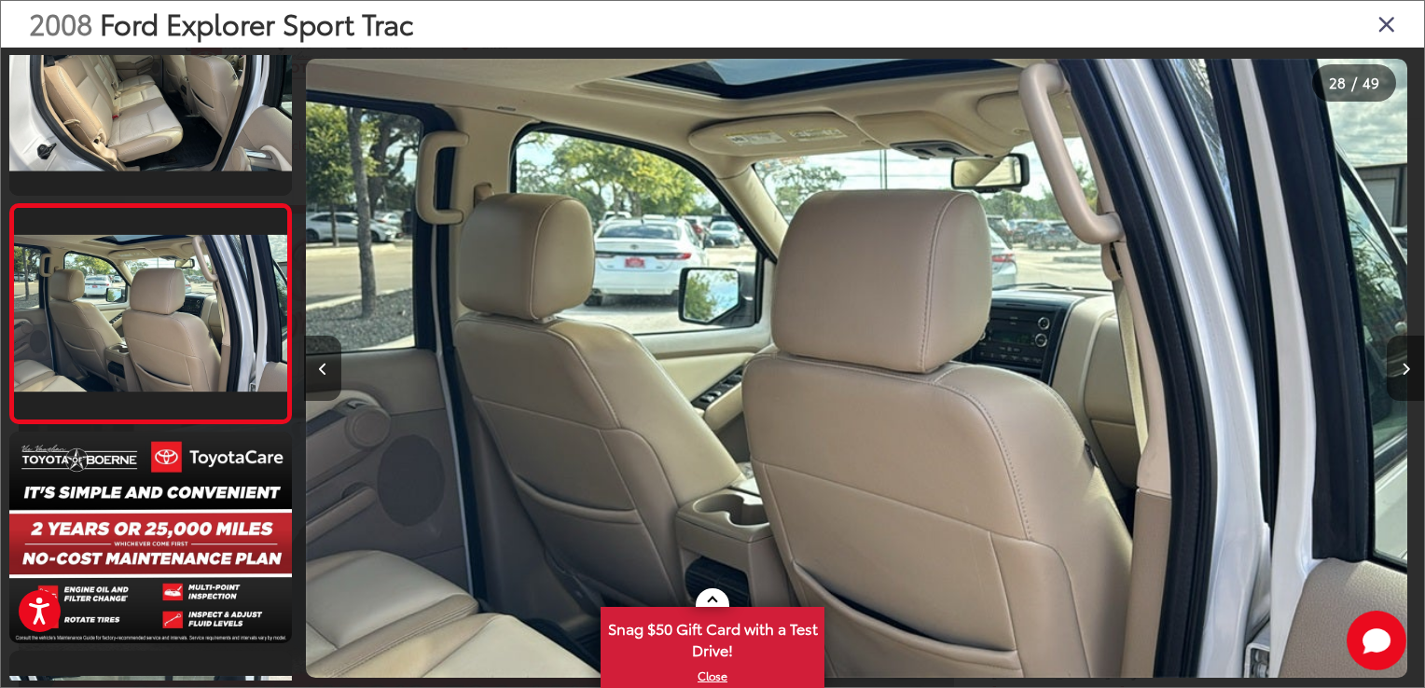
click at [1402, 366] on icon "Next image" at bounding box center [1405, 369] width 8 height 13
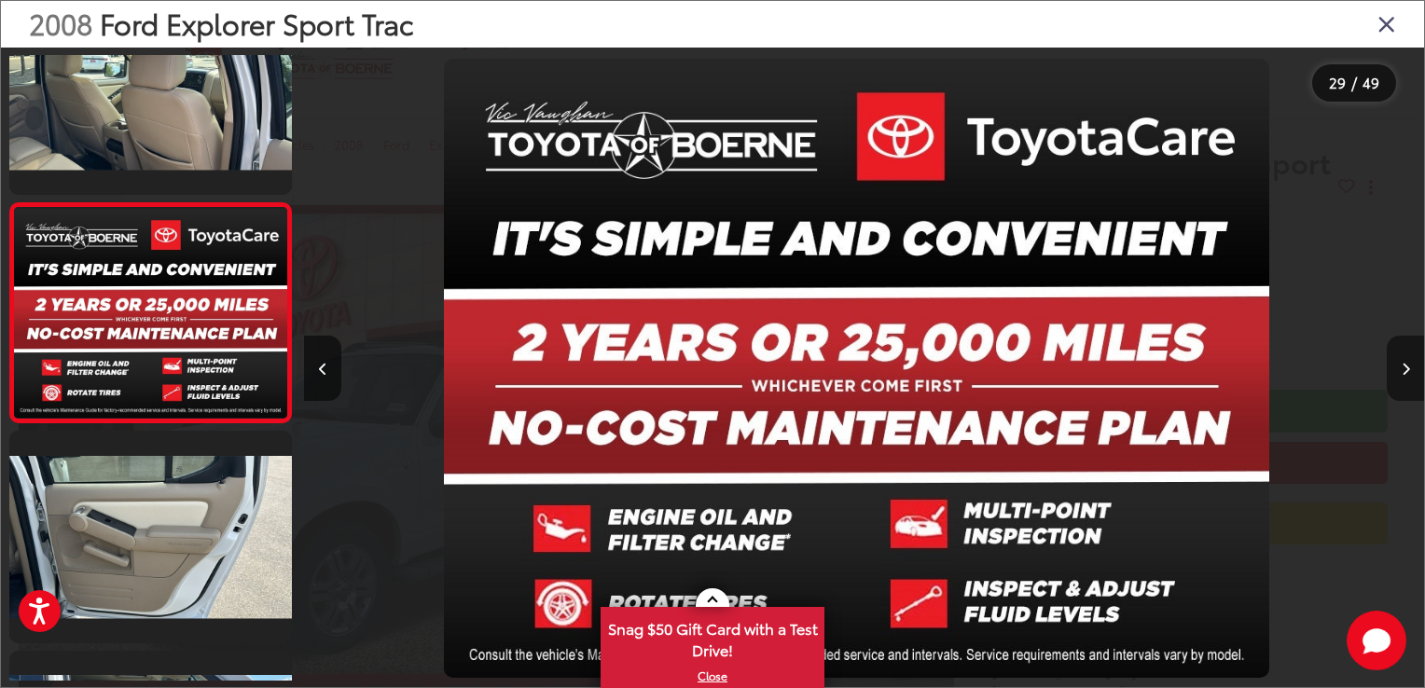
click at [1402, 366] on icon "Next image" at bounding box center [1405, 369] width 8 height 13
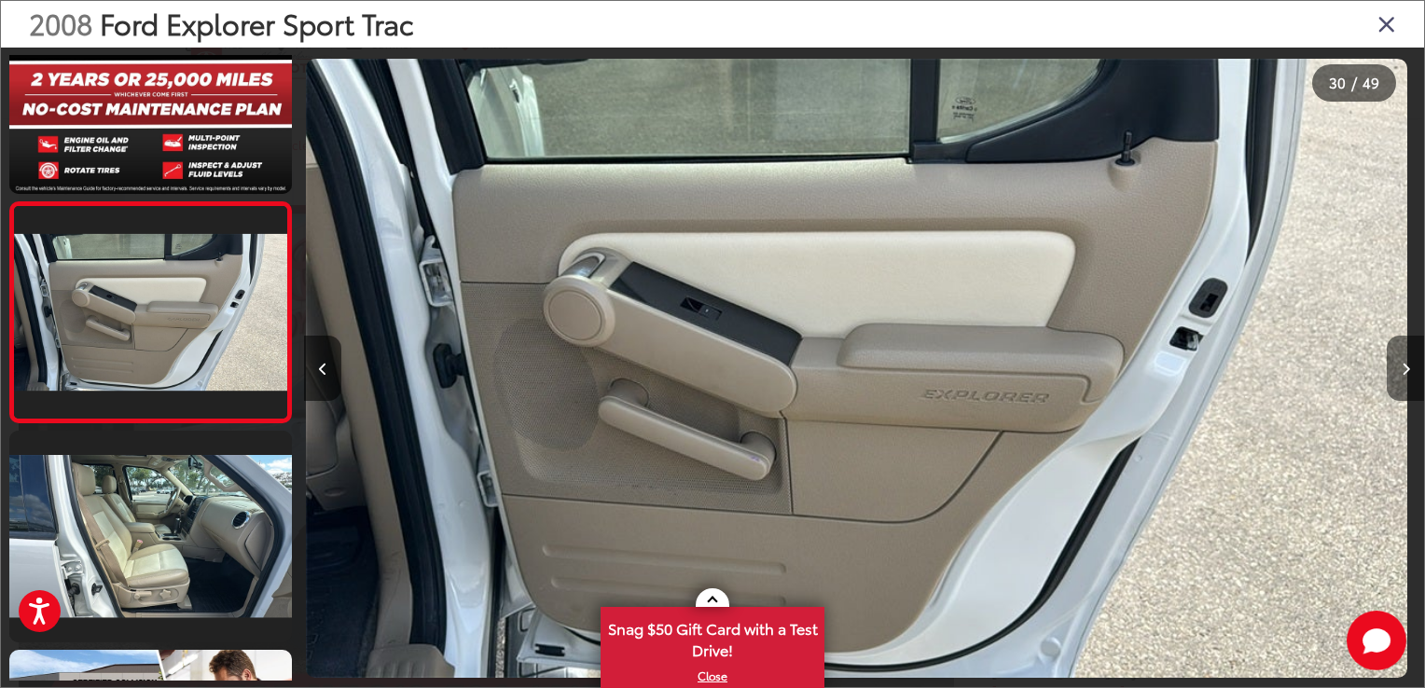
click at [1402, 366] on icon "Next image" at bounding box center [1405, 369] width 8 height 13
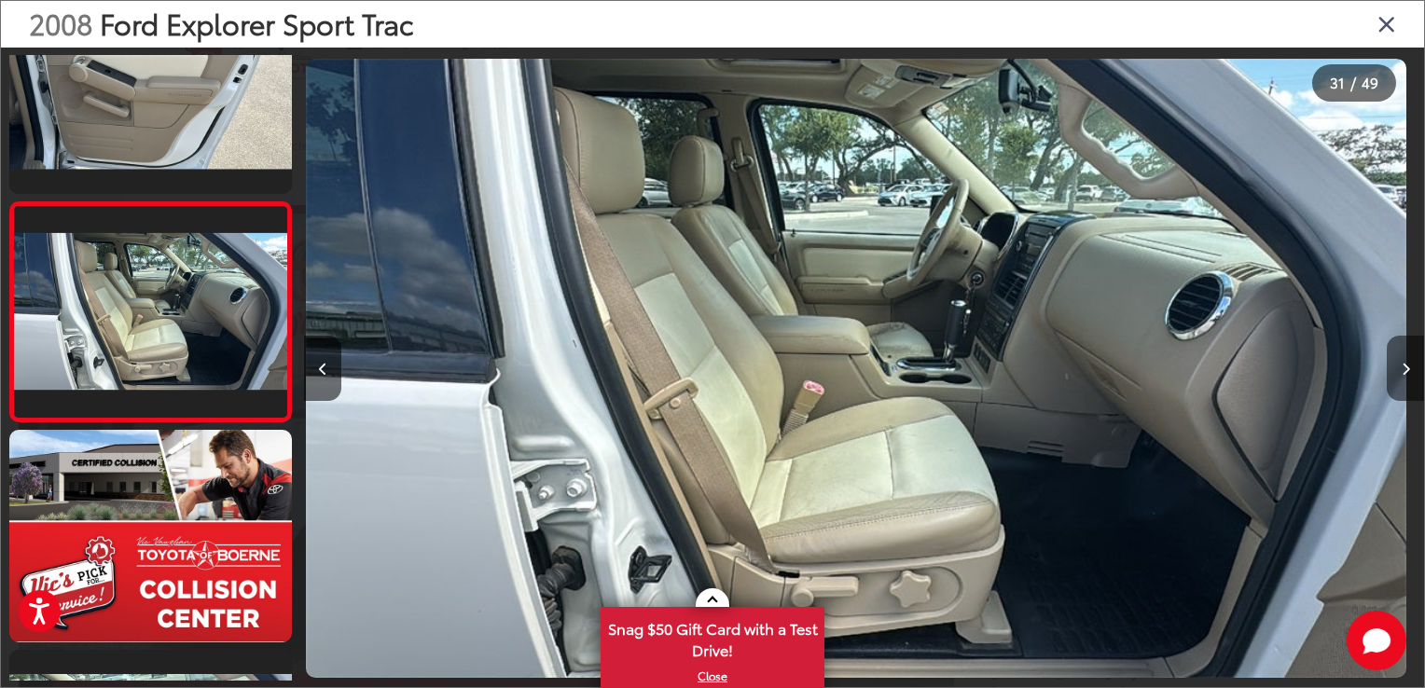
click at [1402, 366] on icon "Next image" at bounding box center [1405, 369] width 8 height 13
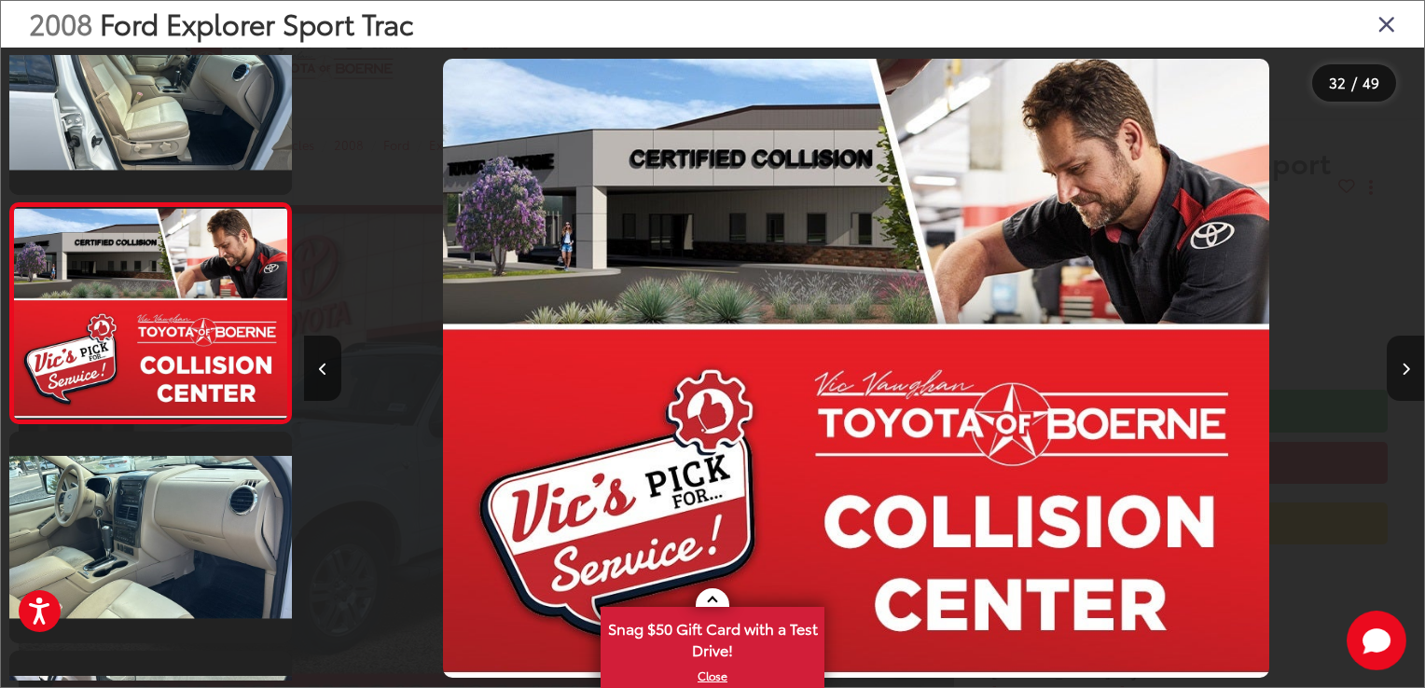
click at [1402, 366] on icon "Next image" at bounding box center [1405, 369] width 8 height 13
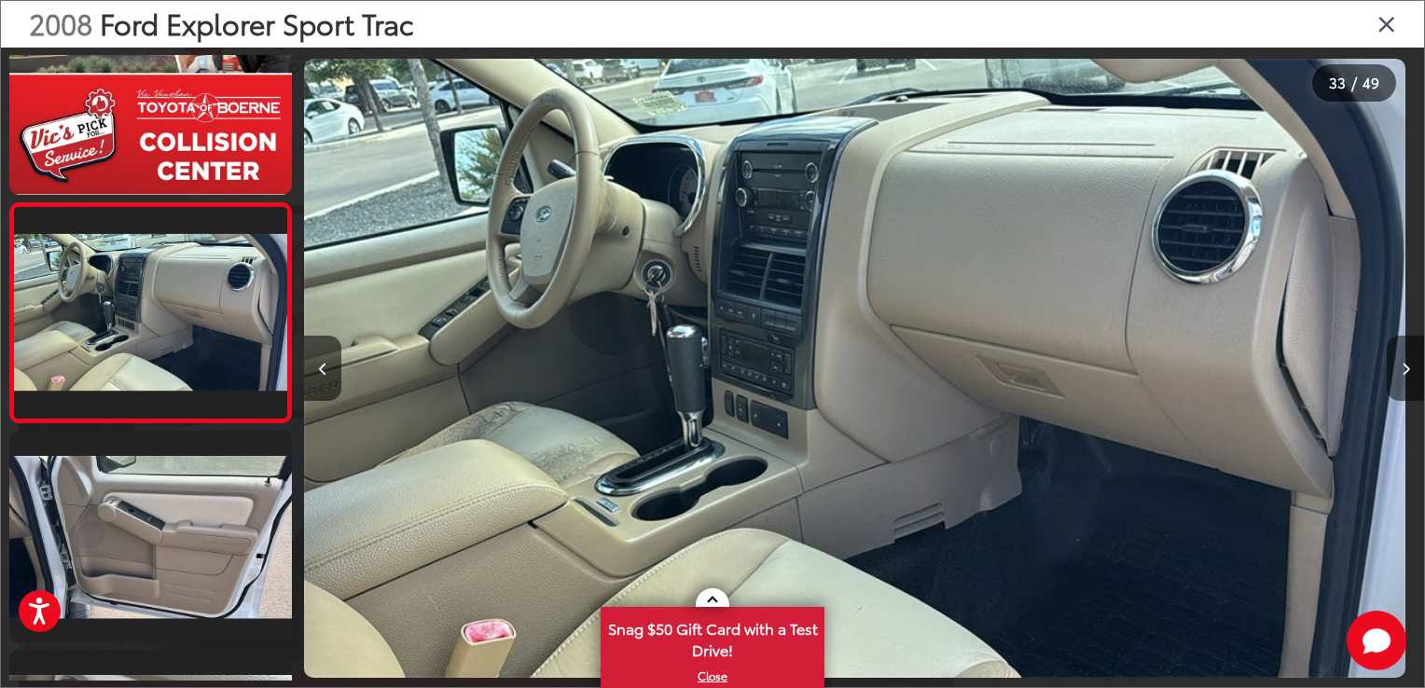
click at [1402, 366] on icon "Next image" at bounding box center [1405, 369] width 8 height 13
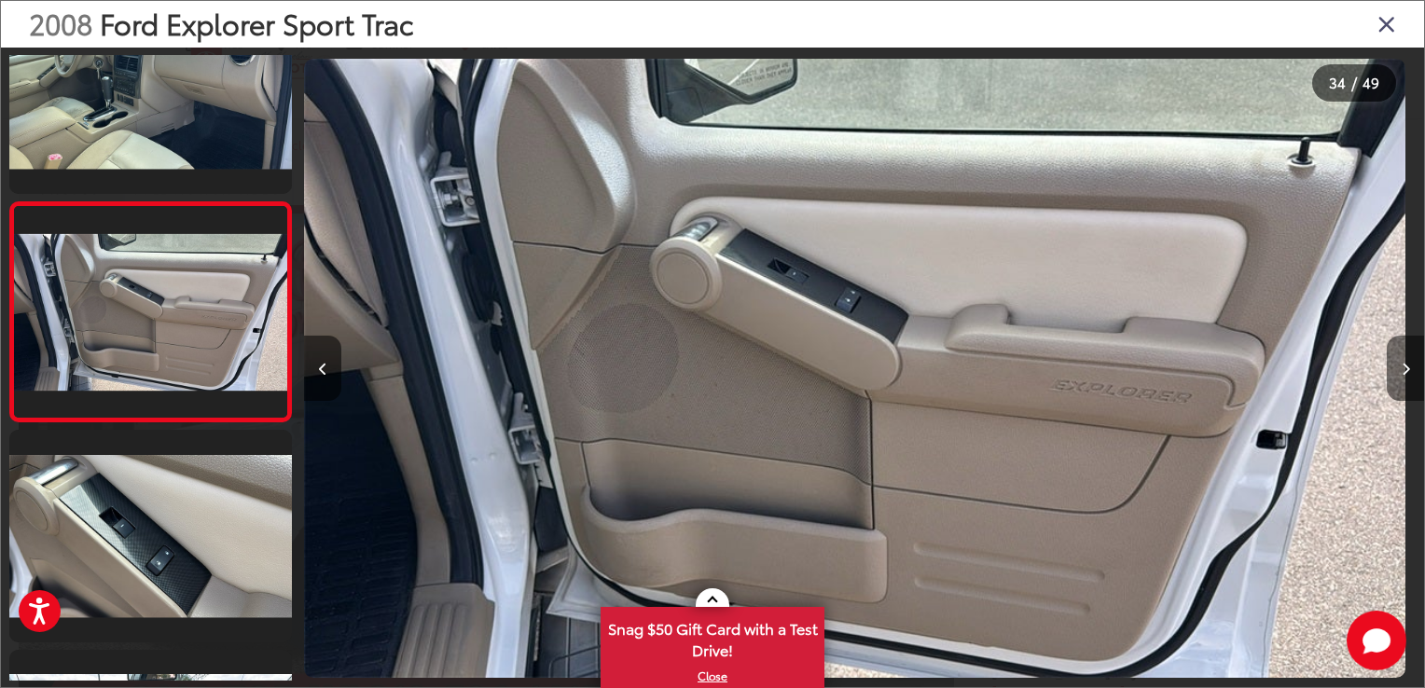
click at [1402, 366] on icon "Next image" at bounding box center [1405, 369] width 8 height 13
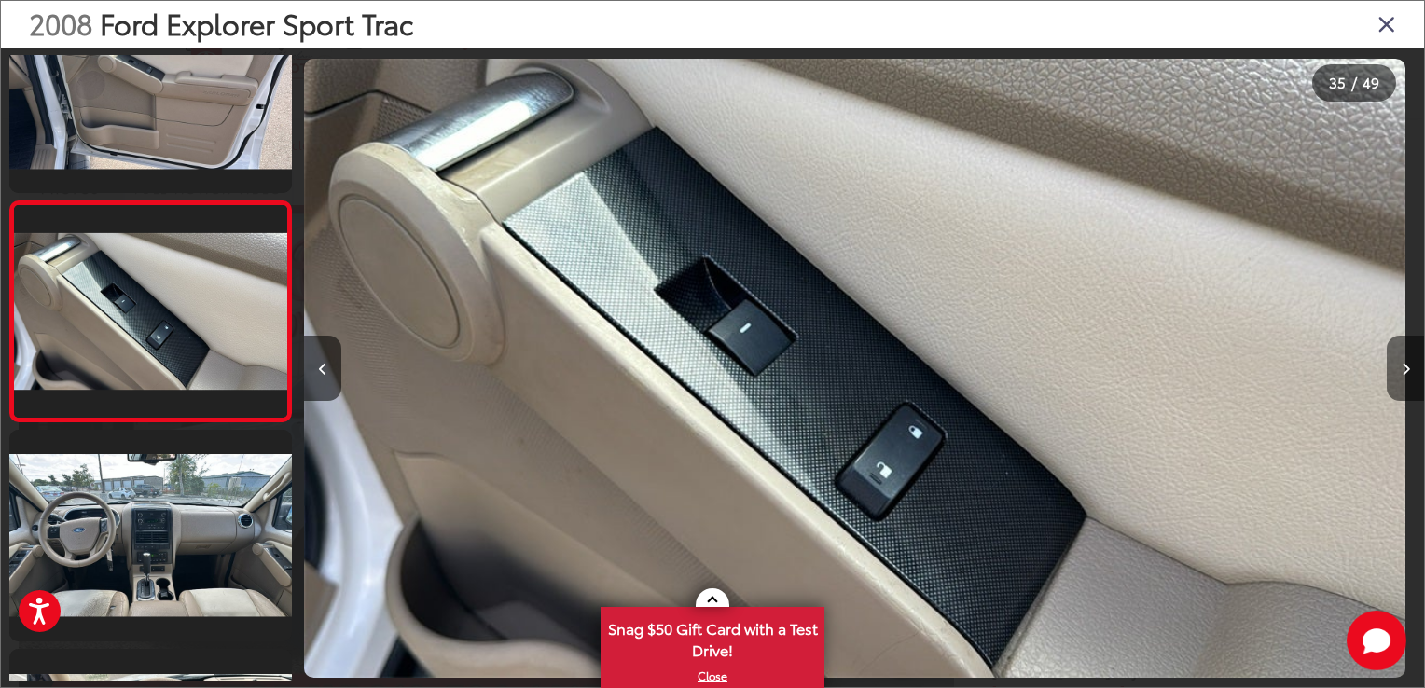
click at [1402, 366] on icon "Next image" at bounding box center [1405, 369] width 8 height 13
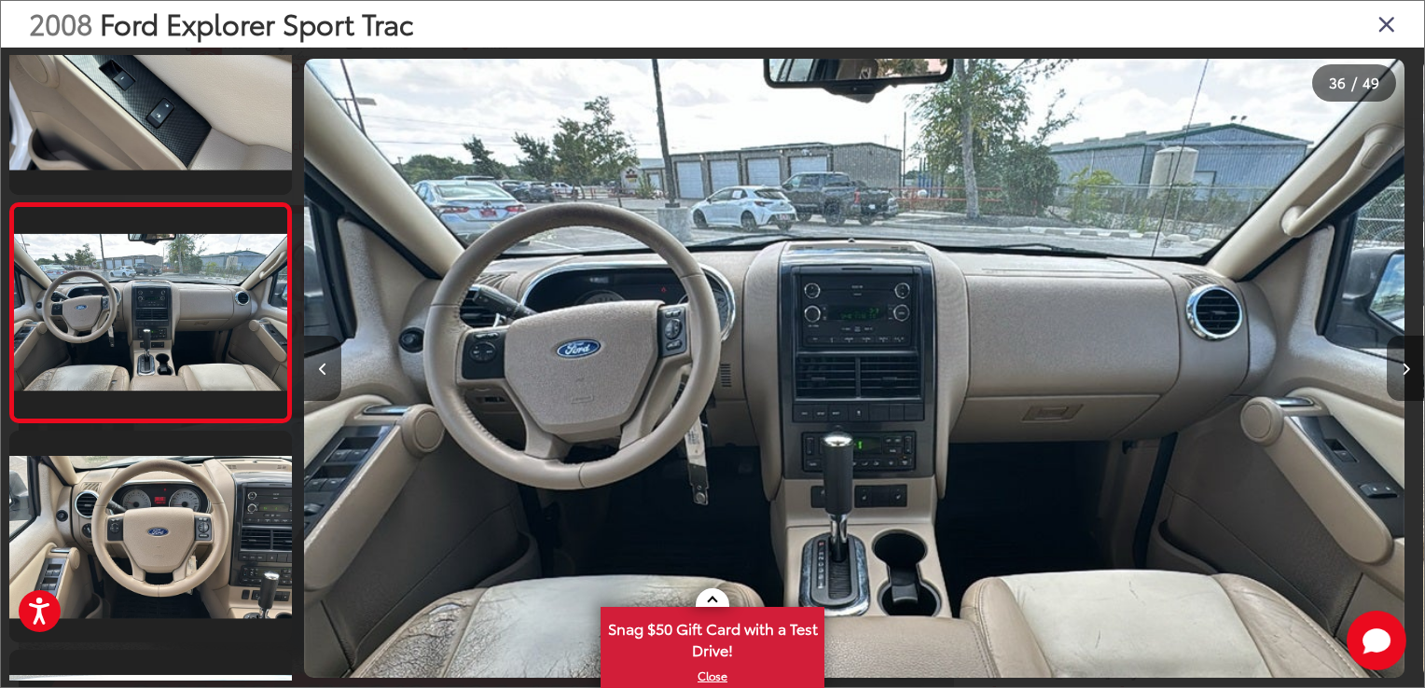
click at [1402, 366] on icon "Next image" at bounding box center [1405, 369] width 8 height 13
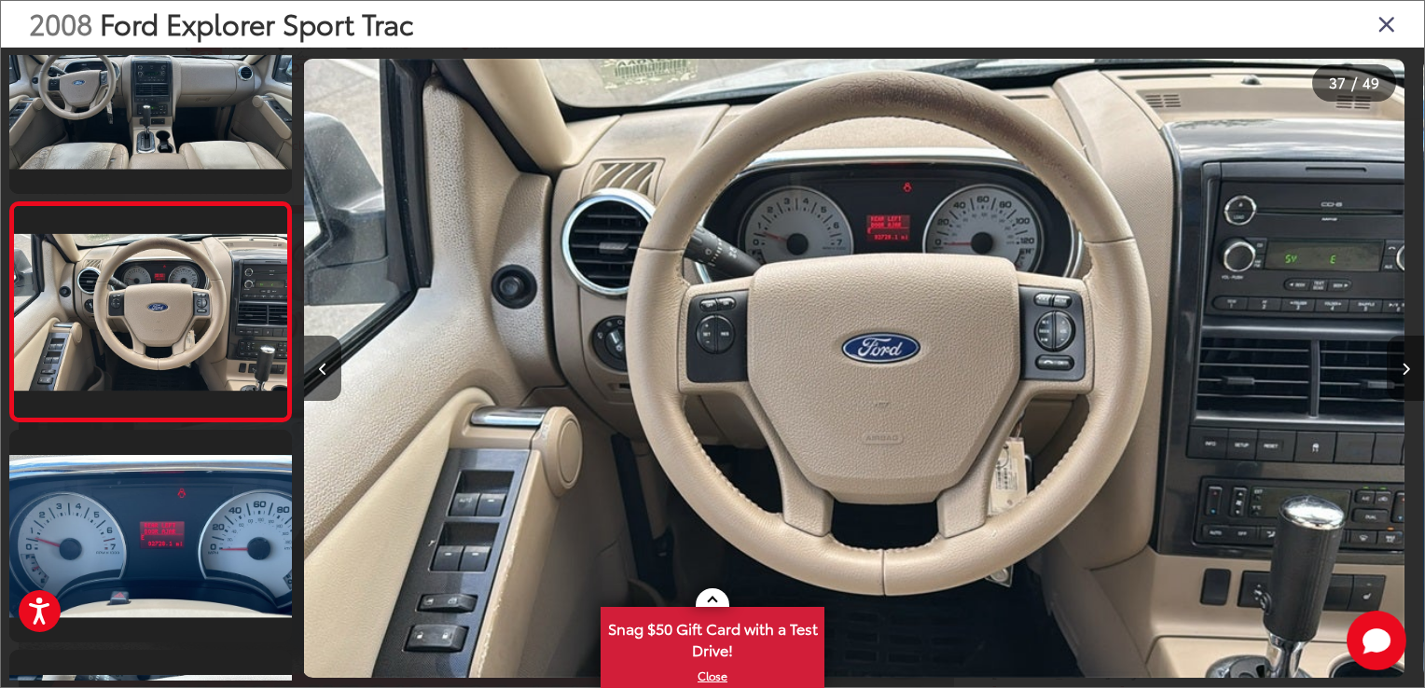
click at [1402, 366] on icon "Next image" at bounding box center [1405, 369] width 8 height 13
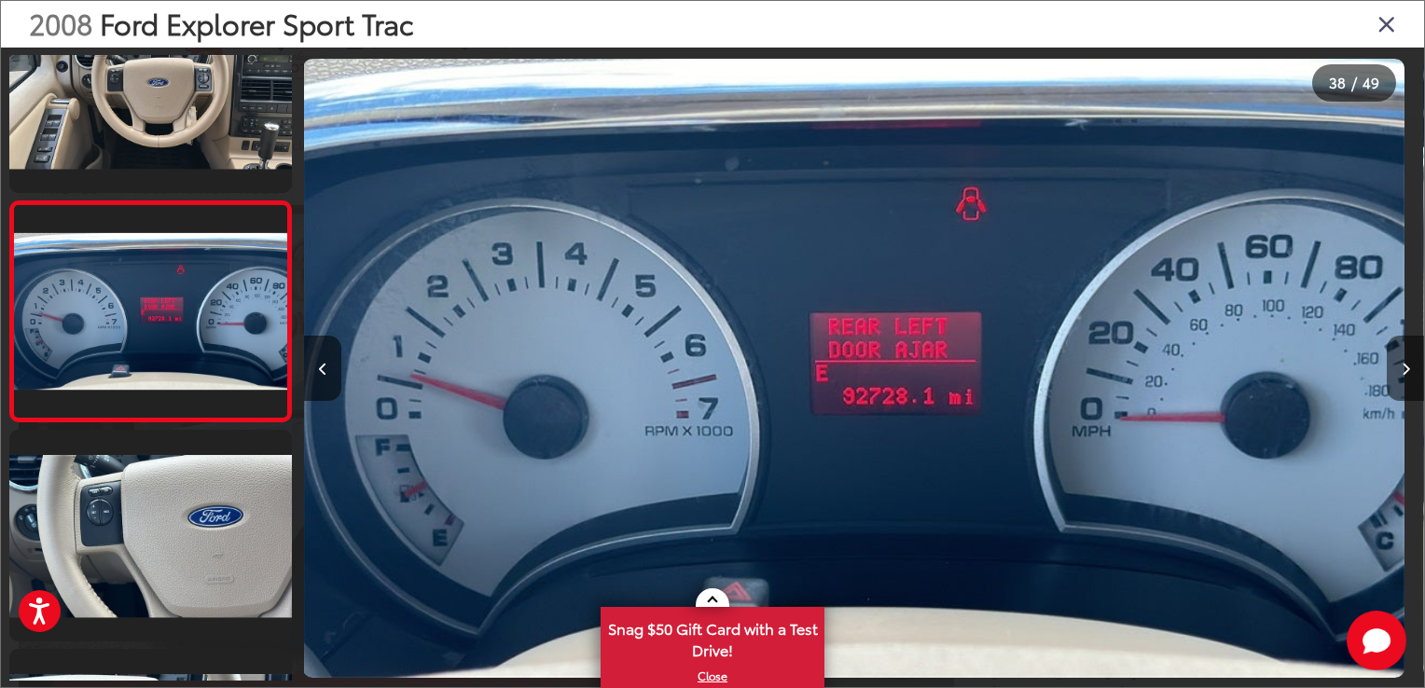
click at [1402, 366] on icon "Next image" at bounding box center [1405, 369] width 8 height 13
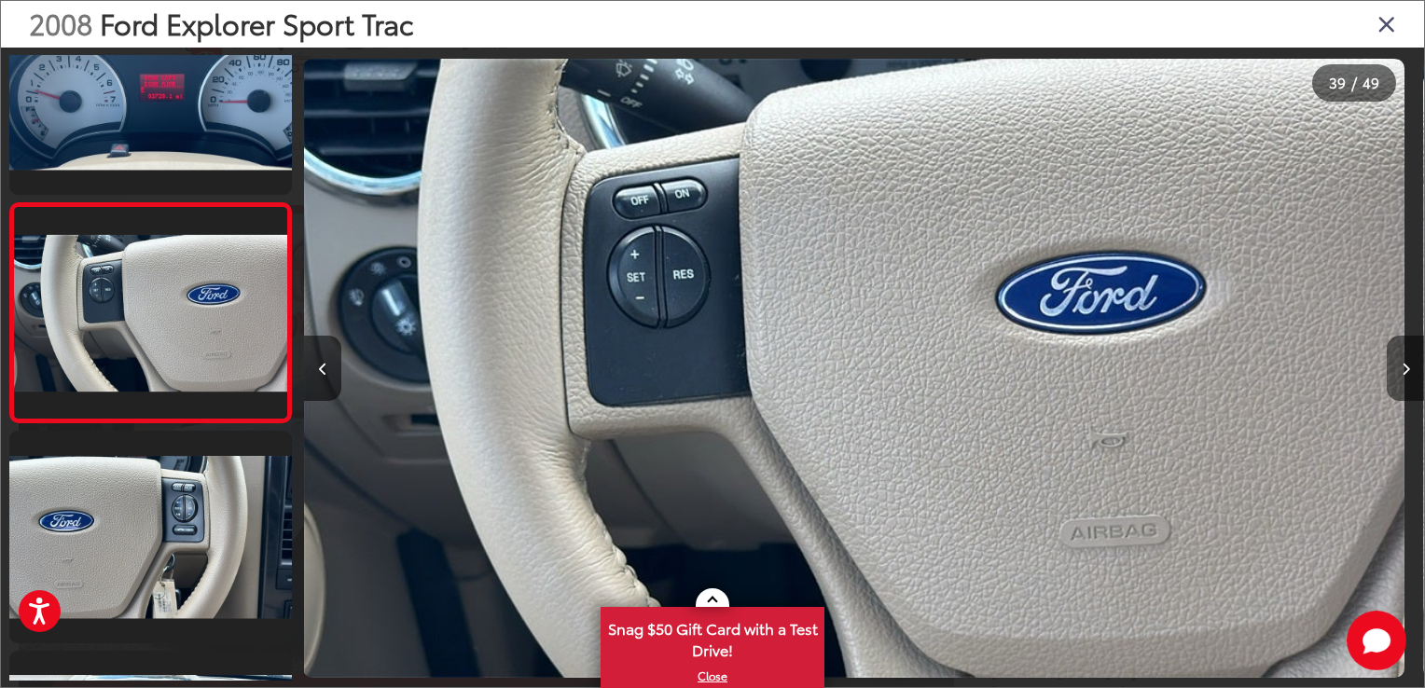
click at [1402, 366] on icon "Next image" at bounding box center [1405, 369] width 8 height 13
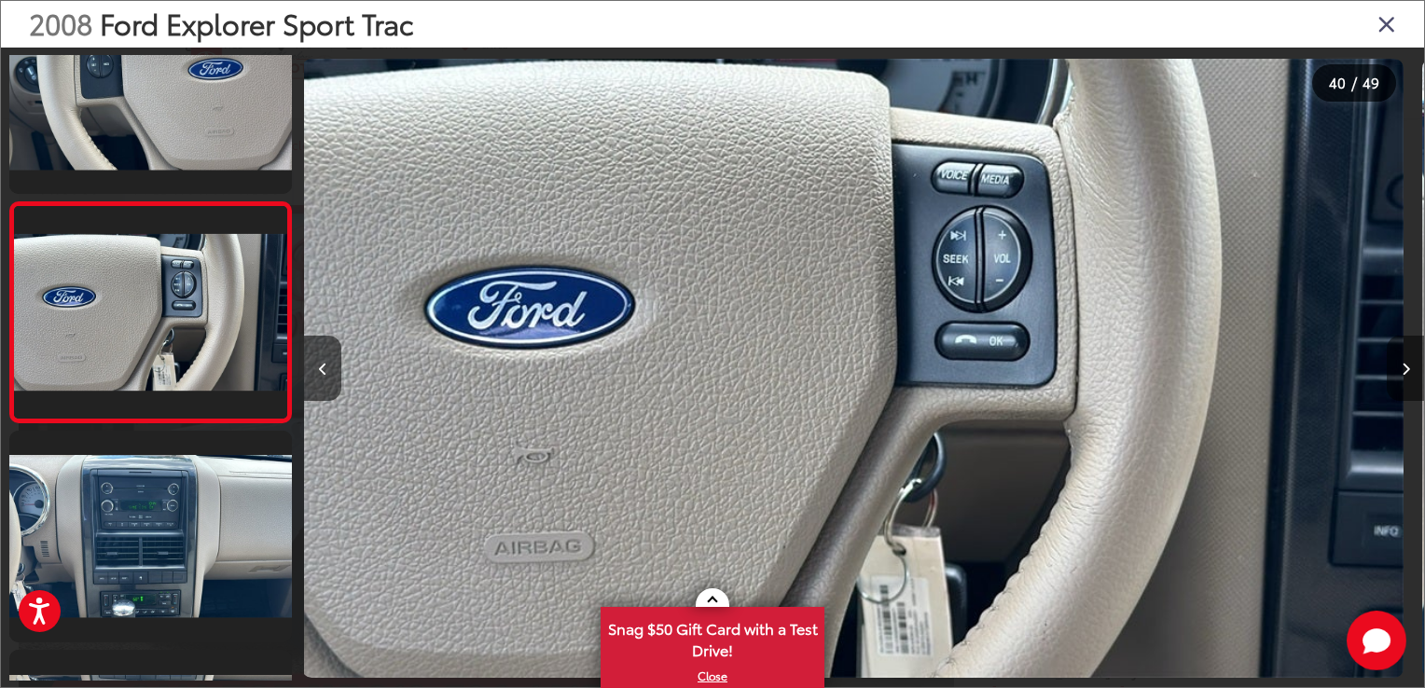
click at [1402, 366] on icon "Next image" at bounding box center [1405, 369] width 8 height 13
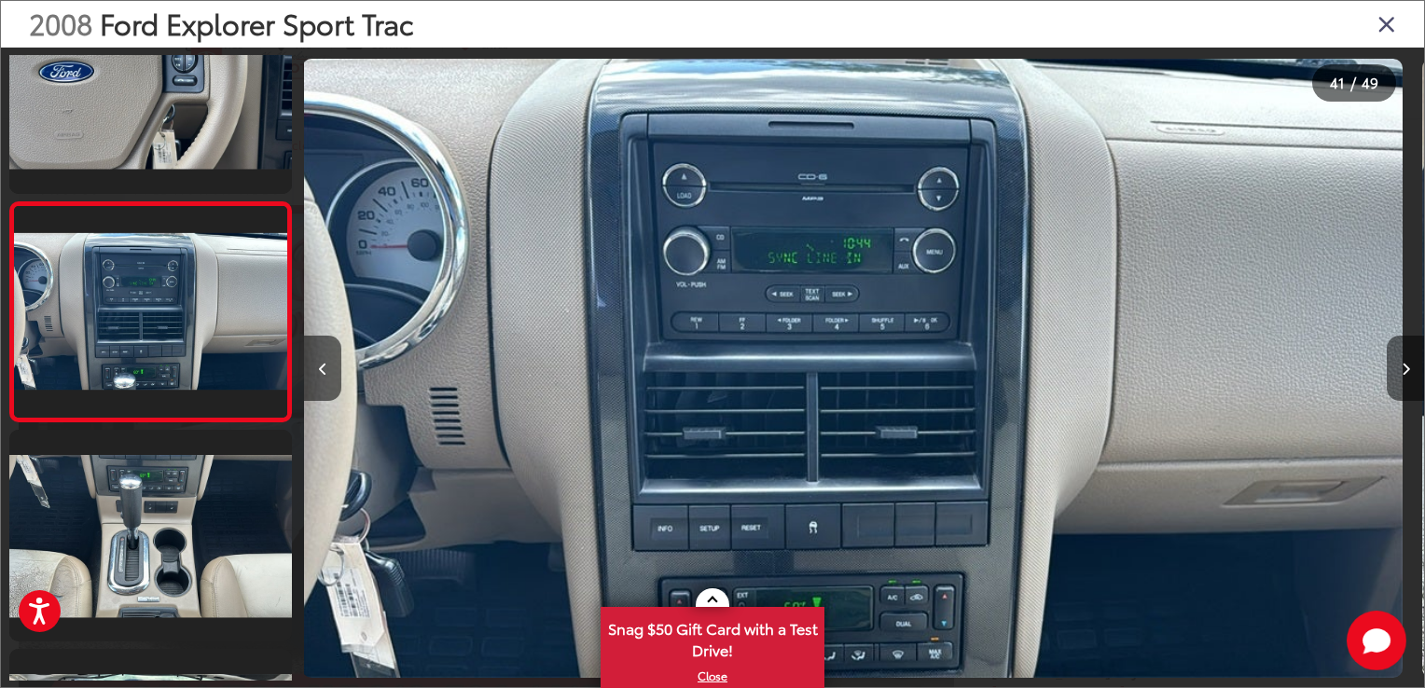
click at [1402, 366] on icon "Next image" at bounding box center [1405, 369] width 8 height 13
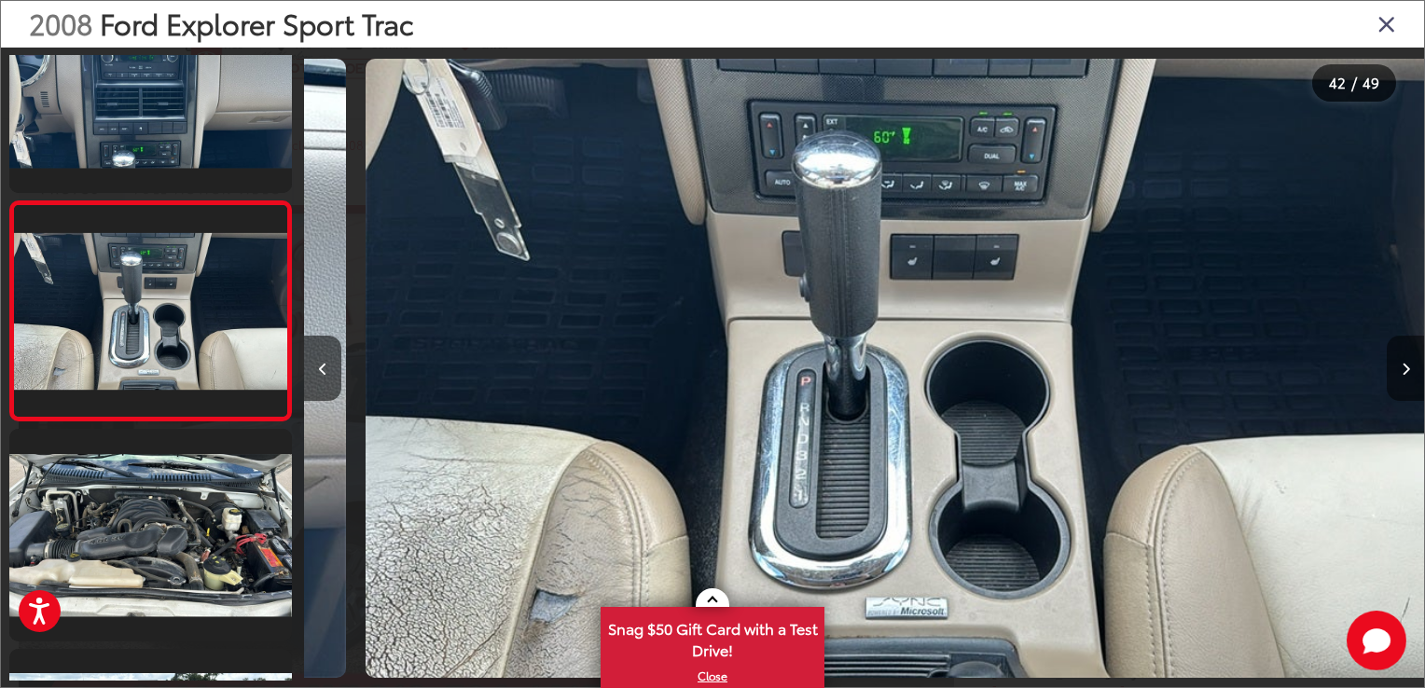
scroll to position [0, 45915]
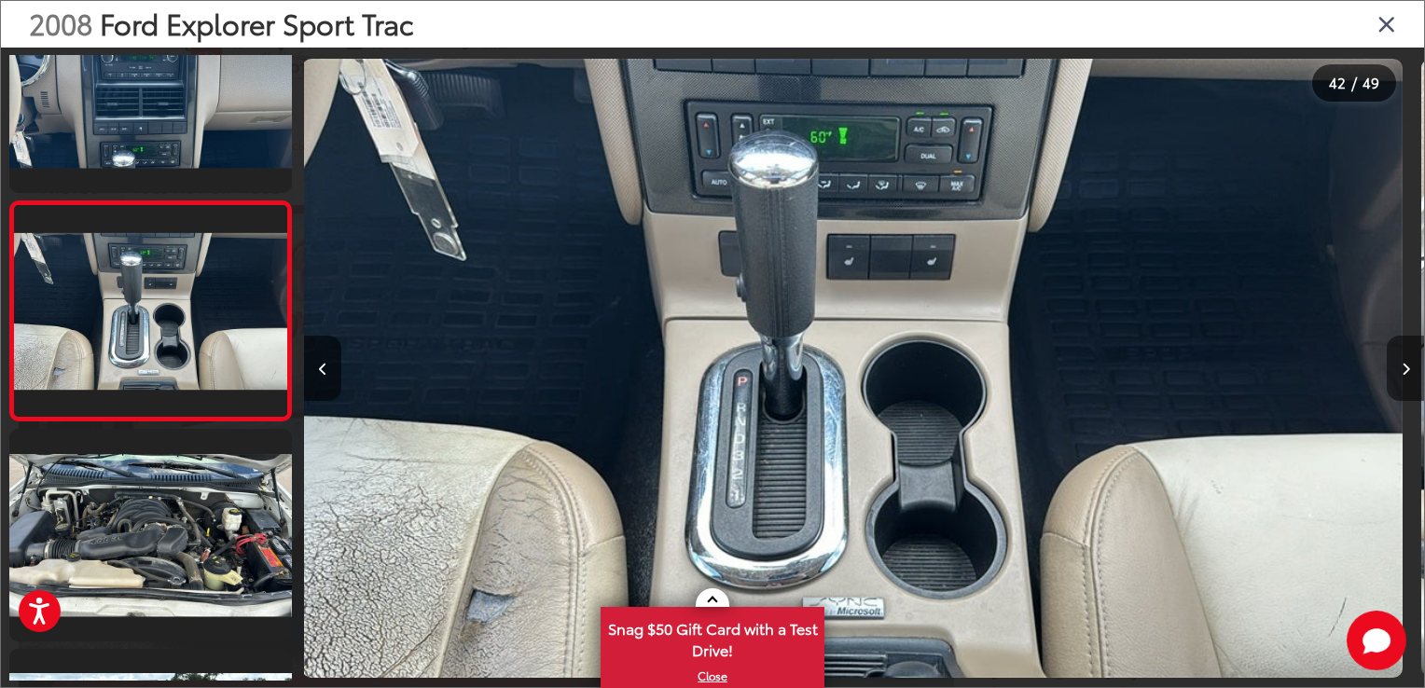
click at [1402, 366] on icon "Next image" at bounding box center [1405, 369] width 8 height 13
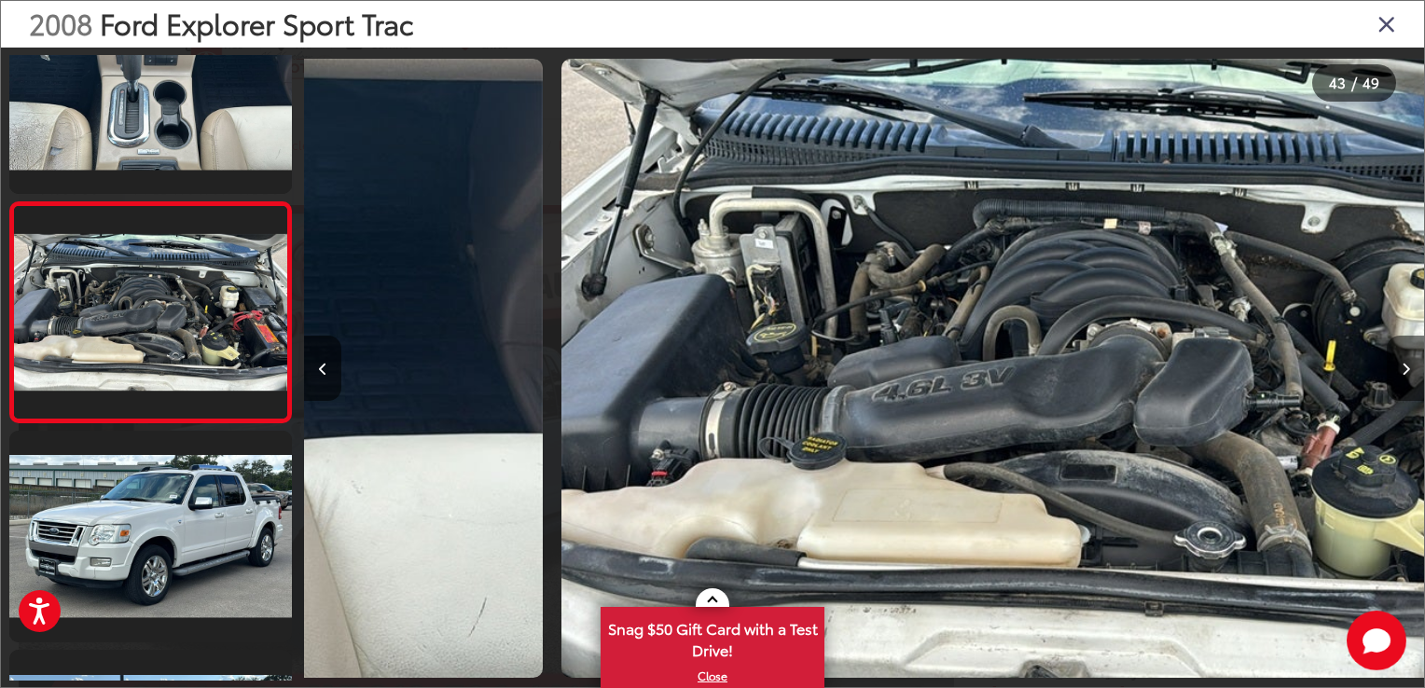
scroll to position [0, 47035]
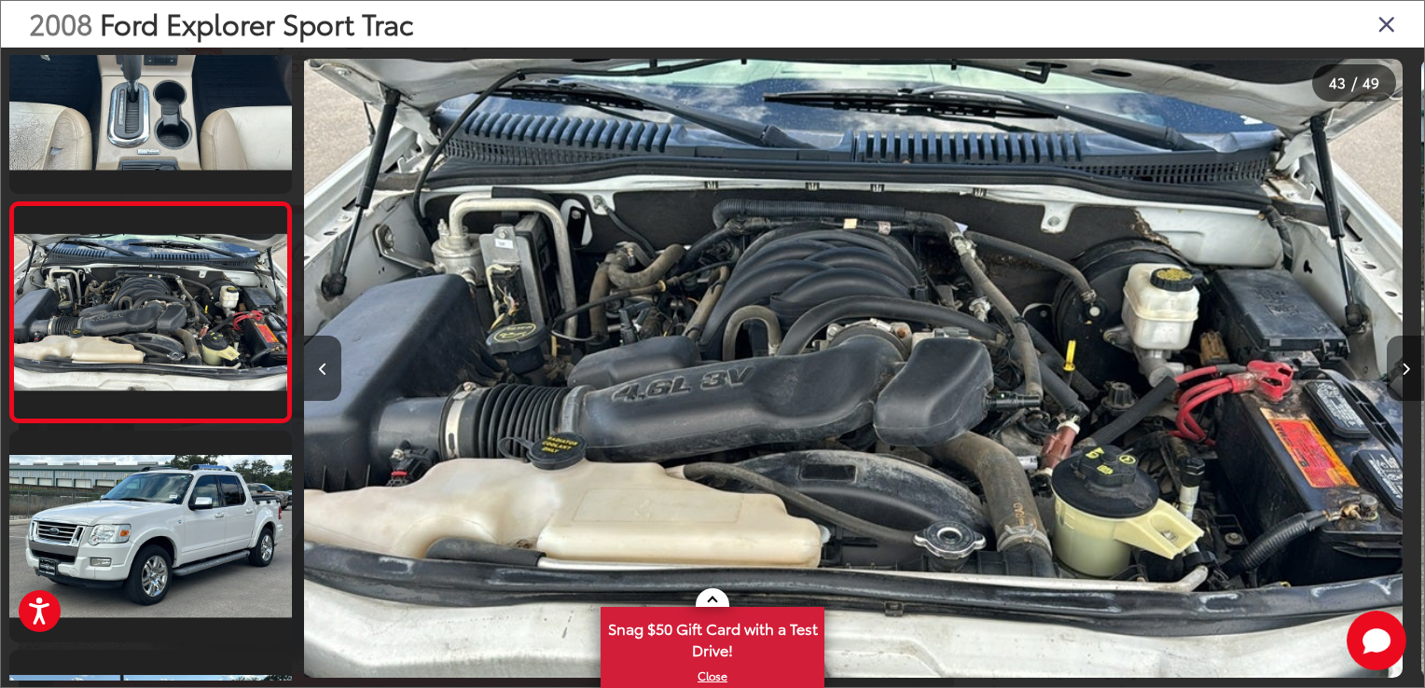
click at [1402, 366] on icon "Next image" at bounding box center [1405, 369] width 8 height 13
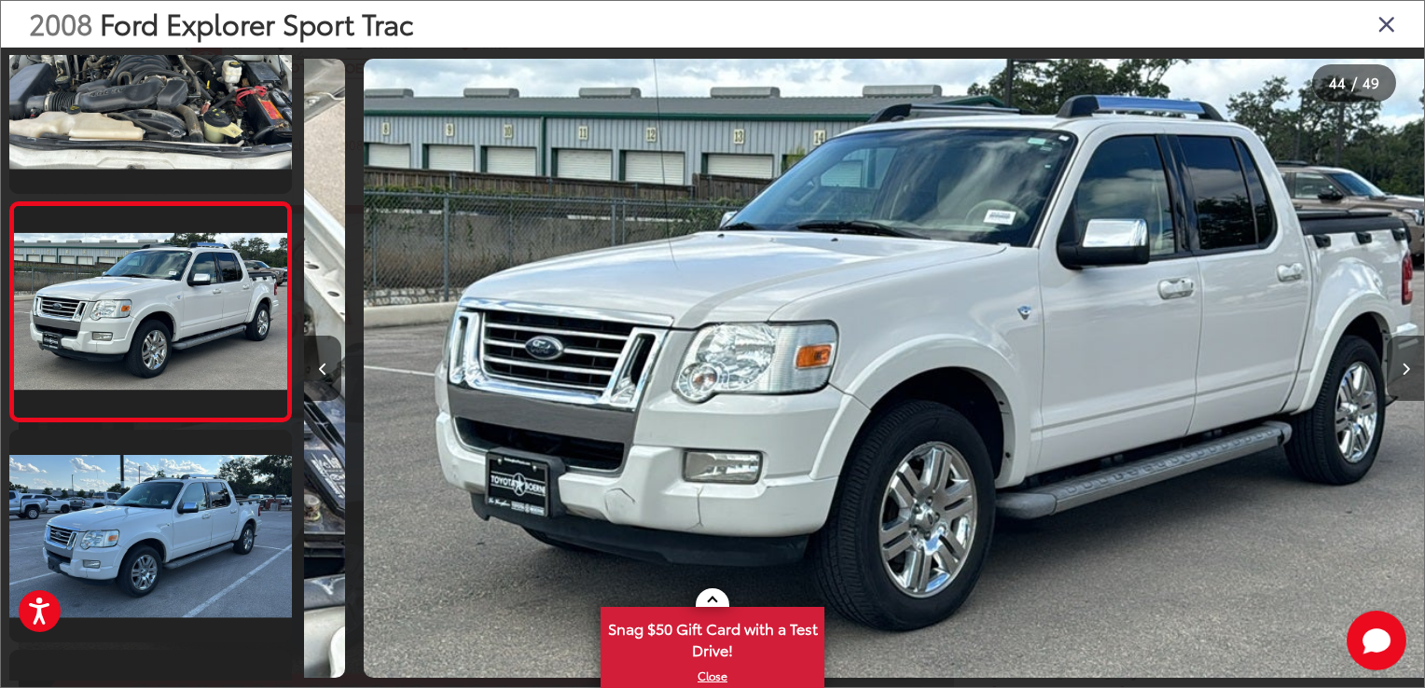
scroll to position [0, 48154]
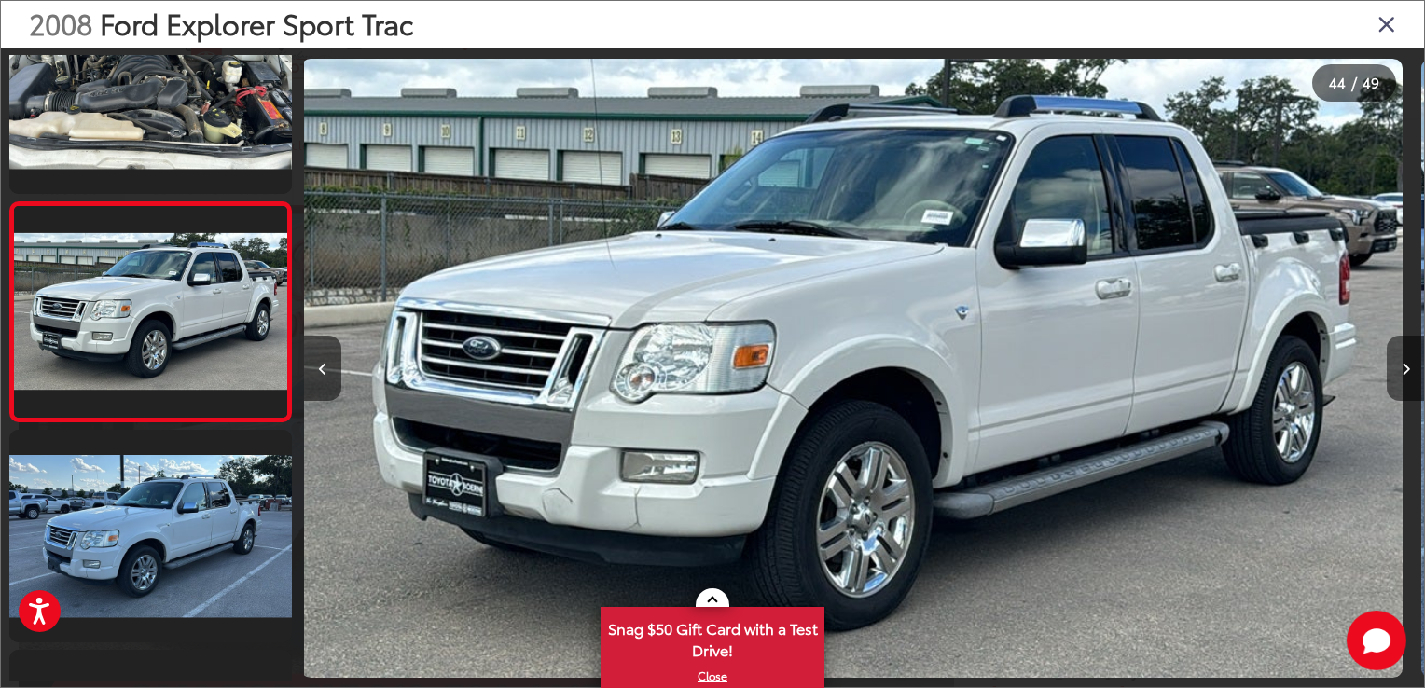
click at [1402, 366] on icon "Next image" at bounding box center [1405, 369] width 8 height 13
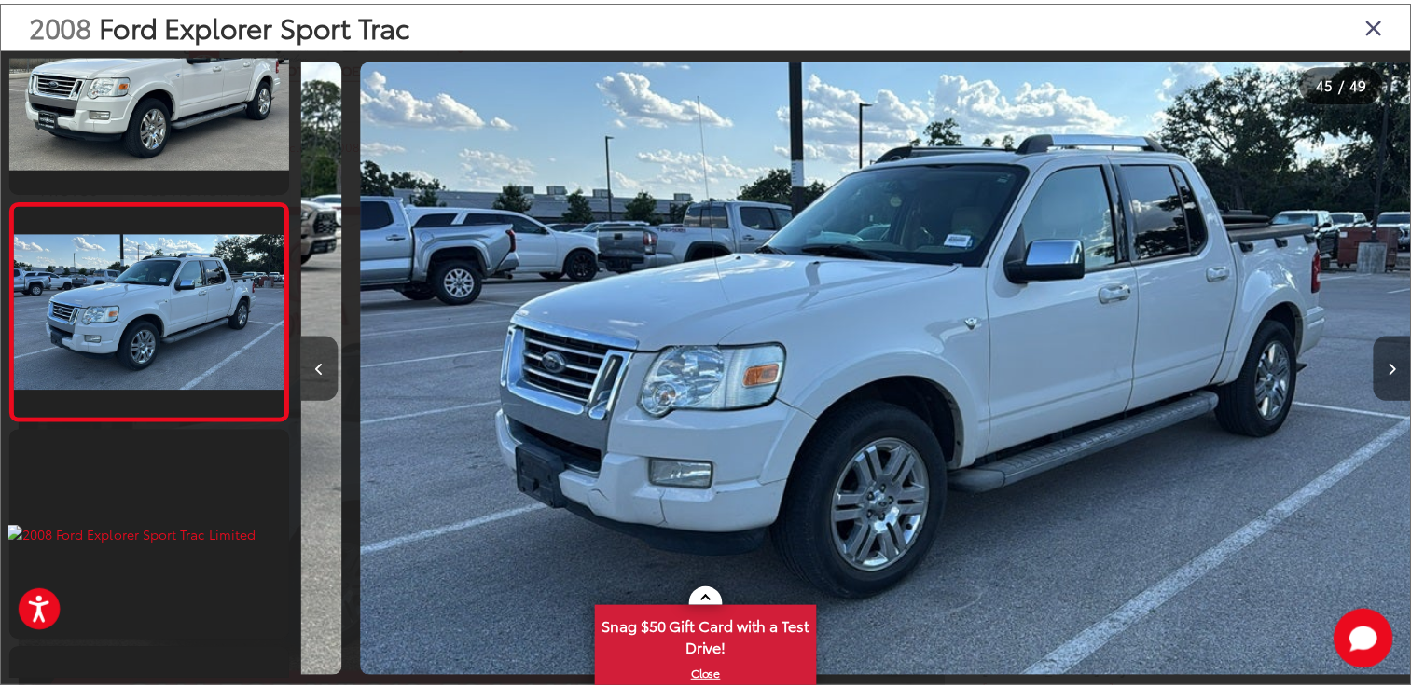
scroll to position [0, 49274]
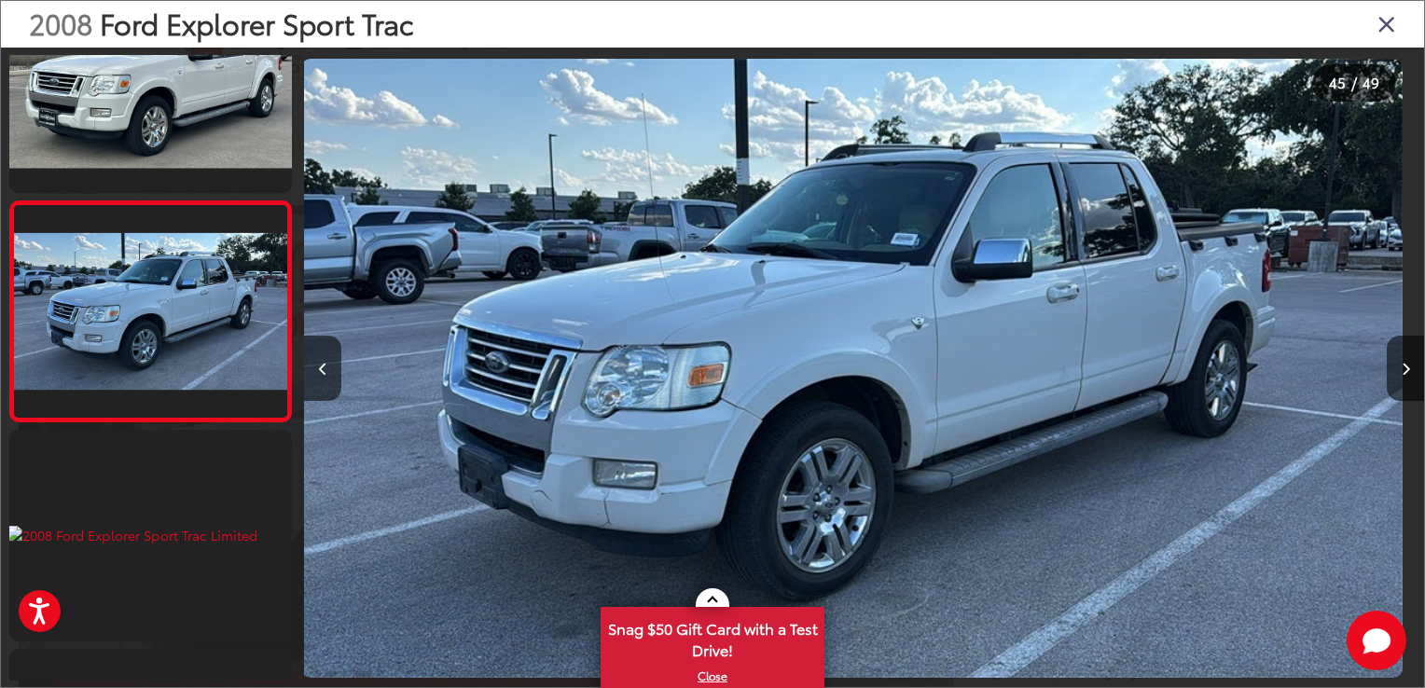
click at [1389, 21] on icon "Close gallery" at bounding box center [1386, 23] width 19 height 24
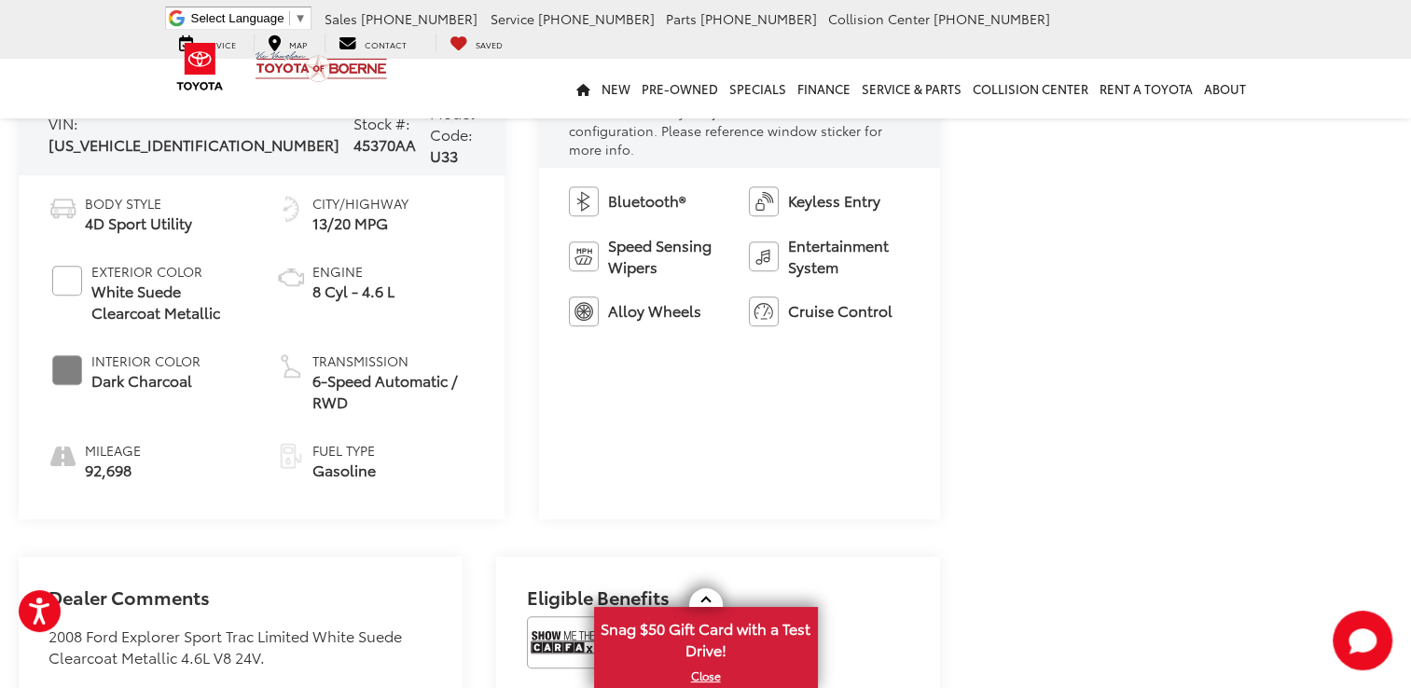
scroll to position [932, 0]
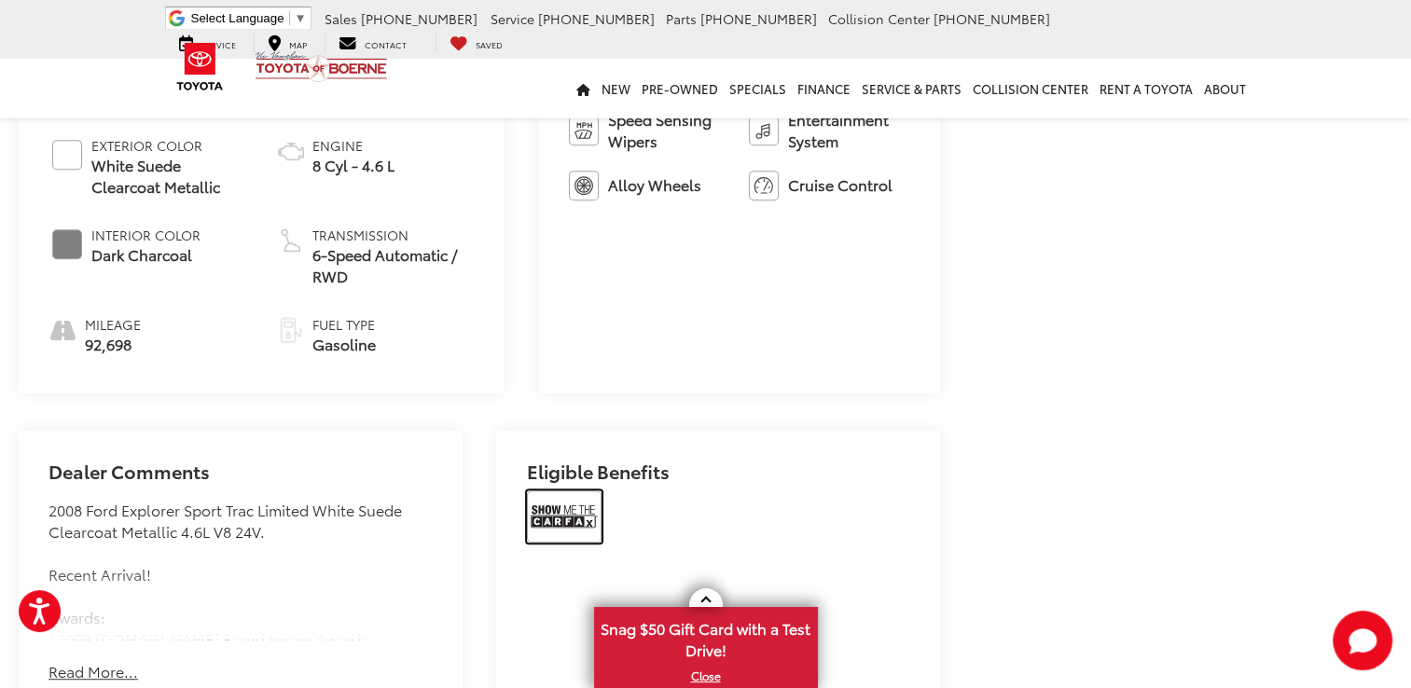
click at [545, 491] on img at bounding box center [564, 516] width 75 height 52
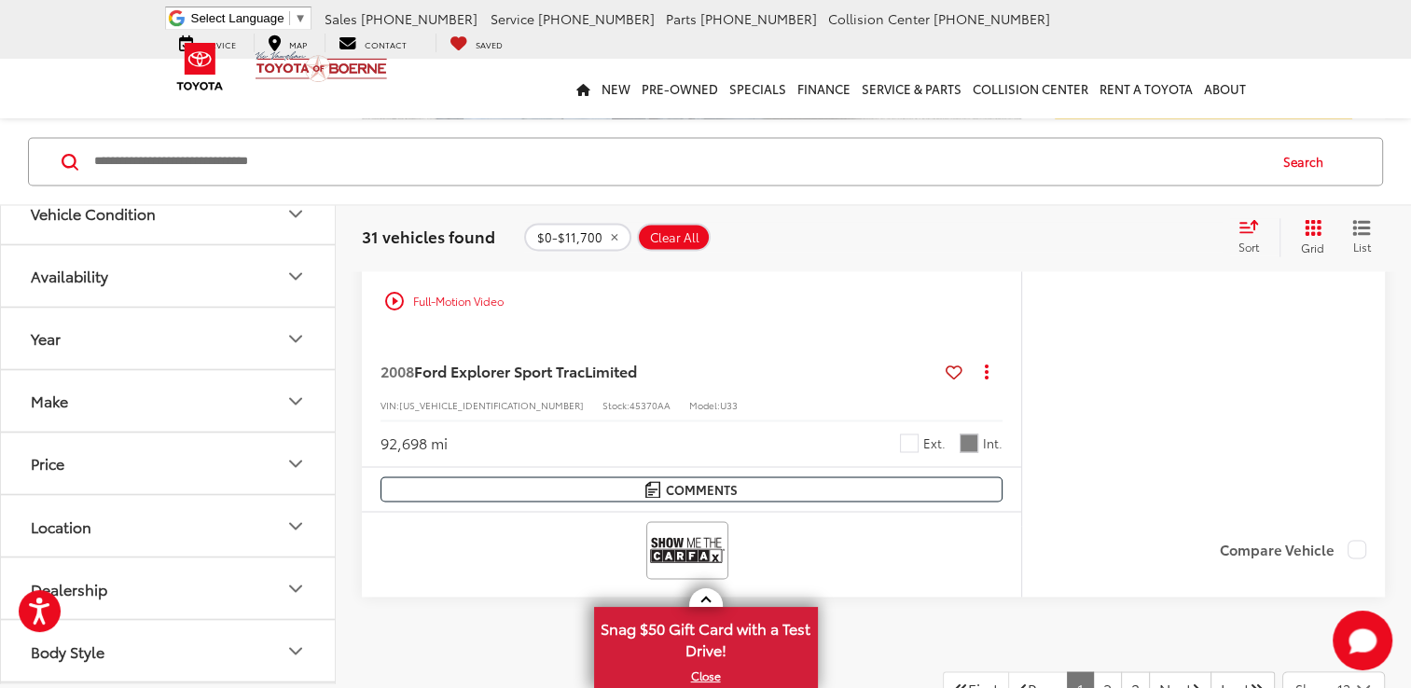
scroll to position [10423, 0]
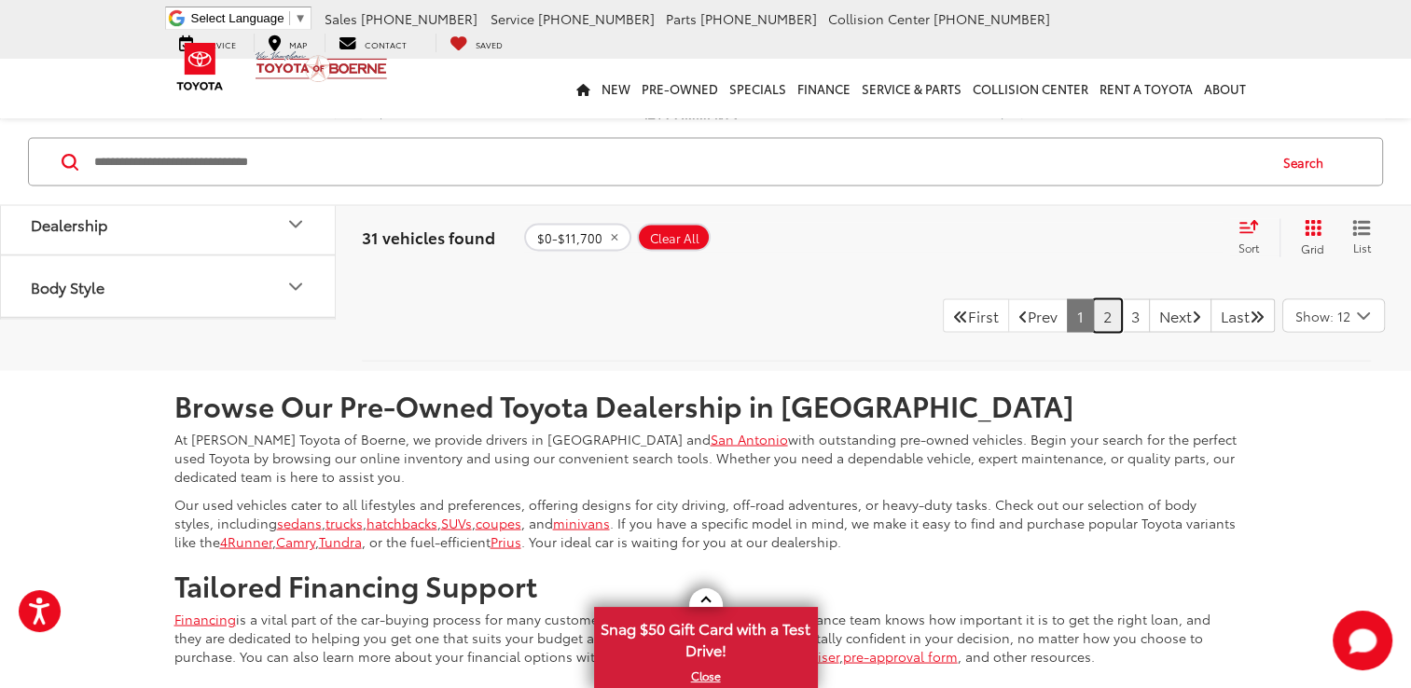
click at [1093, 306] on link "2" at bounding box center [1107, 315] width 29 height 34
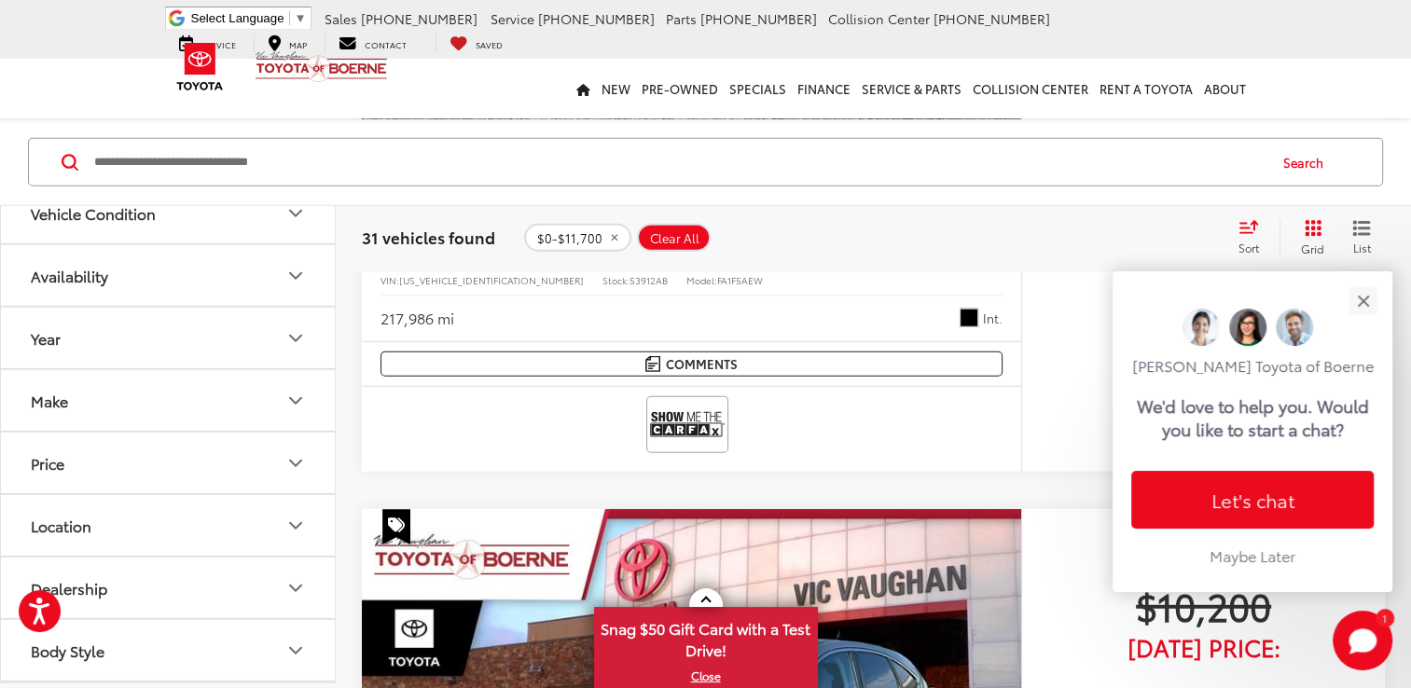
scroll to position [5144, 0]
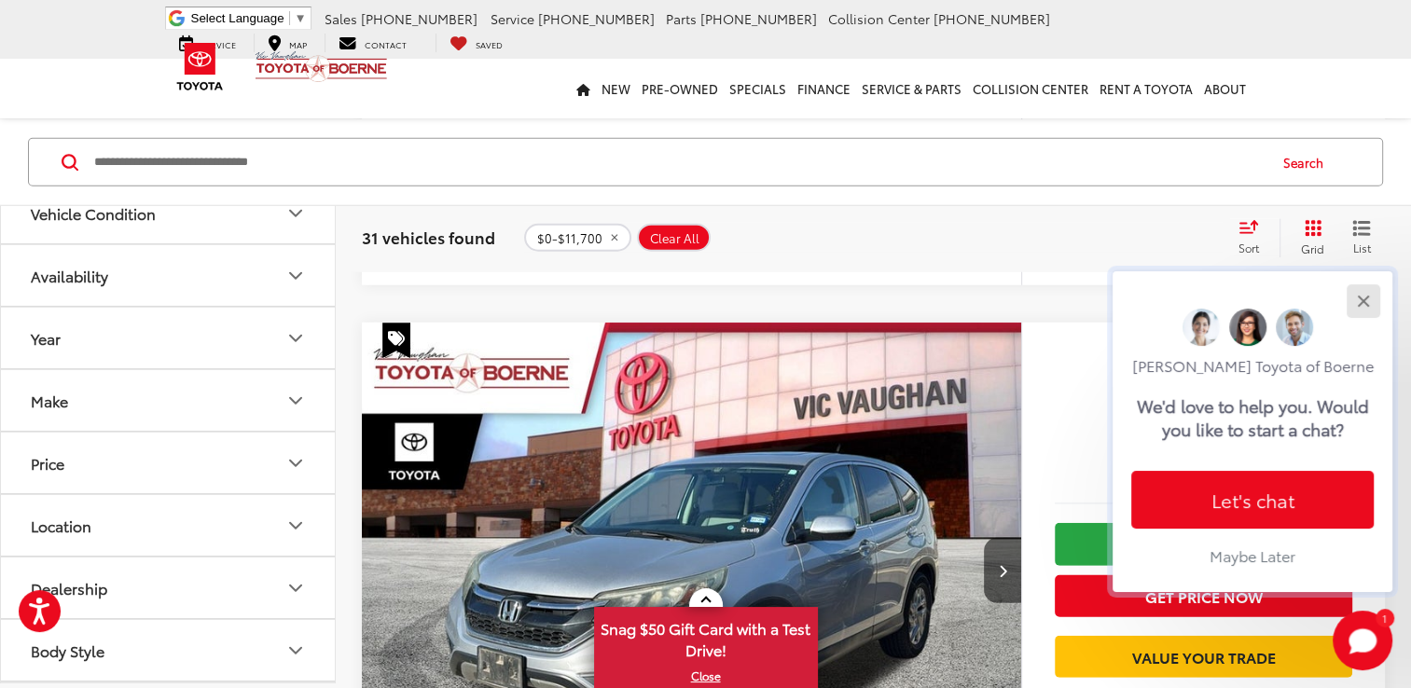
click at [1364, 293] on button "Close" at bounding box center [1363, 301] width 40 height 40
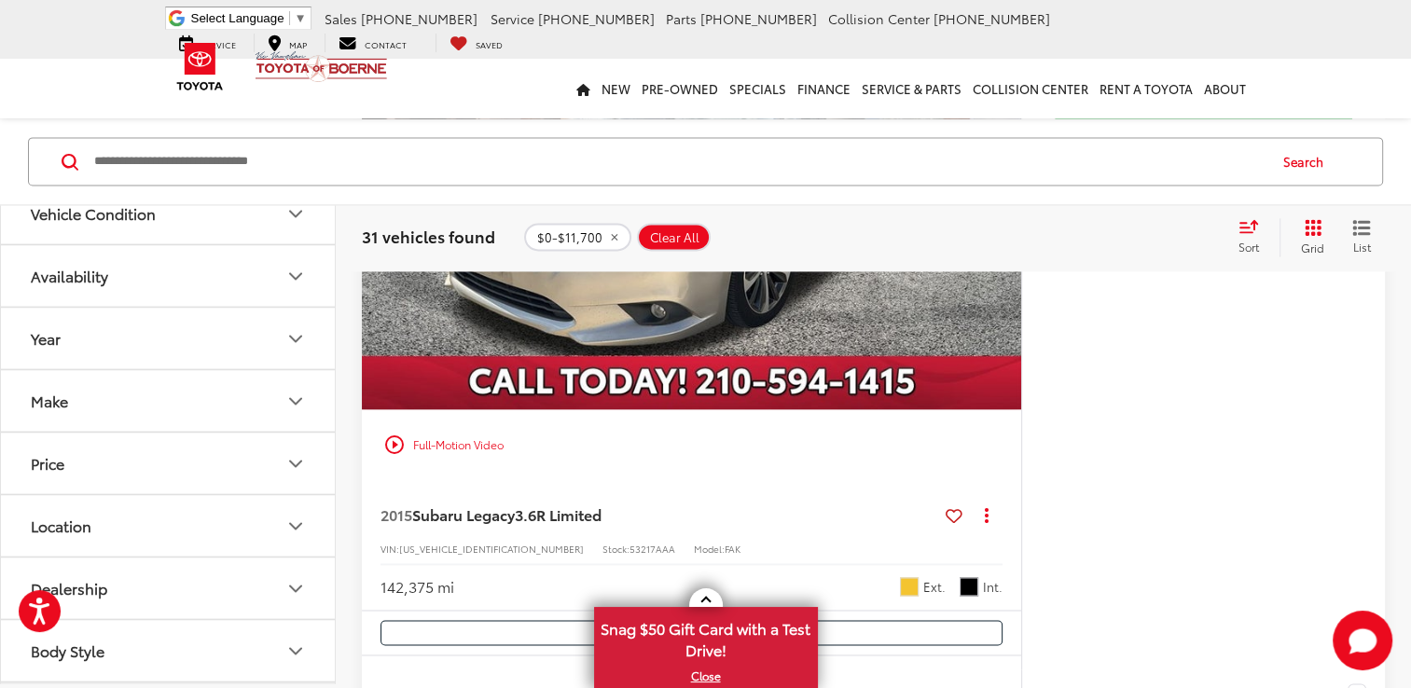
scroll to position [9992, 0]
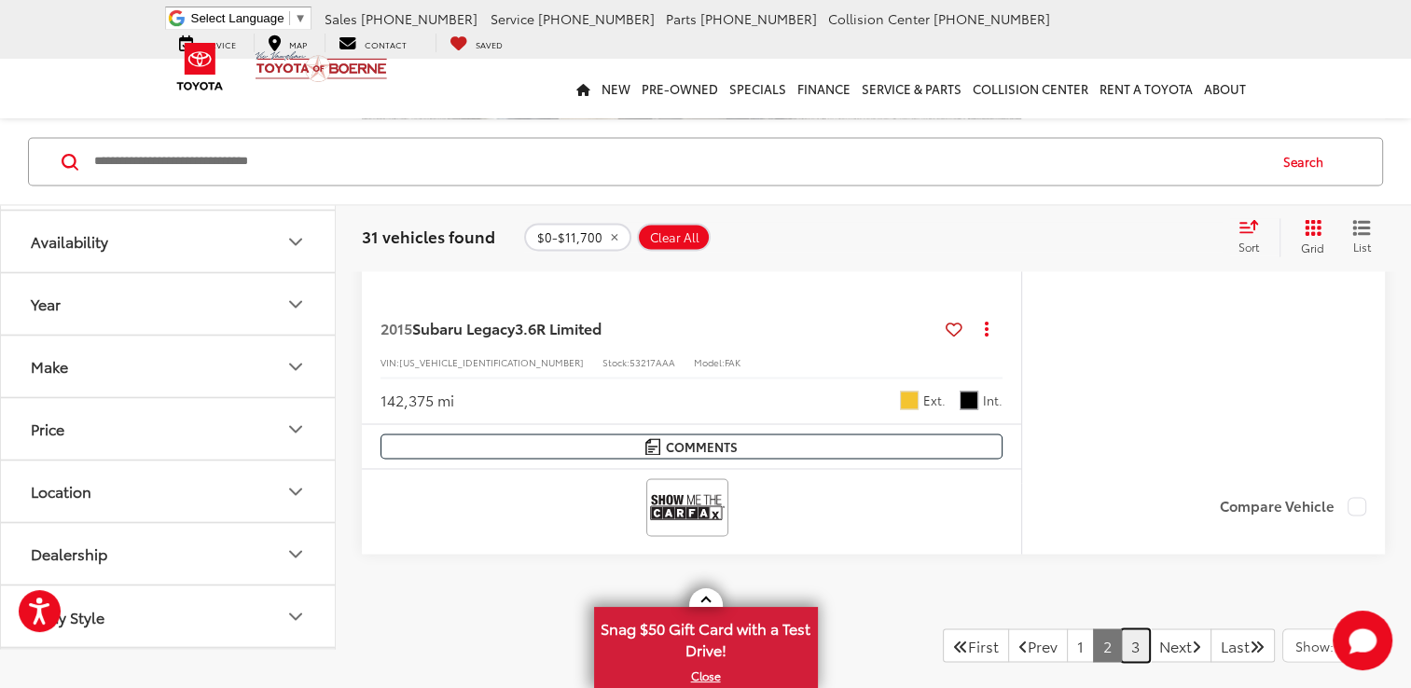
click at [1121, 636] on link "3" at bounding box center [1135, 645] width 29 height 34
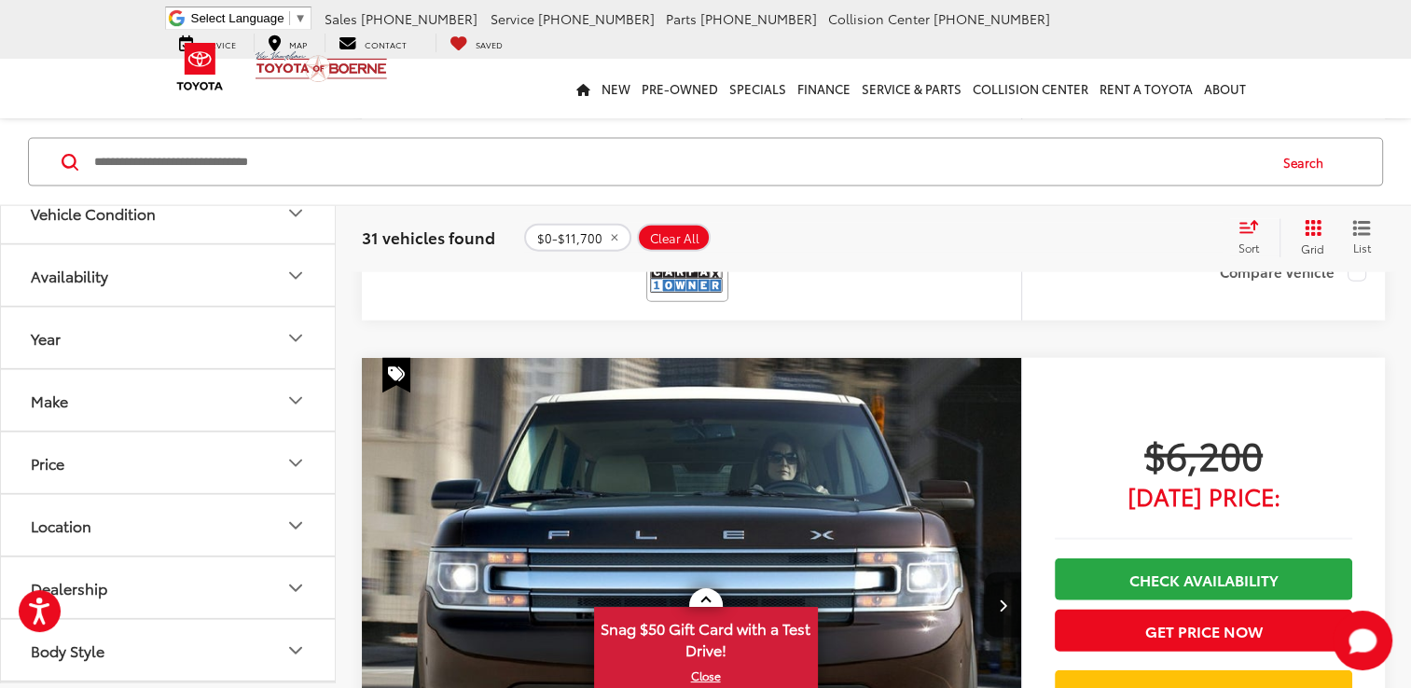
scroll to position [4398, 0]
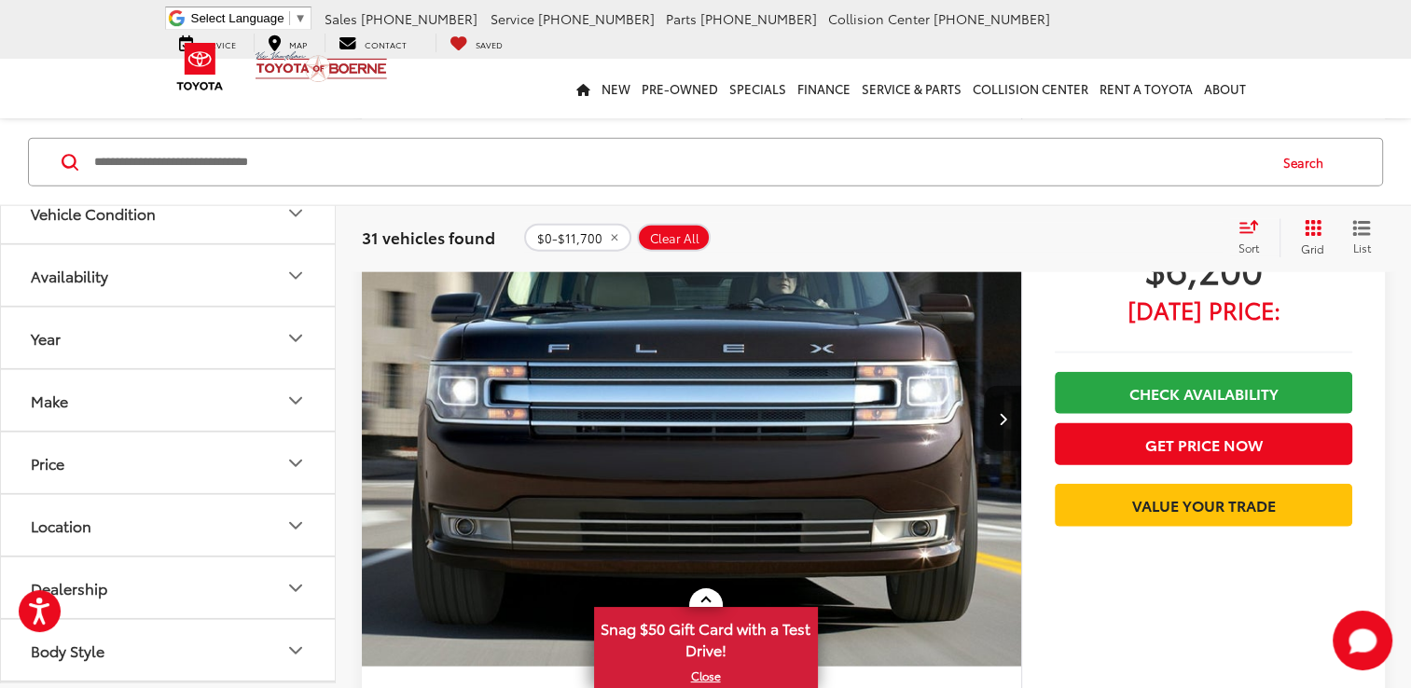
click at [716, 455] on img "2013 Ford Flex Limited 0" at bounding box center [692, 420] width 662 height 496
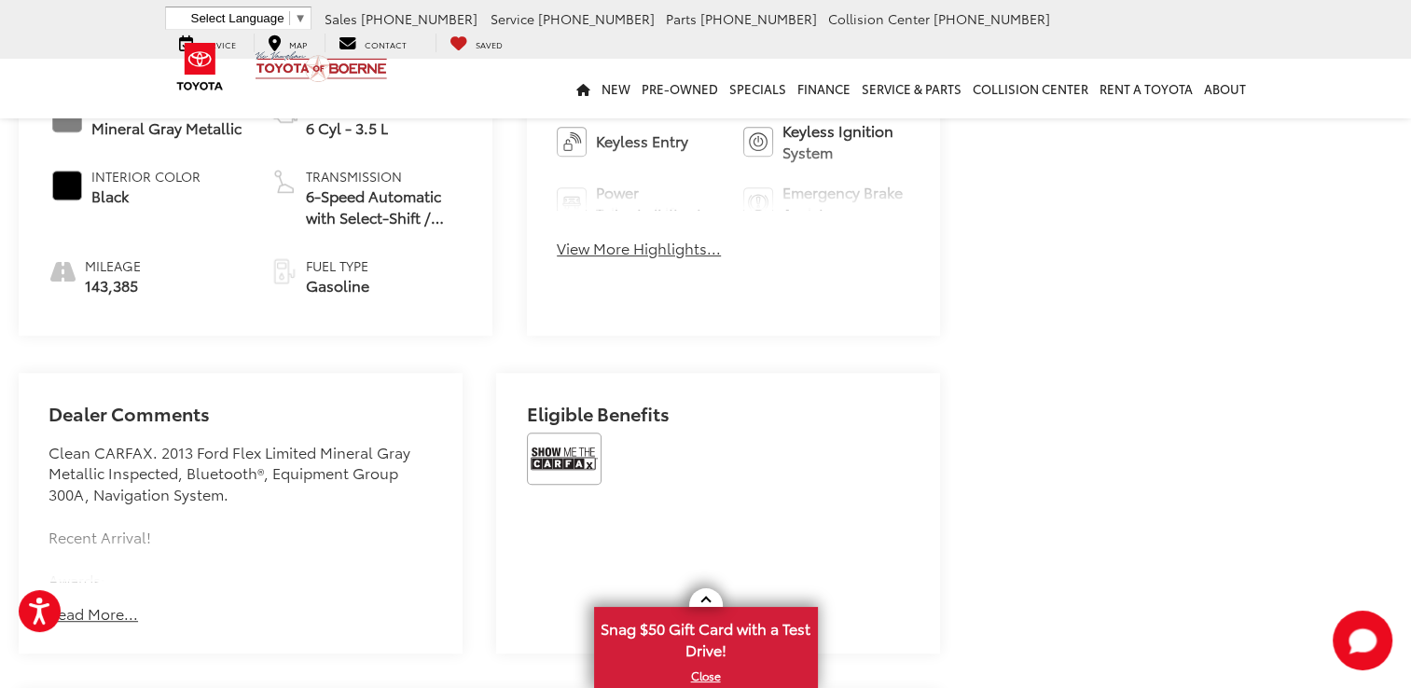
scroll to position [1119, 0]
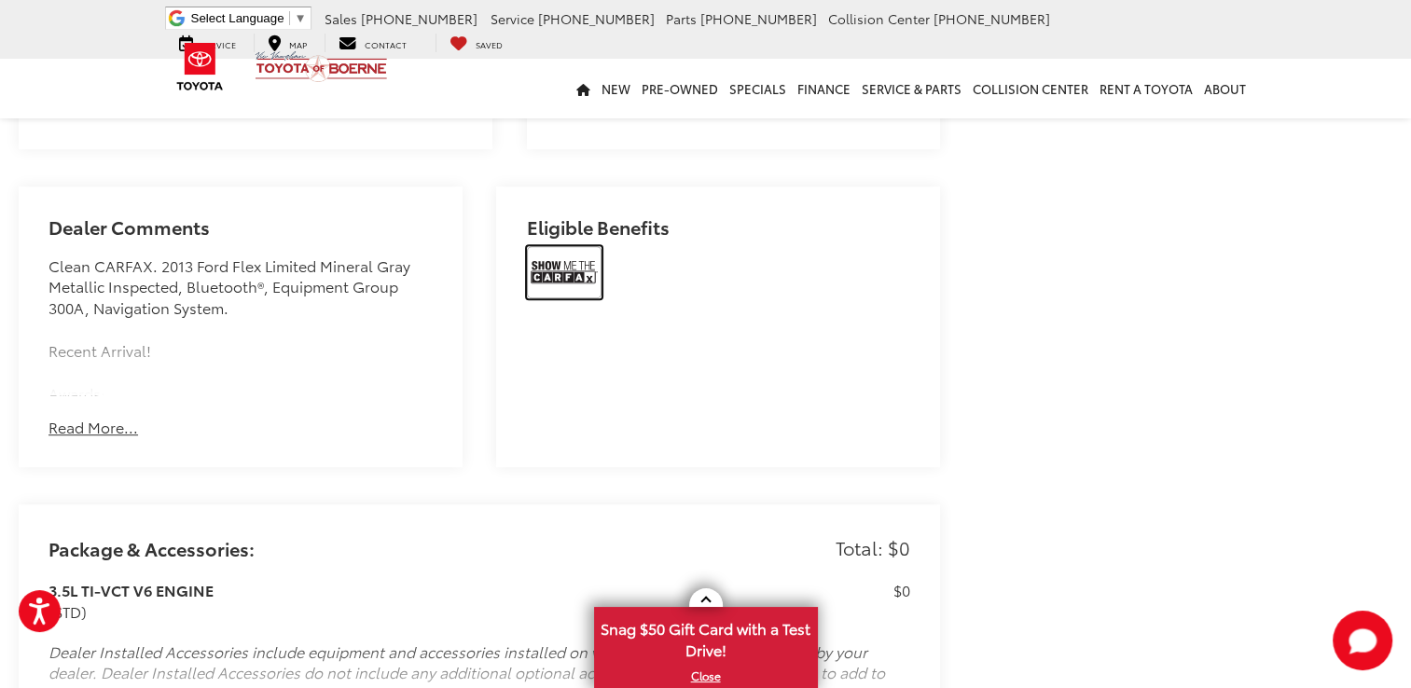
click at [571, 261] on img at bounding box center [564, 272] width 75 height 52
